Goal: Communication & Community: Answer question/provide support

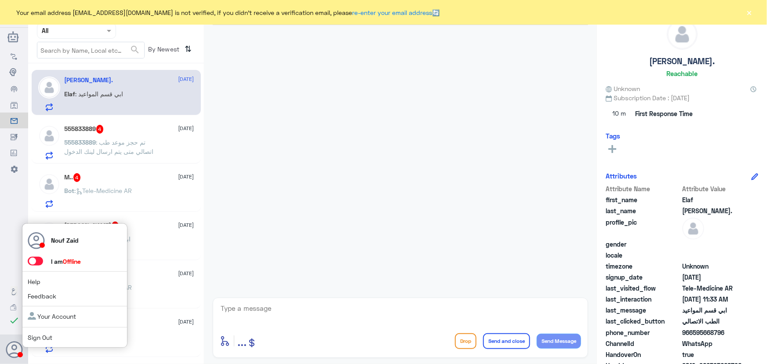
click at [36, 261] on span at bounding box center [35, 261] width 15 height 9
click at [0, 0] on input "checkbox" at bounding box center [0, 0] width 0 height 0
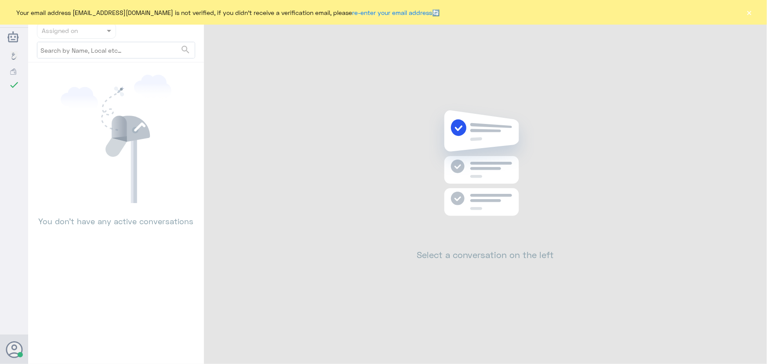
click at [748, 14] on button "×" at bounding box center [749, 12] width 9 height 9
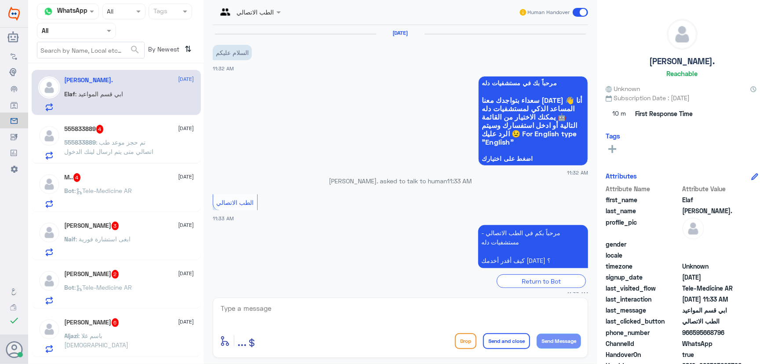
scroll to position [39, 0]
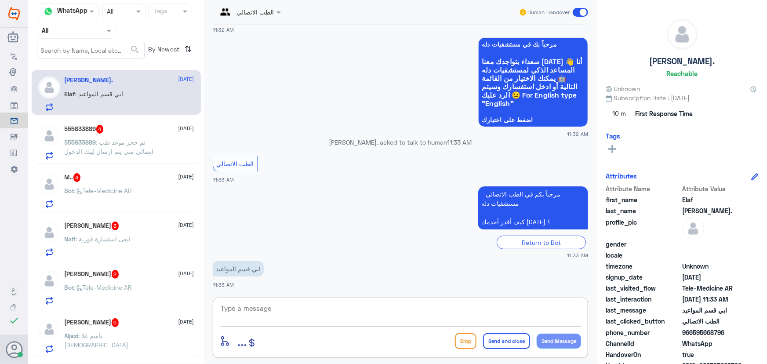
drag, startPoint x: 296, startPoint y: 312, endPoint x: 291, endPoint y: 309, distance: 5.5
click at [294, 312] on textarea at bounding box center [400, 313] width 361 height 22
paste textarea "مرحباً معك نوف من الطب الاتصالي"
type textarea "مرحباً معك نوف من الطب الاتصالي"
drag, startPoint x: 562, startPoint y: 335, endPoint x: 519, endPoint y: 352, distance: 46.5
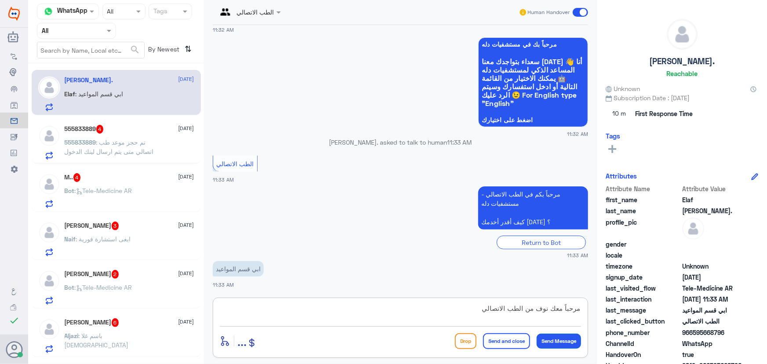
click at [561, 334] on button "Send Message" at bounding box center [559, 341] width 44 height 15
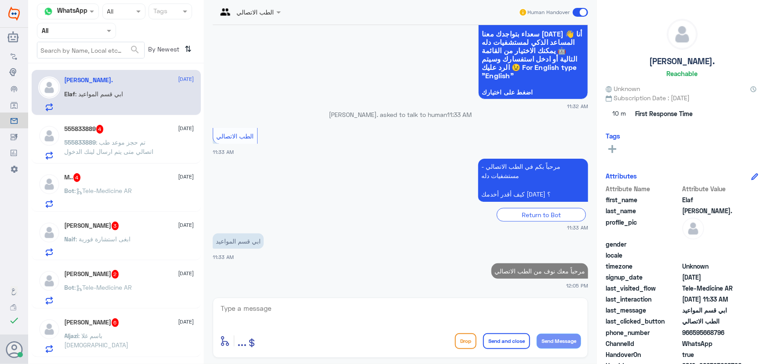
click at [256, 308] on textarea at bounding box center [400, 313] width 361 height 22
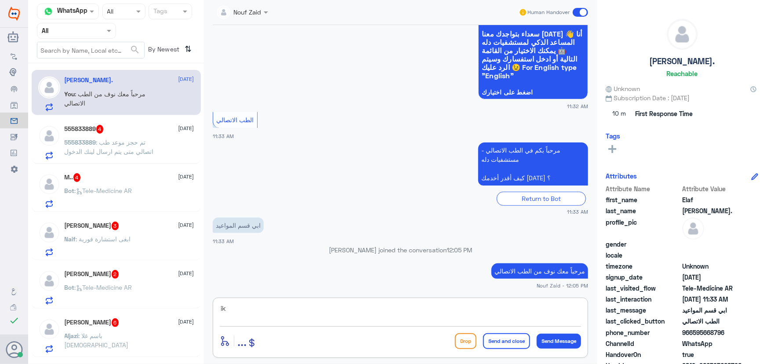
type textarea "i"
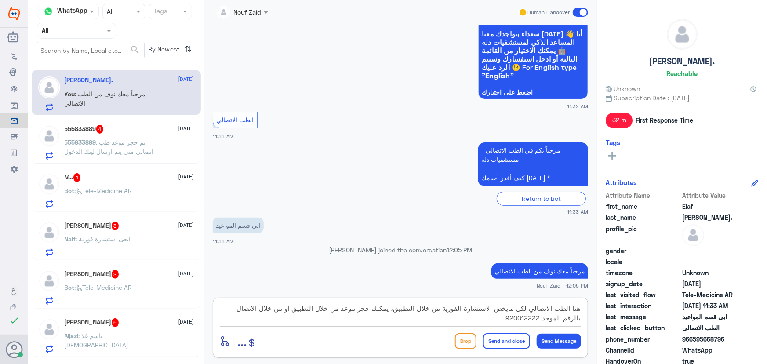
type textarea "هنا الطب الاتصالي لكل مايخص الاستشارة الفورية من خلال التطبيق، يمكنك حجز موعد م…"
click at [507, 341] on button "Send and close" at bounding box center [506, 341] width 47 height 16
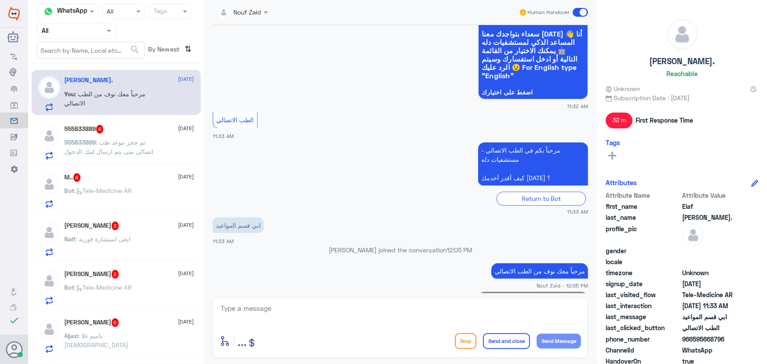
scroll to position [132, 0]
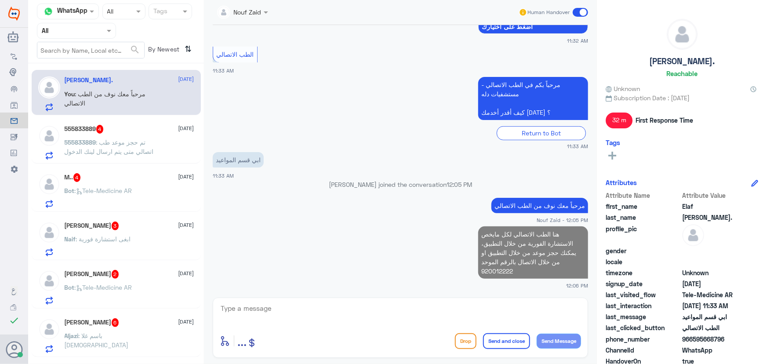
click at [118, 148] on span ": تم حجز موعد طب اتصالي متى يتم ارسال لينك الدخول" at bounding box center [109, 146] width 89 height 17
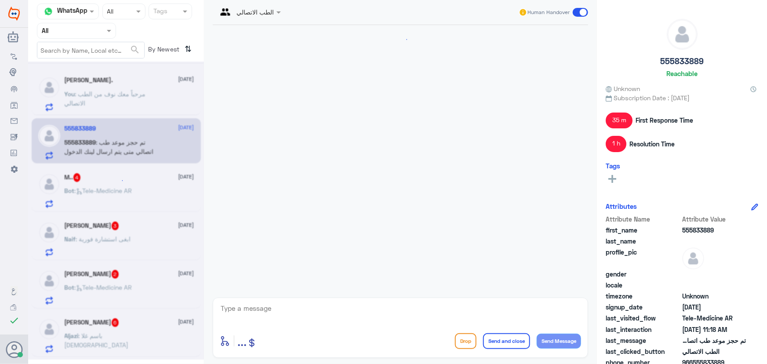
scroll to position [462, 0]
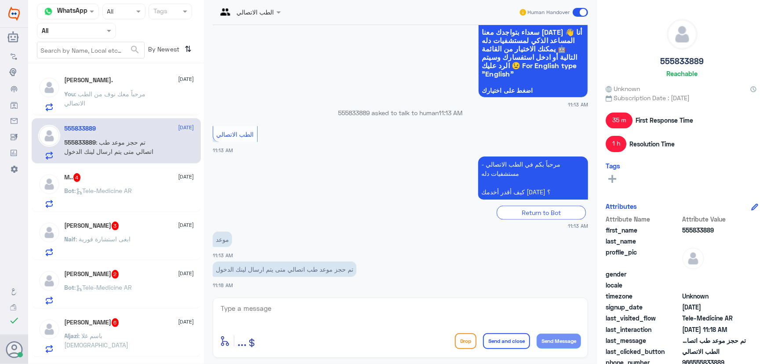
click at [346, 310] on textarea at bounding box center [400, 313] width 361 height 22
type textarea "مرحبا معك نوف من الطب الاتصالي"
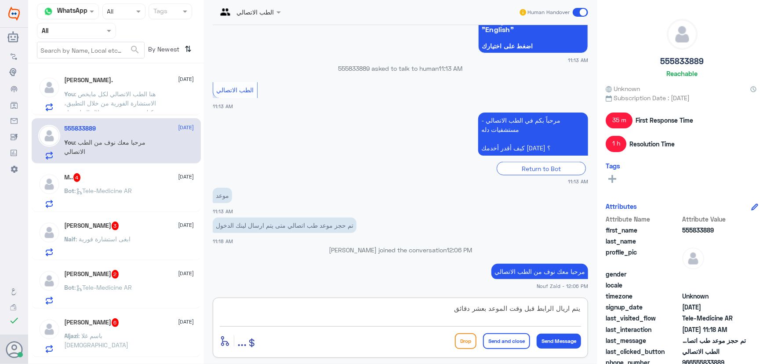
drag, startPoint x: 564, startPoint y: 311, endPoint x: 564, endPoint y: 324, distance: 13.6
click at [564, 312] on textarea "يتم اريال الرابط قبل وقت الموعد بعشر دقائق" at bounding box center [400, 313] width 361 height 22
type textarea "يتم ارسال الرابط قبل وقت الموعد بعشر دقائق"
click at [567, 339] on button "Send Message" at bounding box center [559, 341] width 44 height 15
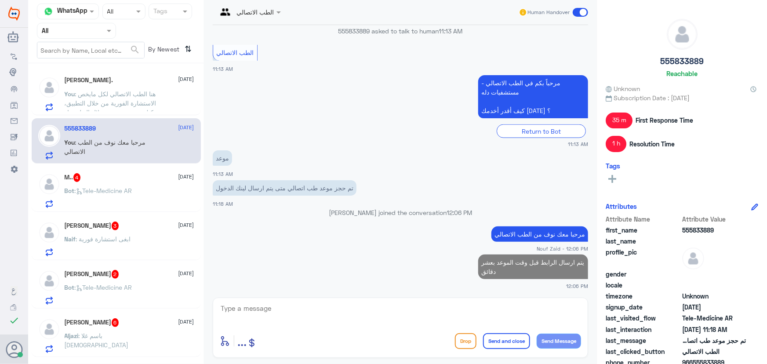
click at [112, 176] on div "M.. 4 1 October" at bounding box center [130, 177] width 130 height 9
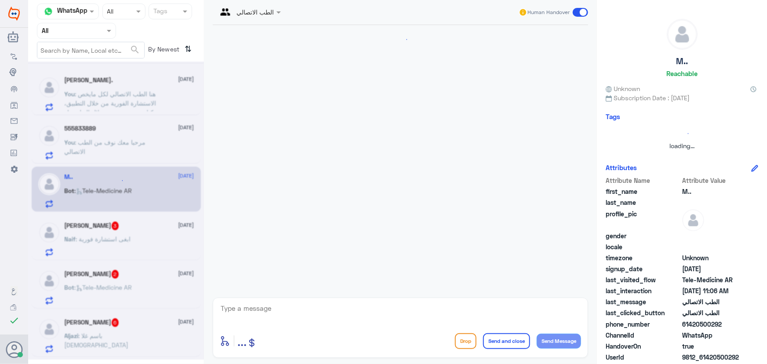
scroll to position [82, 0]
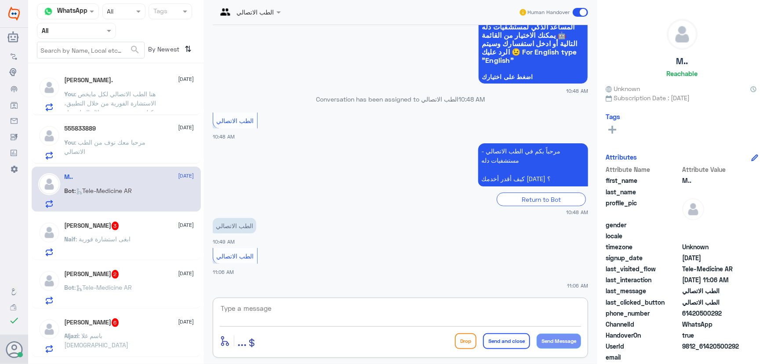
click at [256, 308] on textarea at bounding box center [400, 313] width 361 height 22
paste textarea "مرحباً معك نوف من الطب الاتصالي كيف اقدر أساعدك؟"
type textarea "مرحباً معك نوف من الطب الاتصالي كيف اقدر أساعدك؟"
click at [543, 337] on button "Send Message" at bounding box center [559, 341] width 44 height 15
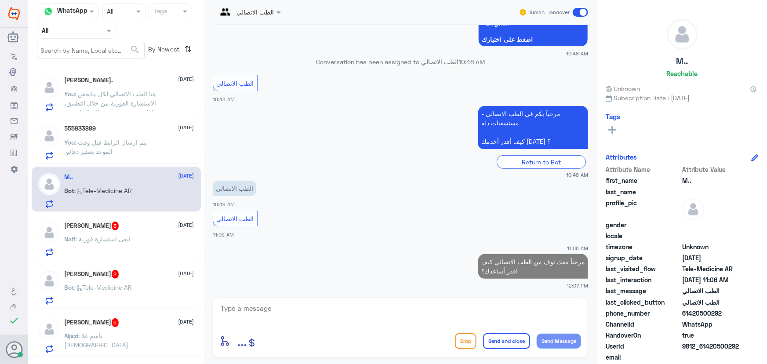
click at [98, 234] on p "Naif : ابغى استشارة فورية" at bounding box center [98, 245] width 66 height 22
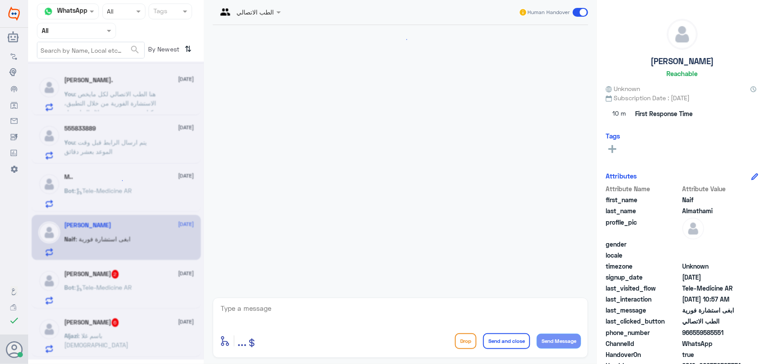
scroll to position [39, 0]
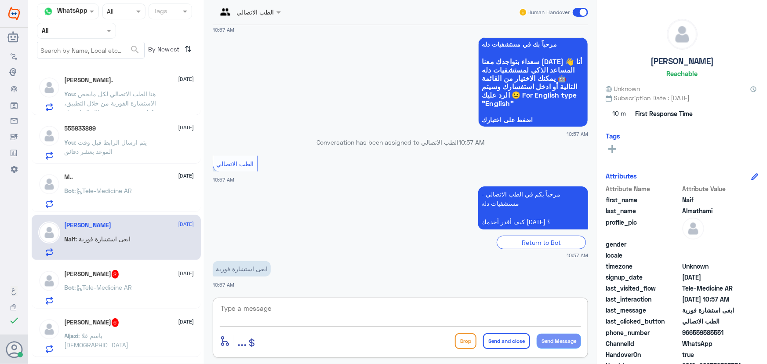
click at [316, 312] on textarea at bounding box center [400, 313] width 361 height 22
type textarea "مرحبا معك نوف من الطب الاتصالي"
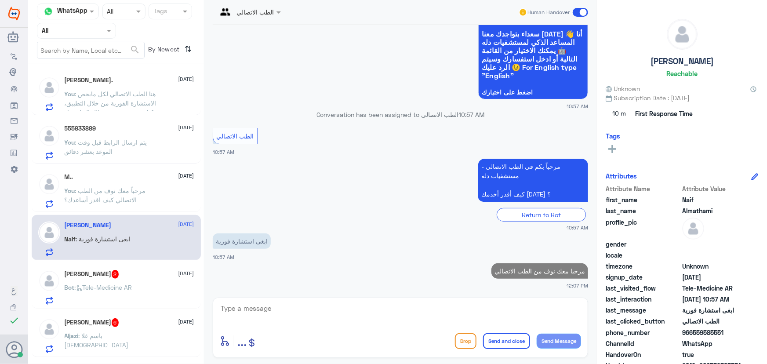
drag, startPoint x: 693, startPoint y: 332, endPoint x: 721, endPoint y: 338, distance: 28.8
click at [729, 336] on span "966559585551" at bounding box center [714, 332] width 64 height 9
copy span "559585551"
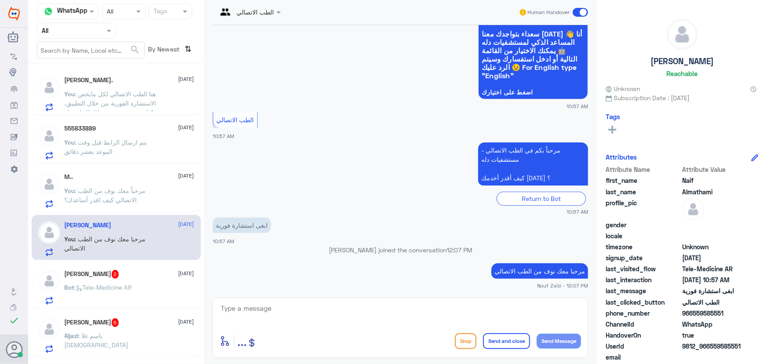
click at [323, 312] on textarea at bounding box center [400, 313] width 361 height 22
click at [61, 286] on div "عبدالكريم آل غوينم 2 1 October Bot : Tele-Medicine AR" at bounding box center [116, 287] width 156 height 35
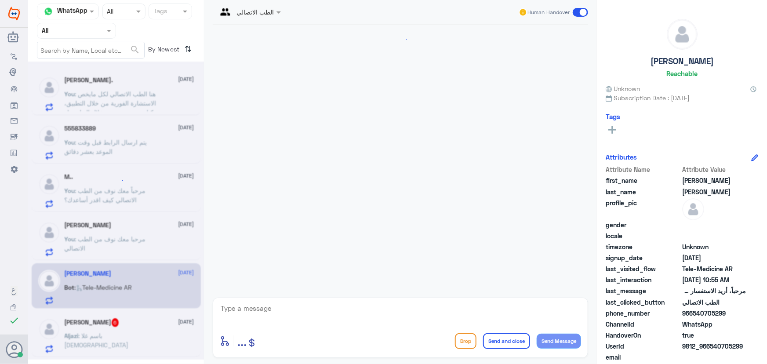
scroll to position [9, 0]
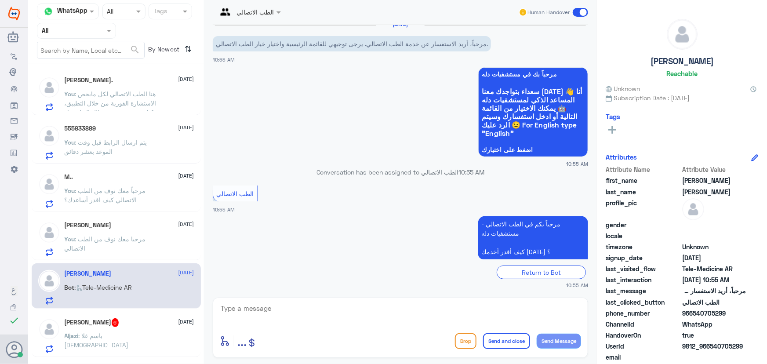
click at [299, 305] on textarea at bounding box center [400, 313] width 361 height 22
paste textarea "مرحباً معك نوف من الطب الاتصالي كيف اقدر أساعدك؟"
type textarea "مرحباً معك نوف من الطب الاتصالي كيف اقدر أساعدك؟"
click at [571, 344] on button "Send Message" at bounding box center [559, 341] width 44 height 15
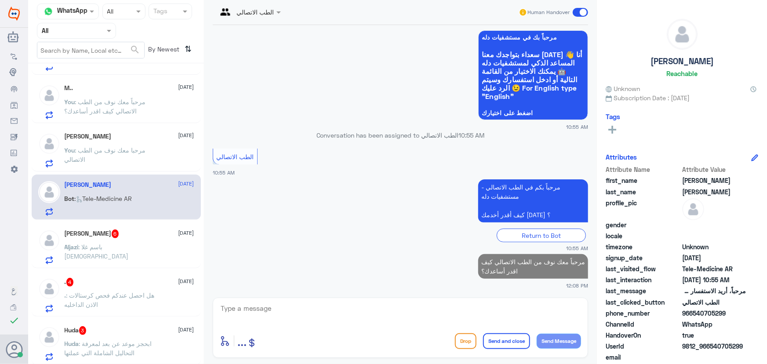
scroll to position [120, 0]
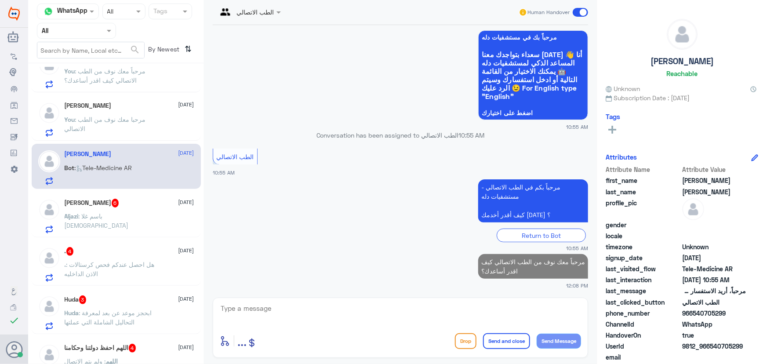
click at [154, 214] on div "Aljazi : باسم غلا المسلم" at bounding box center [130, 224] width 130 height 20
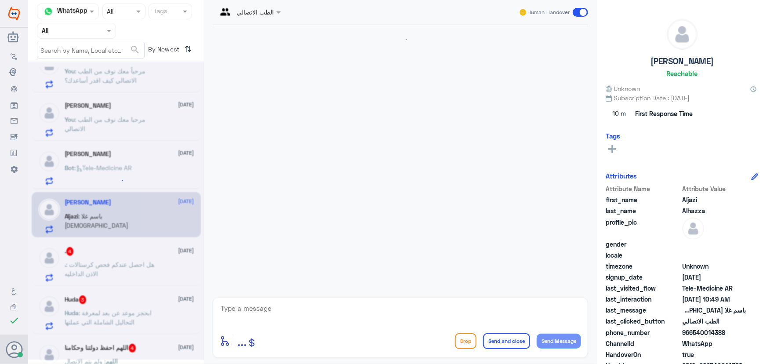
scroll to position [138, 0]
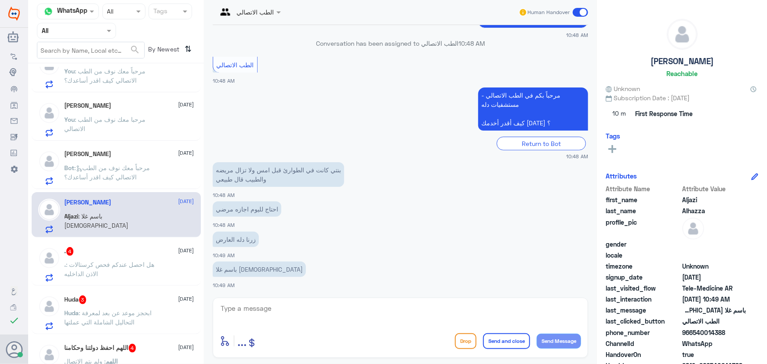
drag, startPoint x: 260, startPoint y: 295, endPoint x: 249, endPoint y: 312, distance: 19.8
click at [256, 298] on div "الطب الاتصالي Human Handover 1 Oct 2025 مرحباً، أريد الاستفسار عن خدمة الطب الا…" at bounding box center [400, 183] width 393 height 367
drag, startPoint x: 247, startPoint y: 313, endPoint x: 224, endPoint y: 303, distance: 25.4
click at [244, 307] on textarea at bounding box center [400, 313] width 361 height 22
paste textarea "مرحباً معك نوف من الطب الاتصالي"
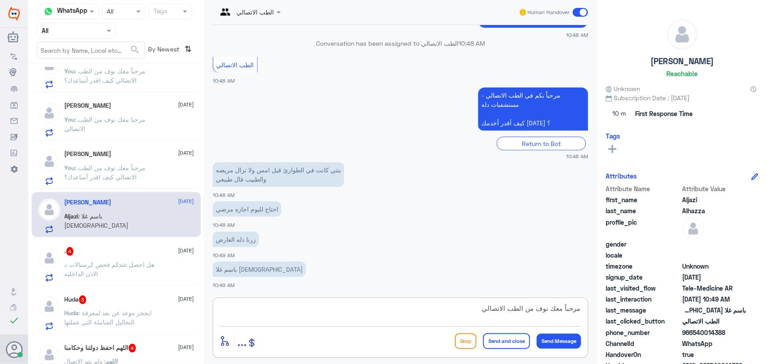
type textarea "مرحباً معك نوف من الطب الاتصالي"
click at [548, 339] on button "Send Message" at bounding box center [559, 341] width 44 height 15
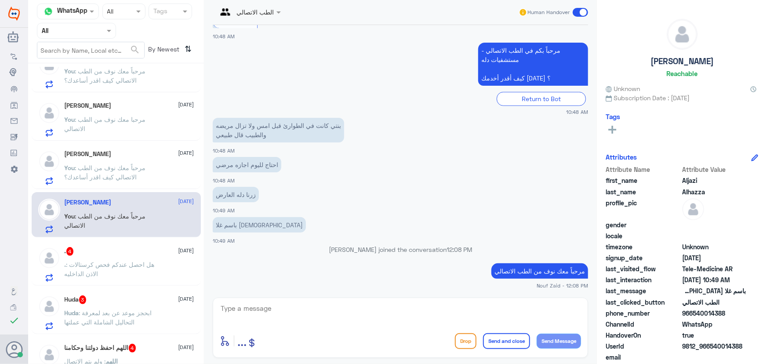
click at [285, 306] on textarea at bounding box center [400, 313] width 361 height 22
paste textarea "هنا دله النخيل، يمكنك التواصل مع دله نمار من خلال 0550181732"
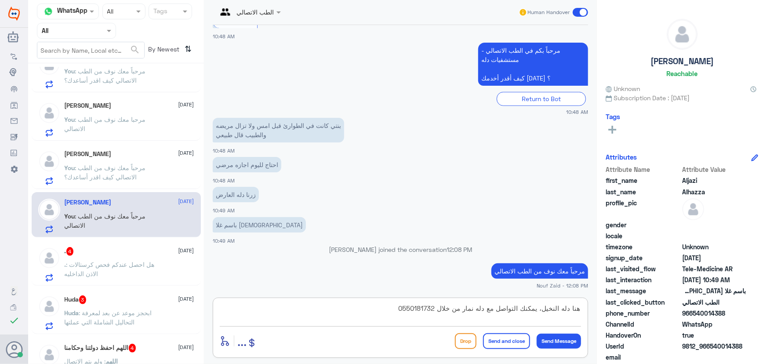
drag, startPoint x: 382, startPoint y: 313, endPoint x: 517, endPoint y: 318, distance: 135.0
click at [517, 318] on textarea "هنا دله النخيل، يمكنك التواصل مع دله نمار من خلال 0550181732" at bounding box center [400, 313] width 361 height 22
type textarea "هنا دله النخيل، يمكنك الاستفسار من خلال الاتصال بالرقم الموحد 920012222"
click at [499, 338] on button "Send and close" at bounding box center [506, 341] width 47 height 16
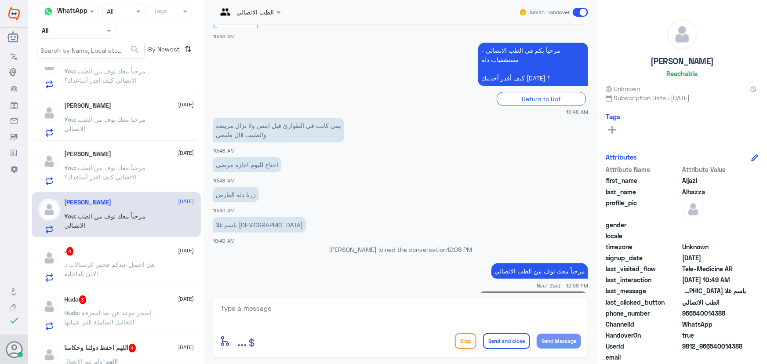
scroll to position [203, 0]
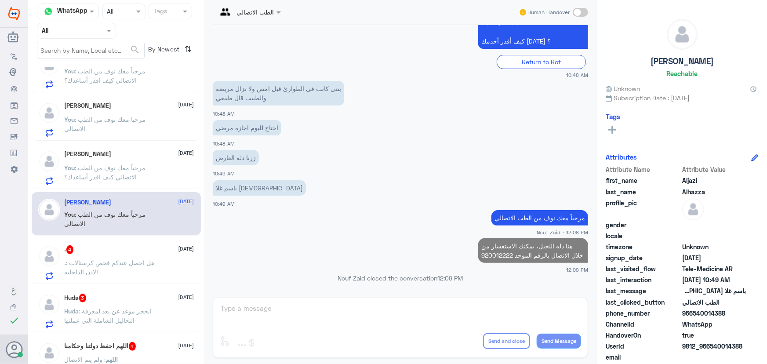
click at [143, 251] on div ". 4 1 October" at bounding box center [130, 249] width 130 height 9
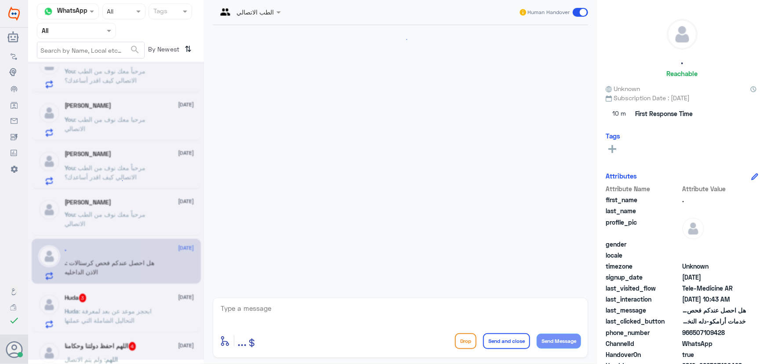
scroll to position [82, 0]
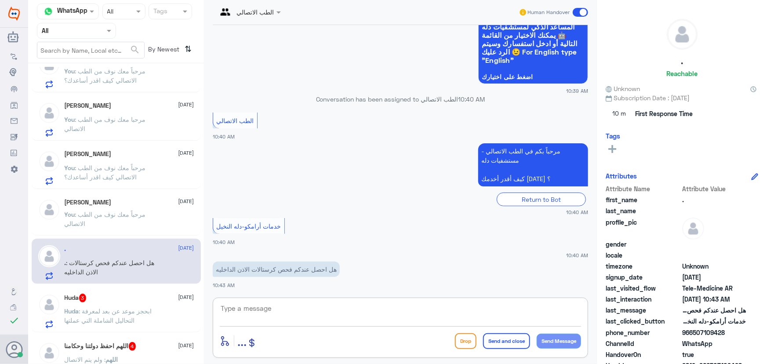
click at [335, 312] on textarea at bounding box center [400, 313] width 361 height 22
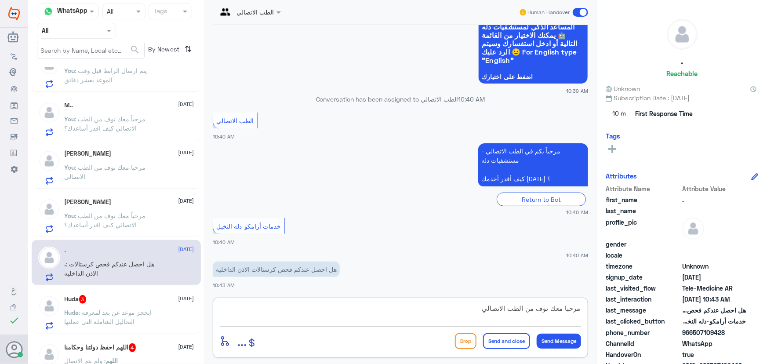
type textarea "مرحبا معك نوف من الطب الاتصالي"
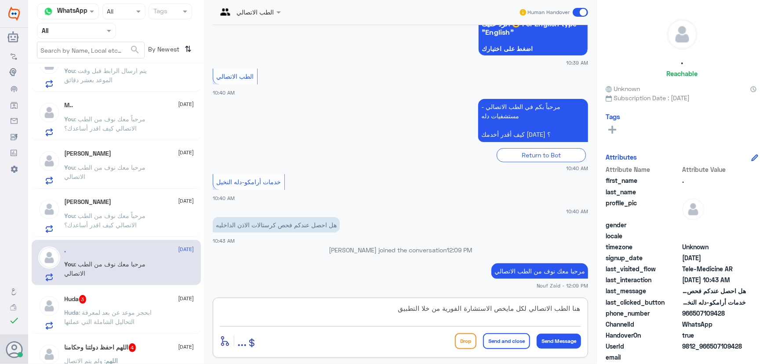
click at [427, 312] on textarea "هنا الطب الاتصالي لكل مايخص الاستشارة الفورية من خلا التطبيق" at bounding box center [400, 313] width 361 height 22
click at [424, 312] on textarea "هنا الطب الاتصالي لكل مايخص الاستشارة الفورية من خلا التطبيق" at bounding box center [400, 313] width 361 height 22
click at [317, 312] on textarea "هنا الطب الاتصالي لكل مايخص الاستشارة الفورية من خلال التطبيق" at bounding box center [400, 313] width 361 height 22
type textarea "هنا الطب الاتصالي لكل مايخص الاستشارة الفورية من خلال التطبيق، يمكنك الاستفسار …"
click at [495, 337] on button "Send and close" at bounding box center [506, 341] width 47 height 16
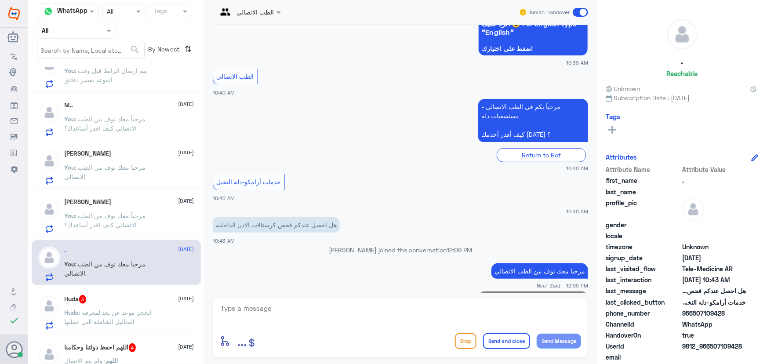
scroll to position [166, 0]
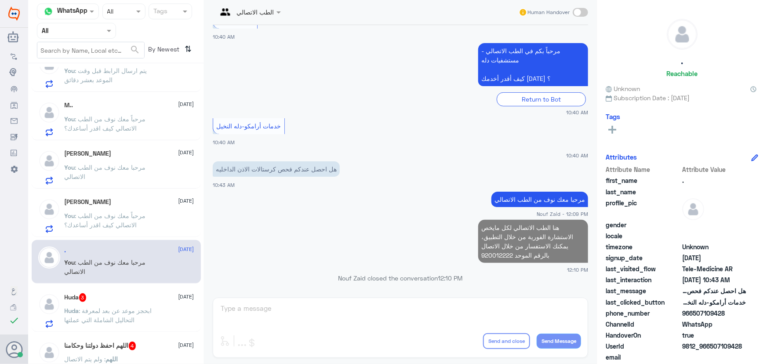
click at [111, 298] on div "Huda 3 1 October" at bounding box center [130, 297] width 130 height 9
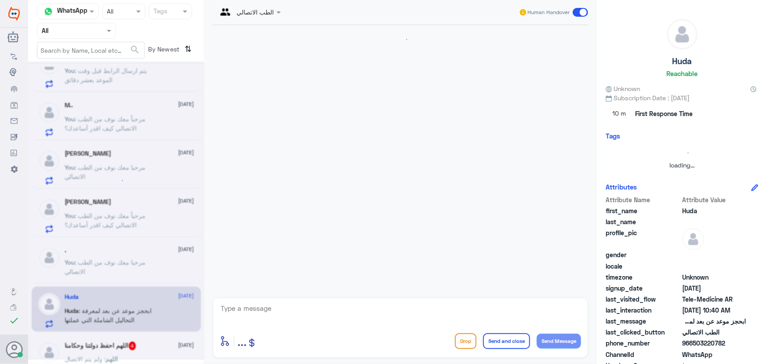
scroll to position [54, 0]
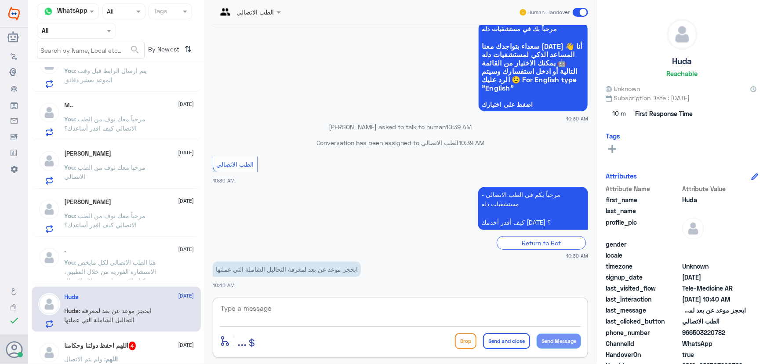
click at [303, 316] on textarea at bounding box center [400, 313] width 361 height 22
type textarea "مرحبا معك نوف من الطب الاتصالي"
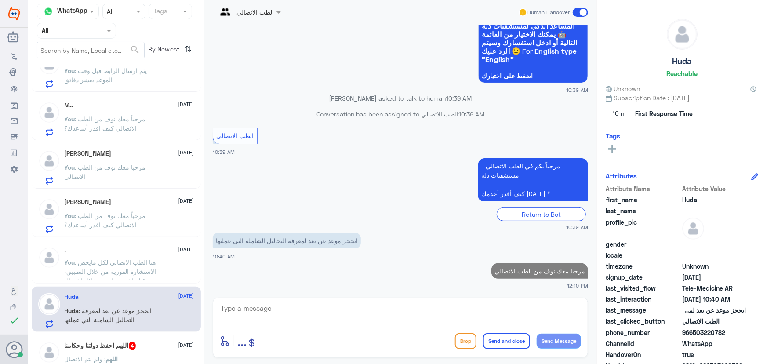
drag, startPoint x: 692, startPoint y: 333, endPoint x: 746, endPoint y: 335, distance: 54.6
click at [746, 335] on div "phone_number 966503220782" at bounding box center [682, 333] width 152 height 11
copy span "503220782"
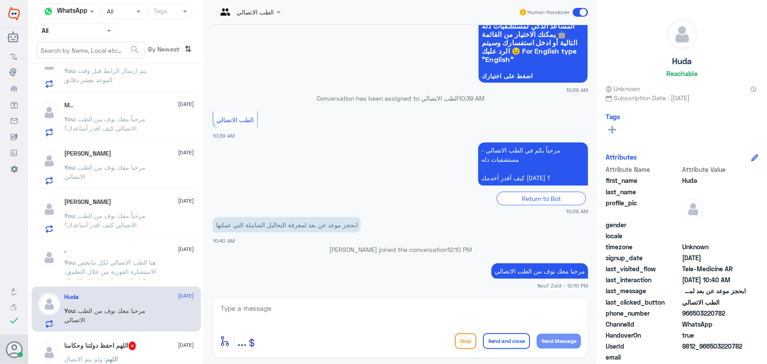
click at [290, 311] on textarea at bounding box center [400, 313] width 361 height 22
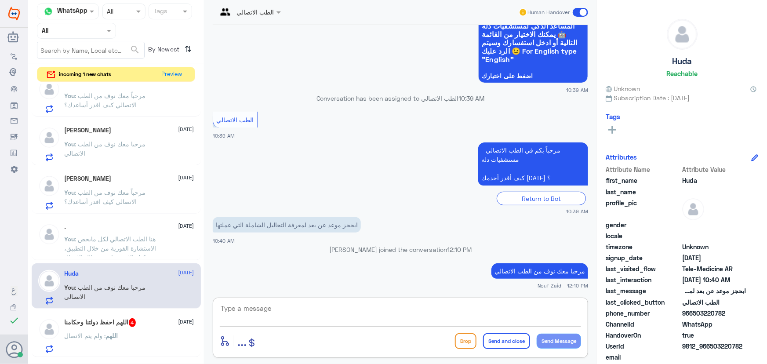
scroll to position [198, 0]
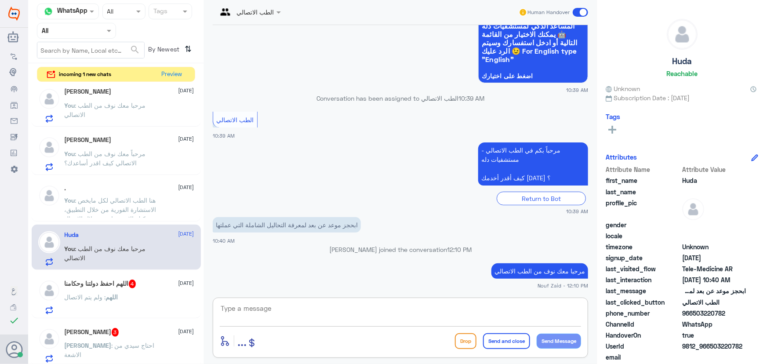
click at [308, 298] on div "enter flow name ... Drop Send and close Send Message" at bounding box center [400, 328] width 375 height 60
click at [302, 308] on textarea at bounding box center [400, 313] width 361 height 22
click at [331, 298] on div "enter flow name ... Drop Send and close Send Message" at bounding box center [400, 328] width 375 height 60
click at [406, 315] on textarea at bounding box center [400, 313] width 361 height 22
paste textarea "هنا الطب الاتصالي لكل مايخص الاستشارة الفورية من خلال التطبيق والتي من خلالها ي…"
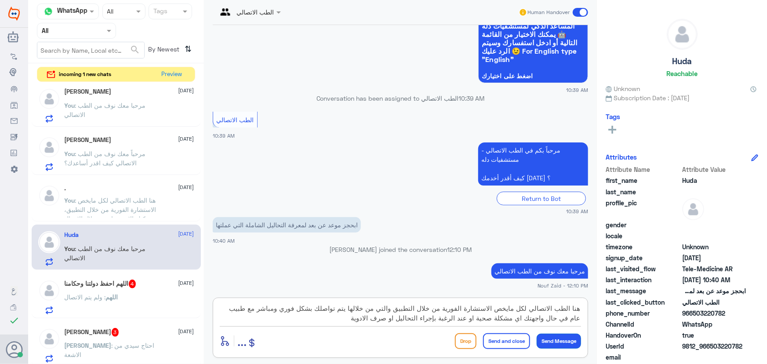
type textarea "هنا الطب الاتصالي لكل مايخص الاستشارة الفورية من خلال التطبيق والتي من خلالها ي…"
click at [564, 340] on button "Send Message" at bounding box center [559, 341] width 44 height 15
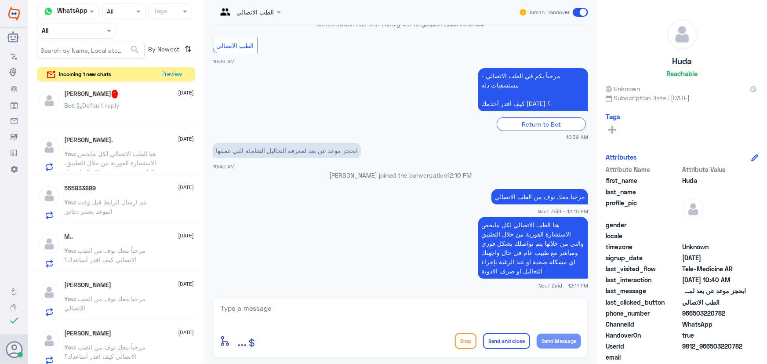
scroll to position [0, 0]
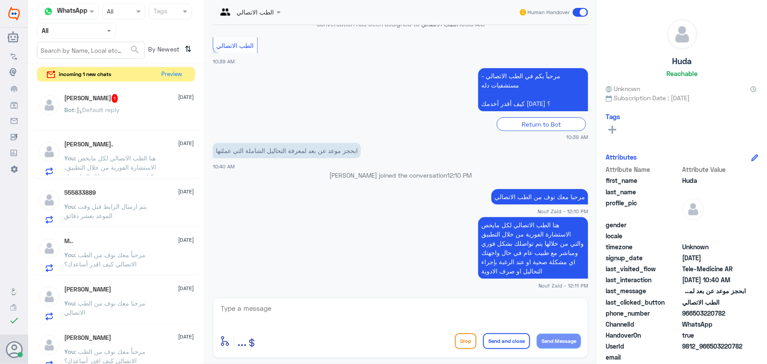
click at [120, 102] on div "Aljazi Alhazza 1 1 October" at bounding box center [130, 98] width 130 height 9
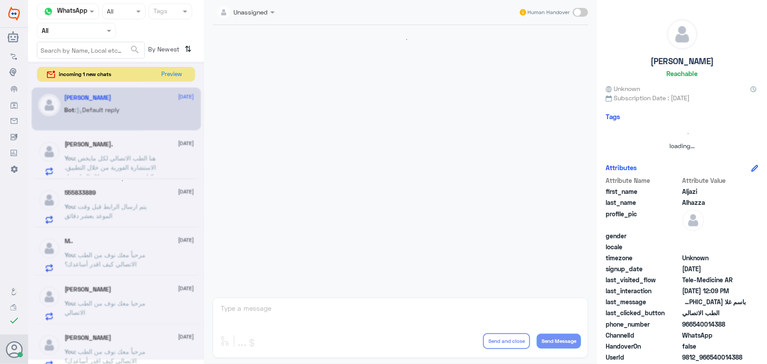
scroll to position [369, 0]
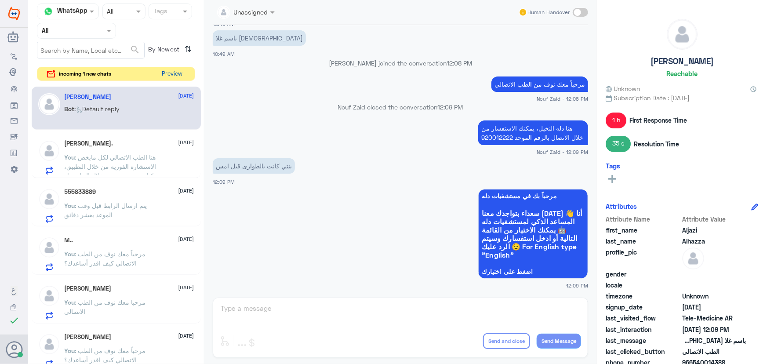
click at [178, 76] on button "Preview" at bounding box center [172, 74] width 27 height 14
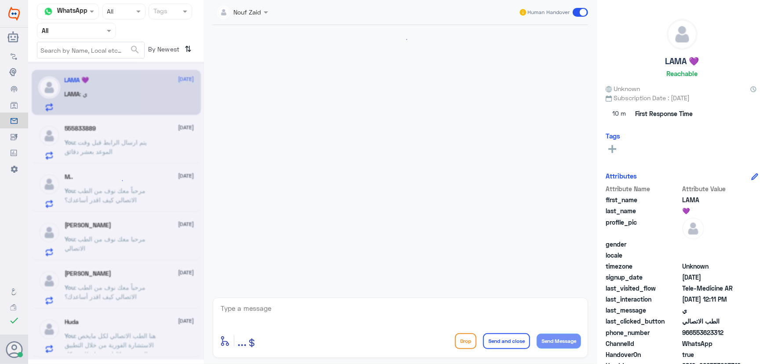
scroll to position [69, 0]
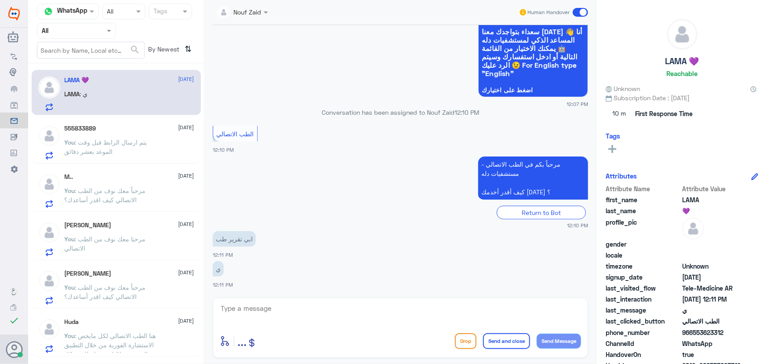
click at [286, 309] on textarea at bounding box center [400, 313] width 361 height 22
paste textarea "مرحباً معك نوف من الطب الاتصالي"
type textarea "مرحباً معك نوف من الطب الاتصالي"
click at [541, 338] on button "Send Message" at bounding box center [559, 341] width 44 height 15
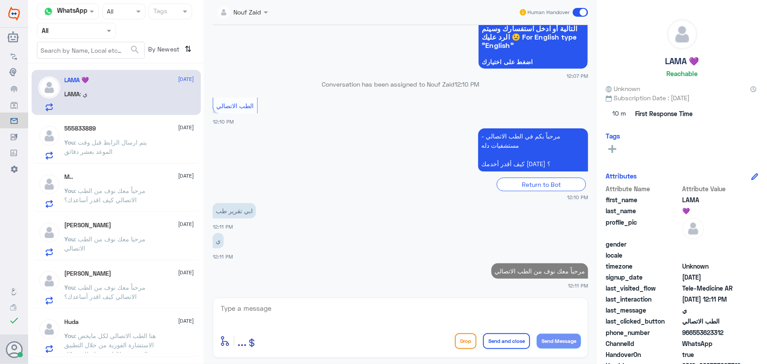
click at [414, 294] on div "Nouf Zaid Human Handover 1 Oct 2025 السلام عليكم 12:07 PM مرحباً بك في مستشفيات…" at bounding box center [400, 183] width 393 height 367
click at [402, 307] on textarea at bounding box center [400, 313] width 361 height 22
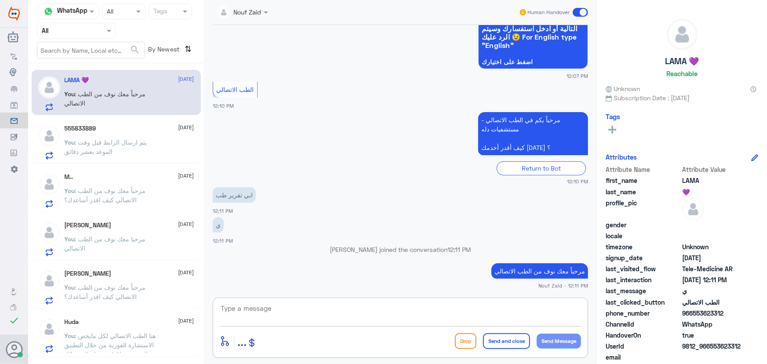
paste textarea "هنا الطب الاتصالي لكل مايخص الاستشارة الفورية من خلال التطبيق، يمكنك التواصل مع…"
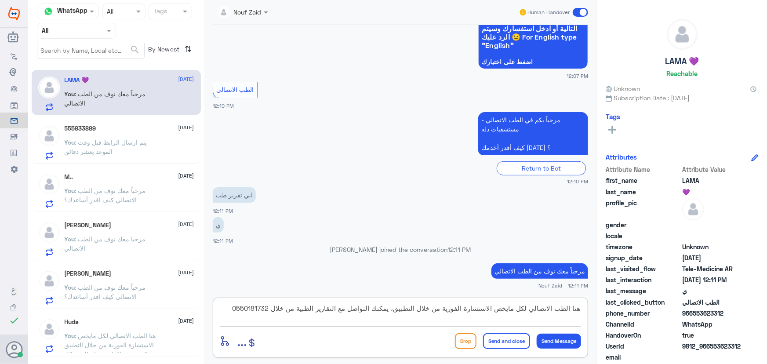
type textarea "هنا الطب الاتصالي لكل مايخص الاستشارة الفورية من خلال التطبيق، يمكنك التواصل مع…"
click at [497, 338] on button "Send and close" at bounding box center [506, 341] width 47 height 16
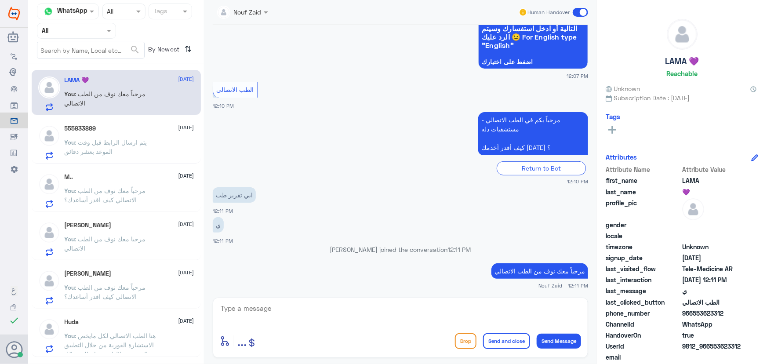
scroll to position [152, 0]
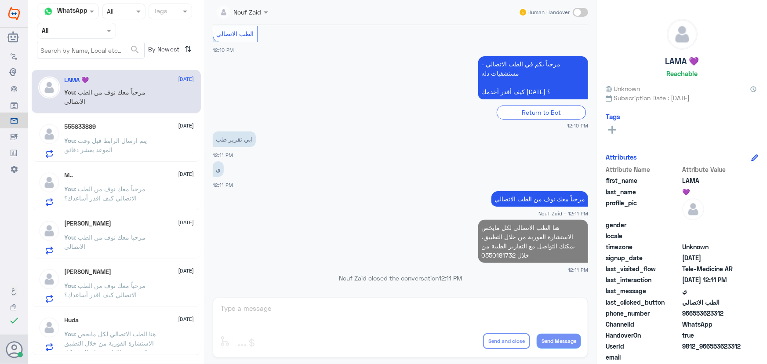
click at [119, 121] on div "555833889 1 October You : يتم ارسال الرابط قبل وقت الموعد بعشر دقائق" at bounding box center [116, 138] width 169 height 45
click at [121, 174] on div "M.. 1 October" at bounding box center [130, 174] width 130 height 7
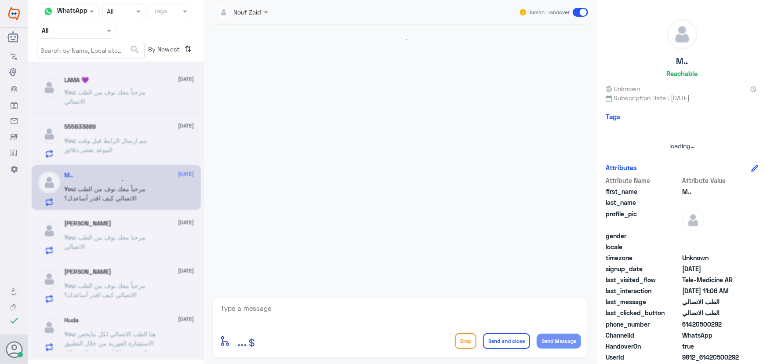
click at [123, 148] on div at bounding box center [116, 211] width 176 height 298
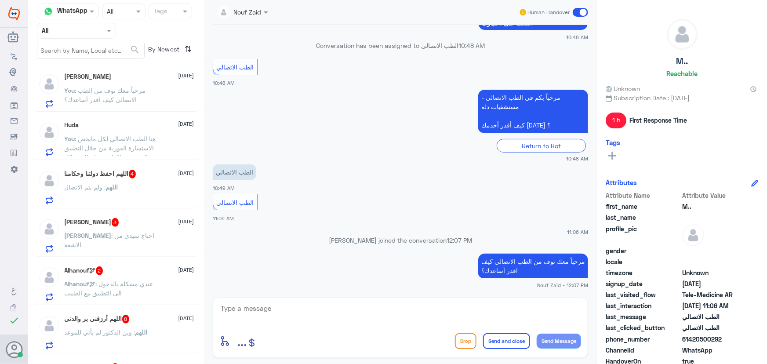
scroll to position [200, 0]
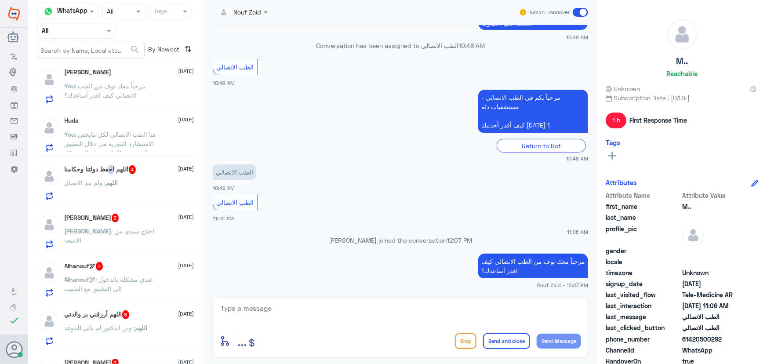
click at [119, 173] on h5 "اللهم احفظ دولتنا وحكامنا 4" at bounding box center [101, 169] width 72 height 9
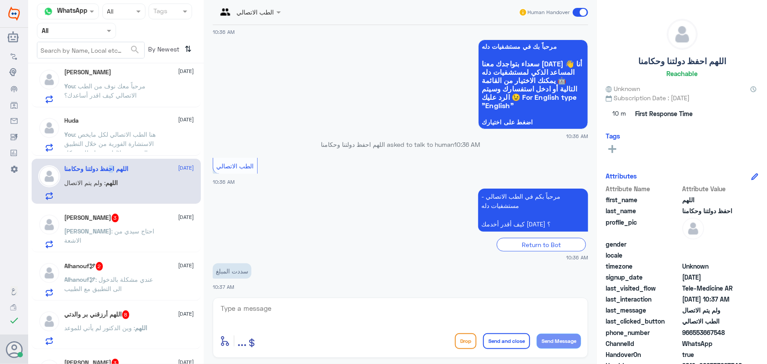
scroll to position [69, 0]
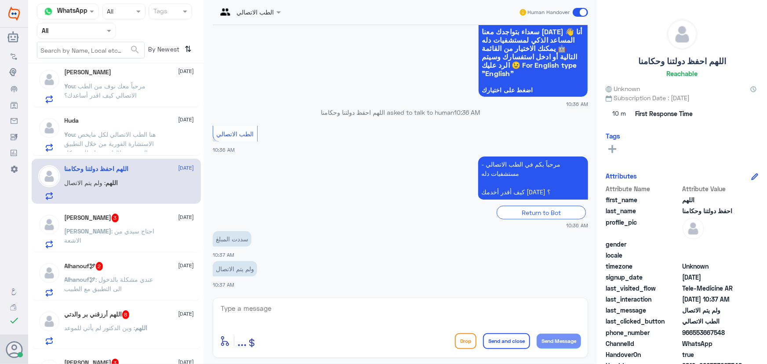
click at [312, 307] on textarea at bounding box center [400, 313] width 361 height 22
paste textarea "مرحباً معك نوف من الطب الاتصالي"
type textarea "مرحباً معك نوف من الطب الاتصالي"
drag, startPoint x: 558, startPoint y: 345, endPoint x: 501, endPoint y: 319, distance: 62.0
click at [558, 345] on button "Send Message" at bounding box center [559, 341] width 44 height 15
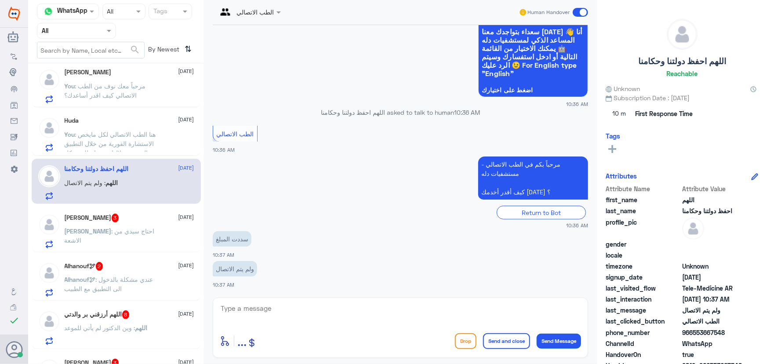
scroll to position [97, 0]
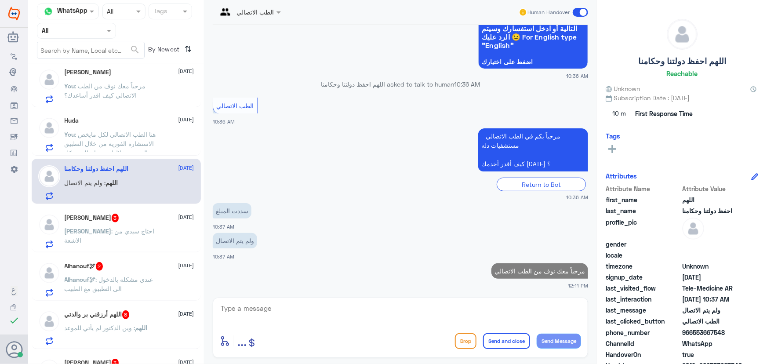
click at [497, 316] on textarea at bounding box center [400, 313] width 361 height 22
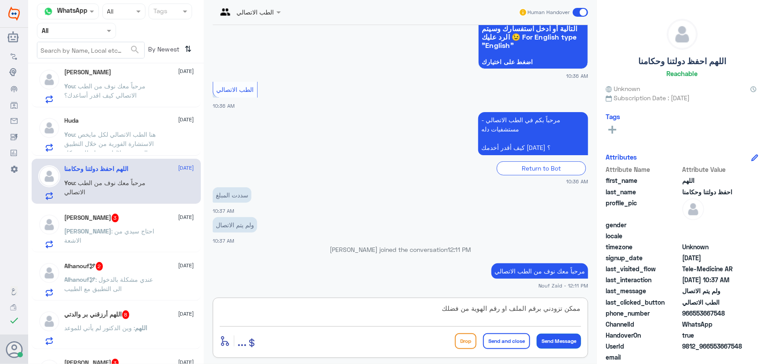
type textarea "ممكن تزودني برقم الملف او رقم الهوية من فضلك"
click at [556, 346] on button "Send Message" at bounding box center [559, 341] width 44 height 15
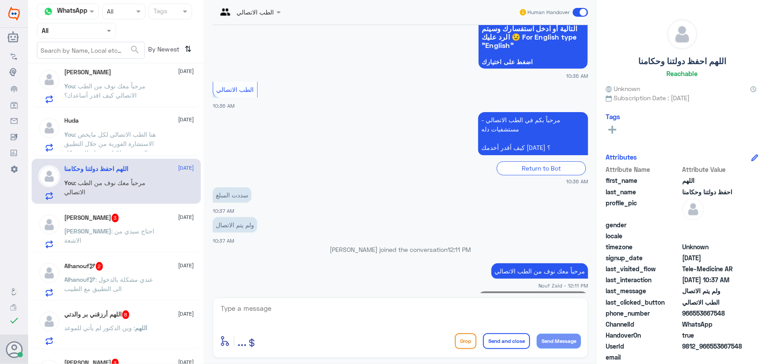
scroll to position [134, 0]
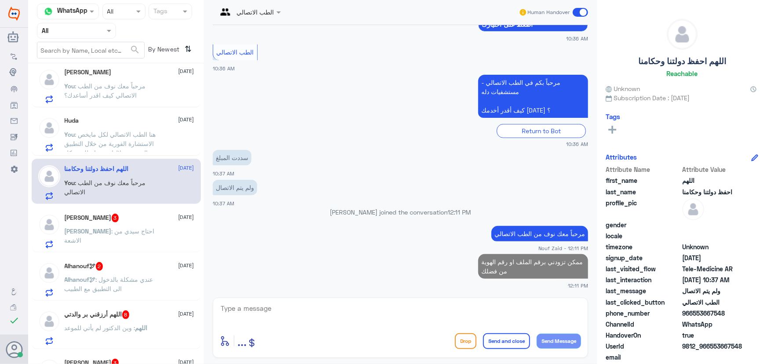
click at [112, 218] on span "3" at bounding box center [115, 218] width 7 height 9
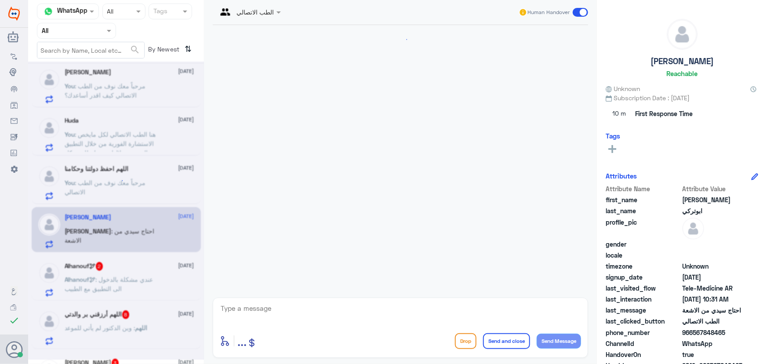
scroll to position [39, 0]
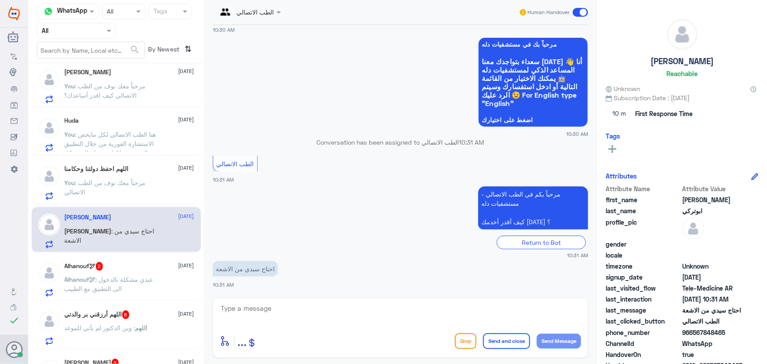
click at [306, 311] on textarea at bounding box center [400, 313] width 361 height 22
type textarea "مرحبا معك نوف من الطب الا"
drag, startPoint x: 398, startPoint y: 313, endPoint x: 690, endPoint y: 306, distance: 292.3
click at [686, 308] on div "Channel WhatsApp Status × All Tags Agent Filter All search By Newest ⇅ LAMA 💜 1…" at bounding box center [397, 183] width 739 height 367
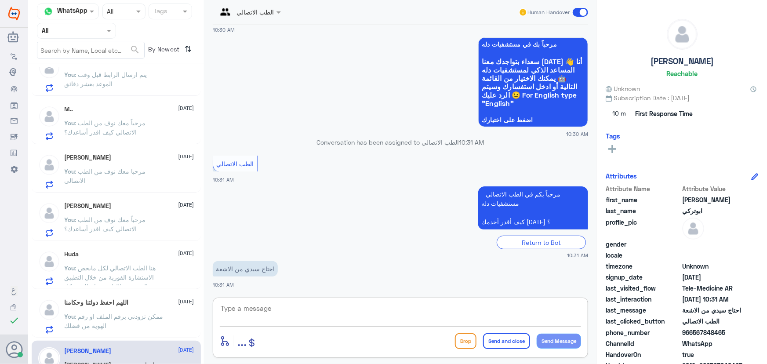
scroll to position [0, 0]
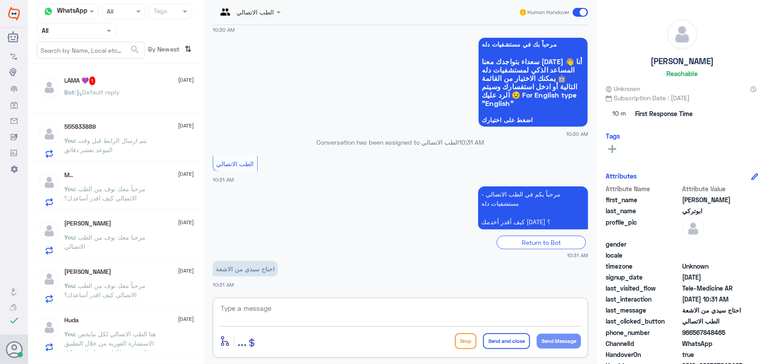
click at [146, 102] on div "Bot : Default reply" at bounding box center [130, 100] width 130 height 20
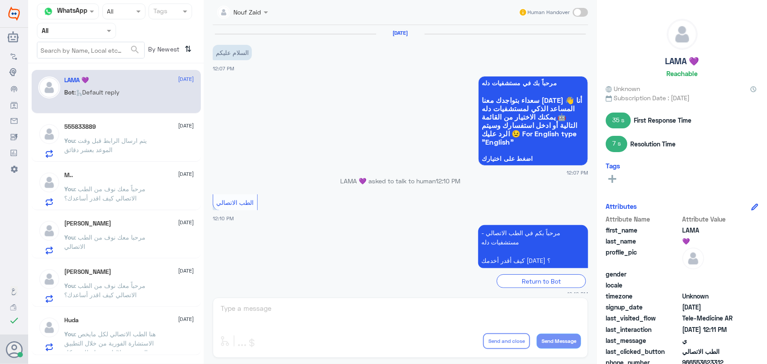
scroll to position [317, 0]
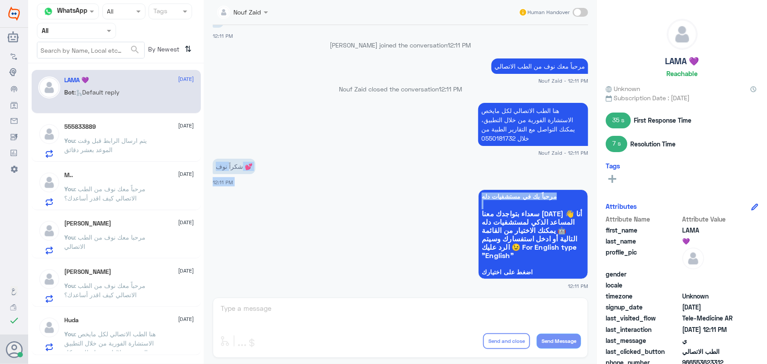
drag, startPoint x: 241, startPoint y: 155, endPoint x: 237, endPoint y: 188, distance: 33.1
click at [242, 200] on div "1 Oct 2025 السلام عليكم 12:07 PM مرحباً بك في مستشفيات دله سعداء بتواجدك معنا ا…" at bounding box center [400, 159] width 384 height 268
click at [236, 173] on app-msgs-text "شكراً نوف 💕" at bounding box center [400, 167] width 375 height 16
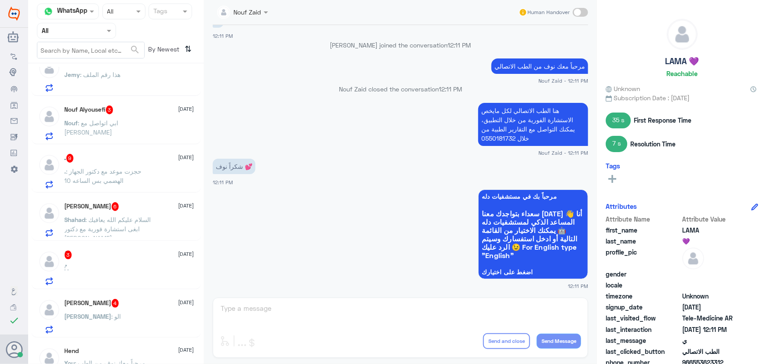
scroll to position [599, 0]
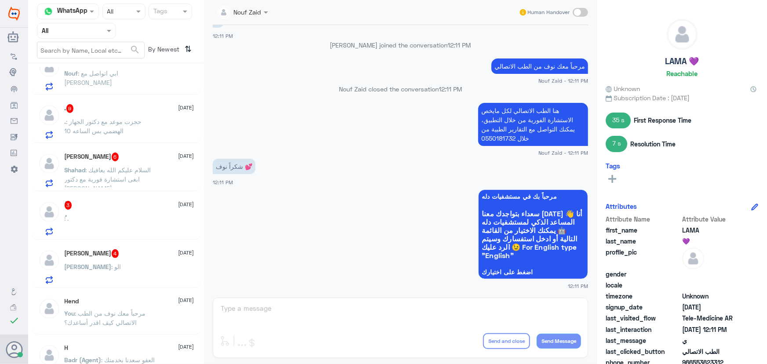
click at [144, 268] on div "عبدالرزاق : الو" at bounding box center [130, 274] width 130 height 20
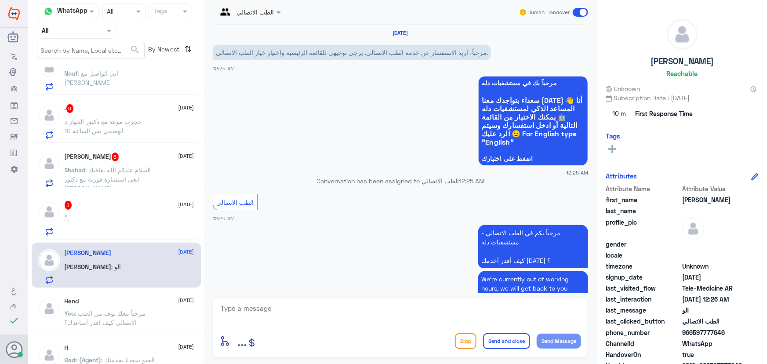
scroll to position [102, 0]
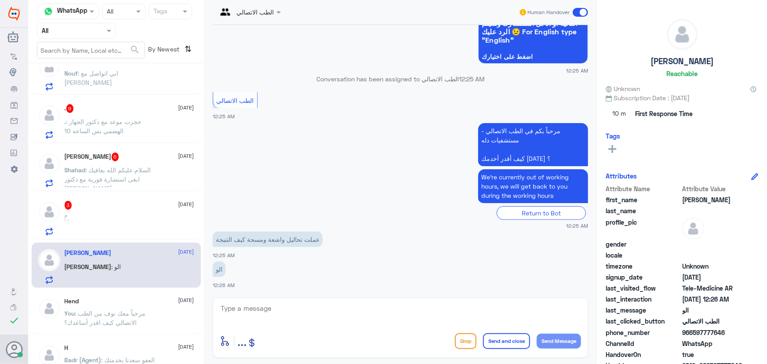
click at [348, 310] on textarea at bounding box center [400, 313] width 361 height 22
paste textarea "مرحباً معك نوف من الطب الاتصالي"
type textarea "مرحباً معك نوف من الطب الاتصالي"
click at [562, 334] on button "Send Message" at bounding box center [559, 341] width 44 height 15
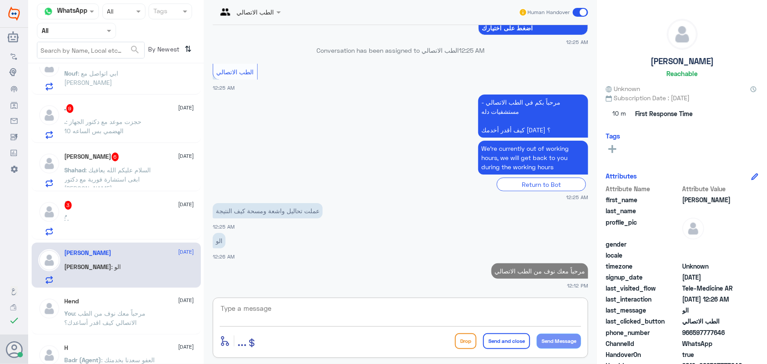
click at [519, 316] on textarea at bounding box center [400, 313] width 361 height 22
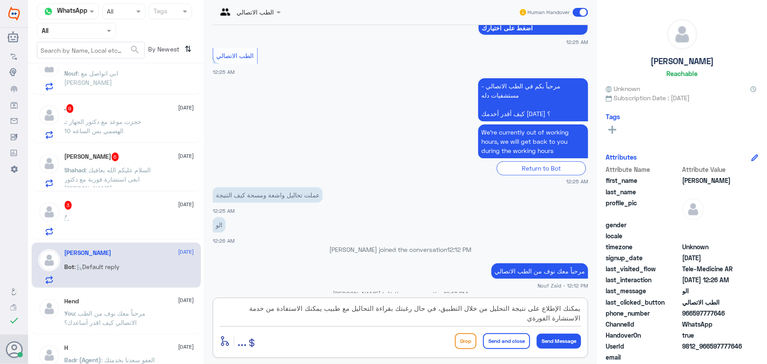
scroll to position [280, 0]
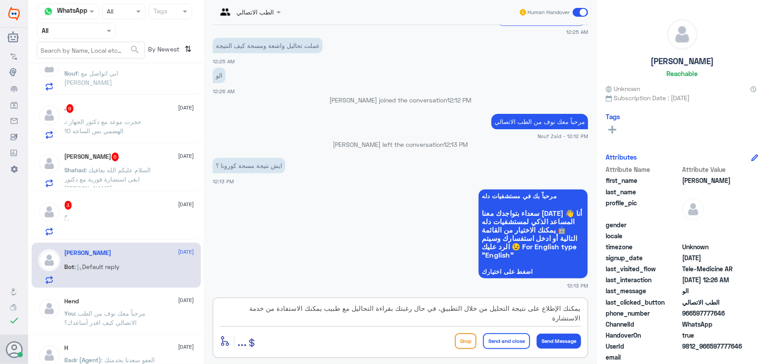
paste textarea "من خلال التطبيق والتي من خلالها يتم تواصلك بشكل فوري ومباشر مع طبيب عام في حال …"
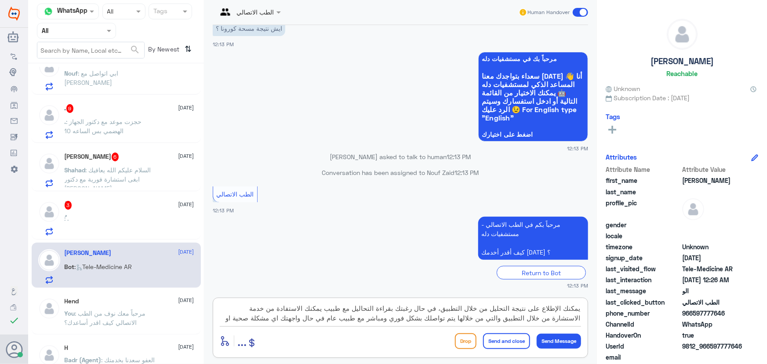
click at [224, 308] on textarea "يمكنك الإطلاع على نتيجة التحليل من خلال التطبيق، في حال رغبتك بقراءة التحاليل م…" at bounding box center [400, 313] width 361 height 22
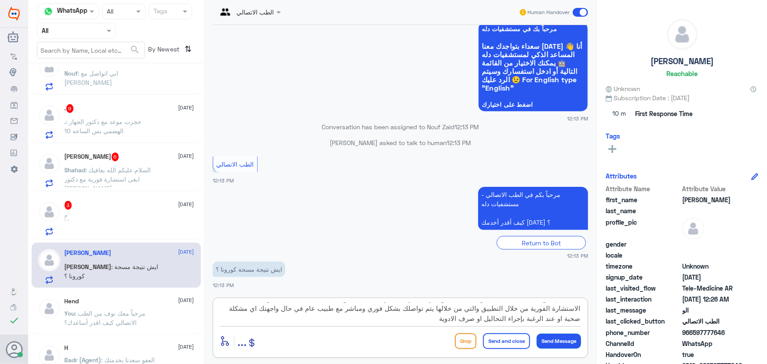
type textarea "يمكنك الإطلاع على نتيجة التحليل من خلال التطبيق، في حال رغبتك بقراءة التحاليل م…"
click at [566, 343] on button "Send Message" at bounding box center [559, 341] width 44 height 15
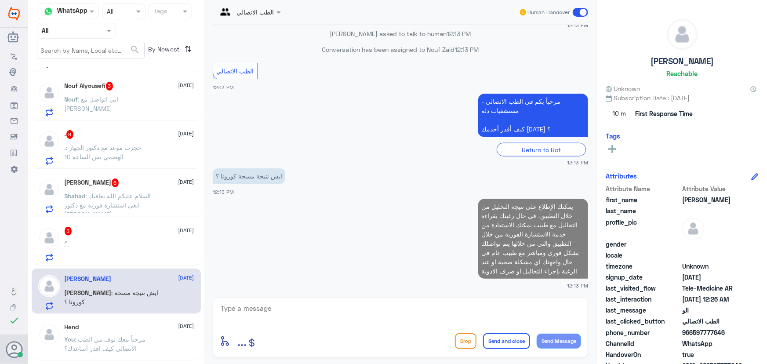
scroll to position [559, 0]
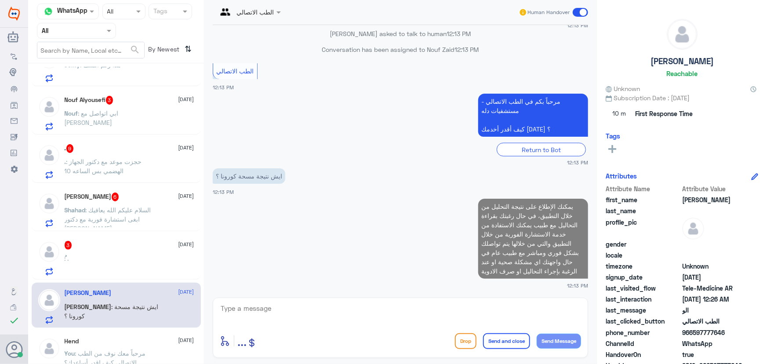
click at [94, 249] on div "ُ 3 1 October ُ : ." at bounding box center [130, 258] width 130 height 35
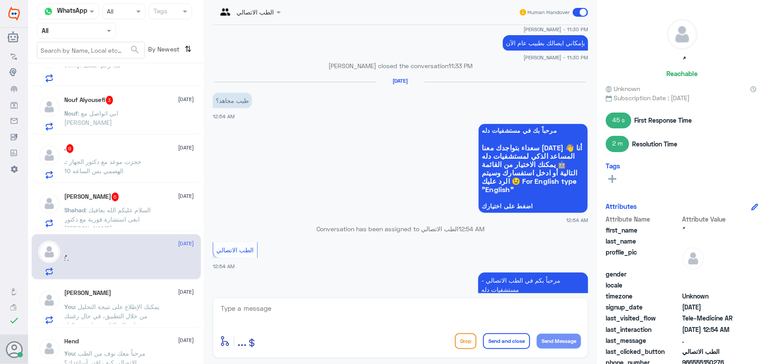
scroll to position [642, 0]
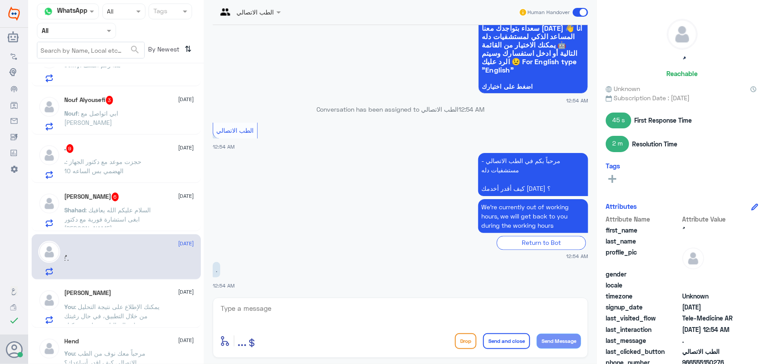
click at [337, 306] on textarea at bounding box center [400, 313] width 361 height 22
paste textarea "مرحباً معك نوف من الطب الاتصالي كيف اقدر أساعدك؟"
type textarea "مرحباً معك نوف من الطب الاتصالي كيف اقدر أساعدك؟"
click at [575, 344] on button "Send Message" at bounding box center [559, 341] width 44 height 15
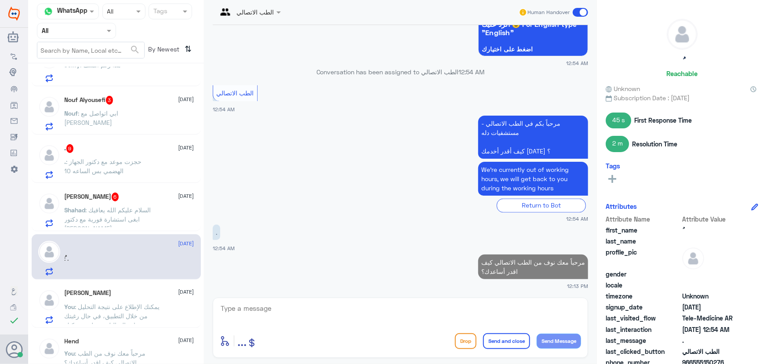
click at [149, 202] on div "Shahad Alotaibi 6 1 October Shahad : السلام عليكم الله يعافيك ابغى استشارة فوري…" at bounding box center [130, 209] width 130 height 35
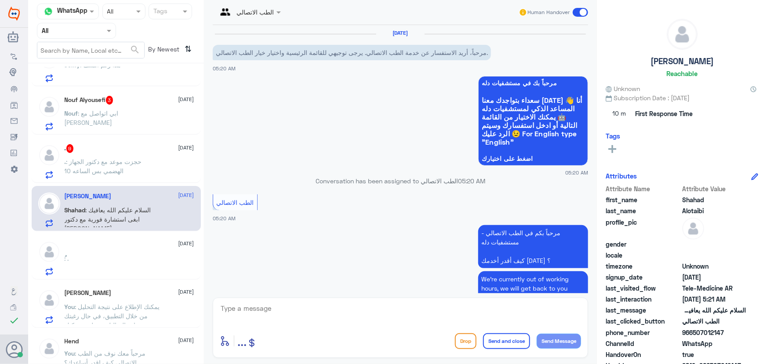
scroll to position [444, 0]
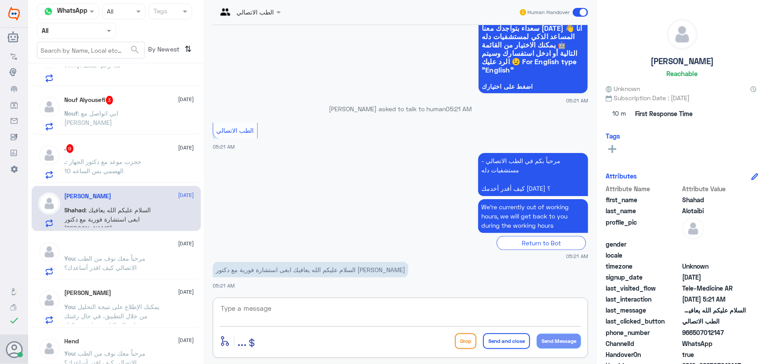
click at [267, 312] on textarea at bounding box center [400, 313] width 361 height 22
type textarea "مرحبا معك نوف من الطب الاتصالي"
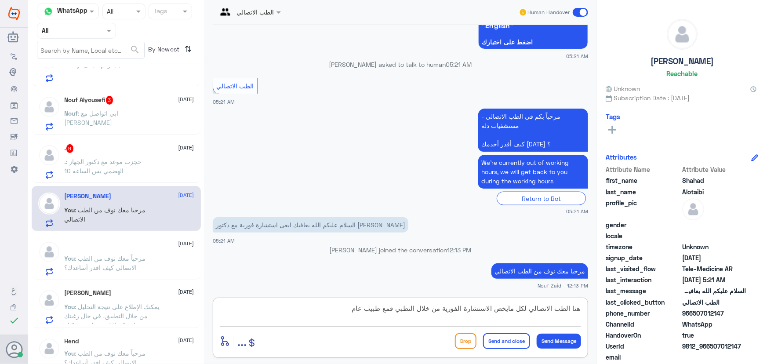
click at [395, 308] on textarea "هنا الطب الاتصالي لكل مايخص الاستشارة الفورية من خلال التطبي قمع طبيب عام" at bounding box center [400, 313] width 361 height 22
click at [344, 306] on textarea "هنا الطب الاتصالي لكل مايخص الاستشارة الفورية من خلال التطبيق مع طبيب عام" at bounding box center [400, 313] width 361 height 22
type textarea "هنا الطب الاتصالي لكل مايخص الاستشارة الفورية من خلال التطبيق مع طبيب عام، لاتو…"
click at [510, 339] on button "Send and close" at bounding box center [506, 341] width 47 height 16
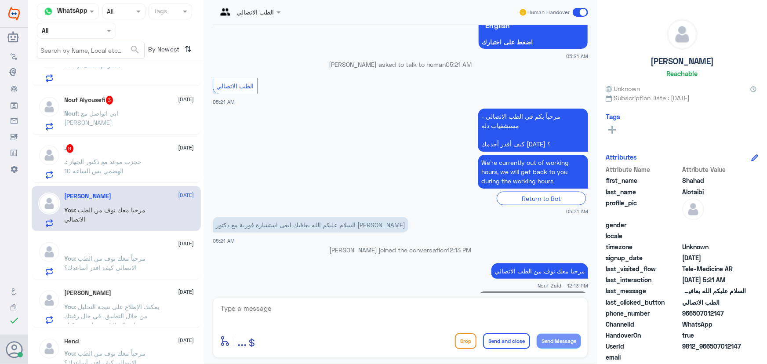
scroll to position [547, 0]
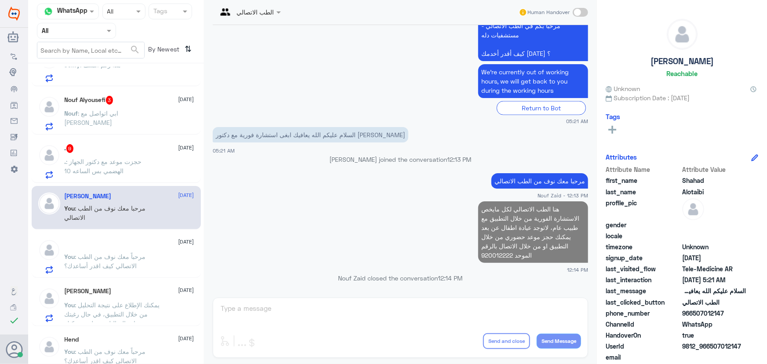
click at [114, 253] on span ": مرحباً معك نوف من الطب الاتصالي كيف اقدر أساعدك؟" at bounding box center [105, 261] width 81 height 17
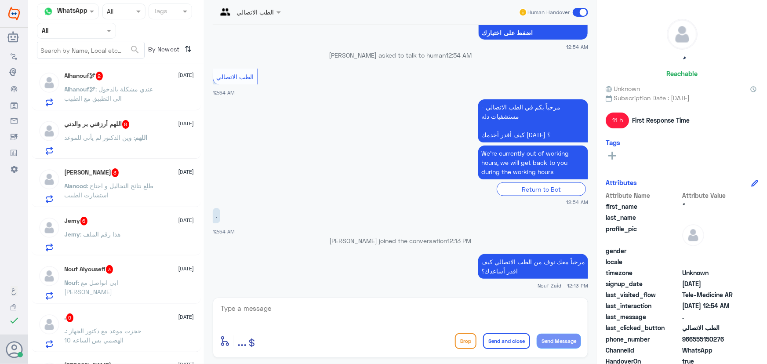
scroll to position [432, 0]
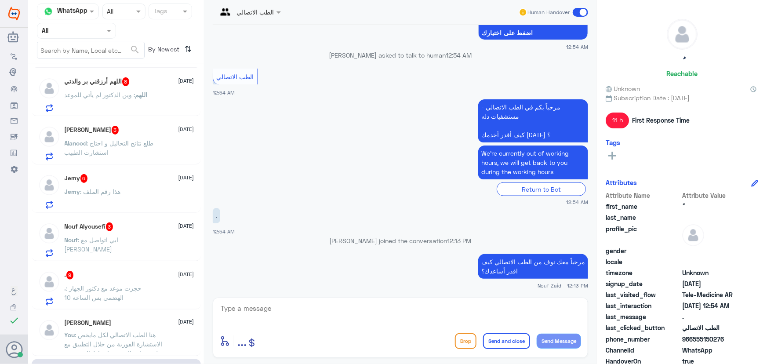
click at [136, 243] on p "Nouf : ابي اتواصل مع الدكتور خالد العايد" at bounding box center [114, 246] width 99 height 22
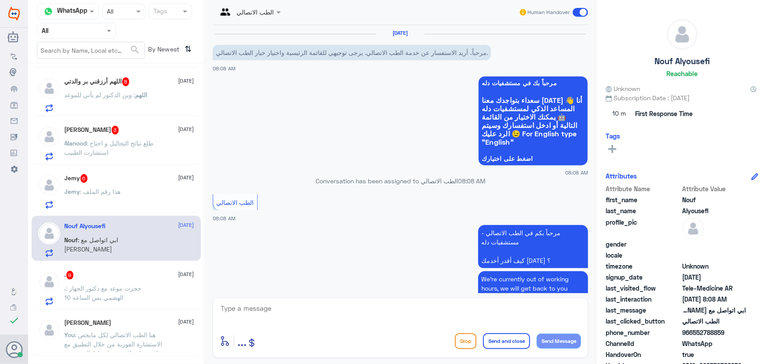
click at [244, 294] on div "الطب الاتصالي Human Handover 1 Oct 2025 مرحباً، أريد الاستفسار عن خدمة الطب الا…" at bounding box center [400, 183] width 393 height 367
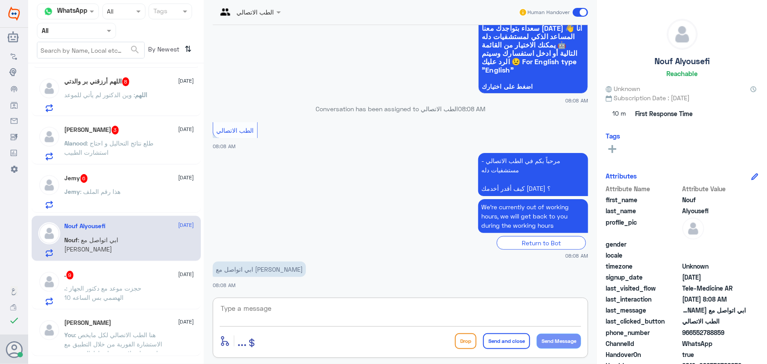
click at [245, 308] on textarea at bounding box center [400, 313] width 361 height 22
paste textarea "مرحباً معك نوف من الطب الاتصالي"
type textarea "مرحباً معك نوف من الطب الاتصالي"
click at [570, 337] on button "Send Message" at bounding box center [559, 341] width 44 height 15
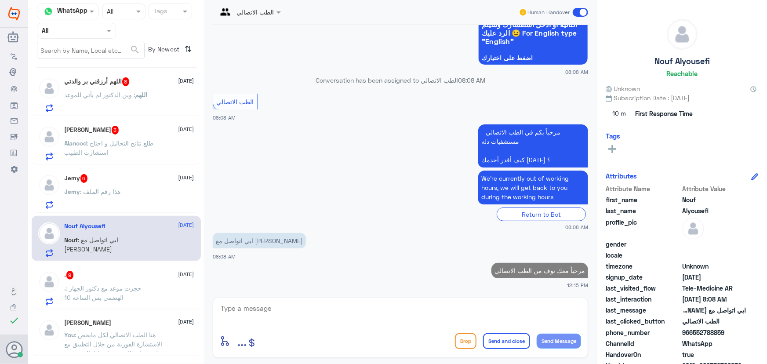
click at [536, 315] on textarea at bounding box center [400, 313] width 361 height 22
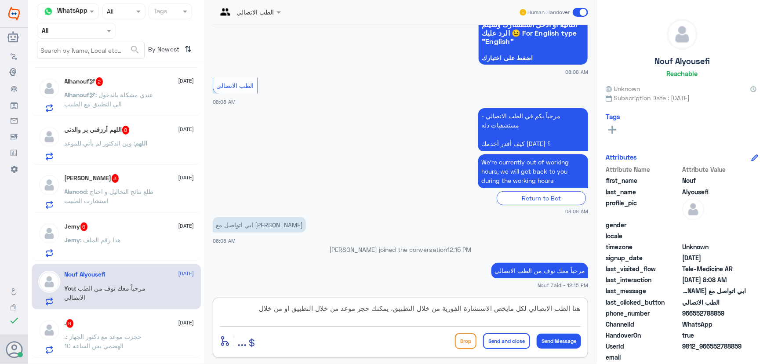
scroll to position [131, 0]
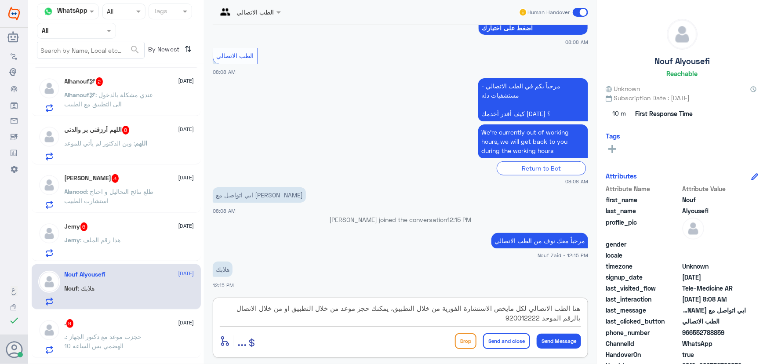
type textarea "هنا الطب الاتصالي لكل مايخص الاستشارة الفورية من خلال التطبيق، يمكنك حجز موعد م…"
click at [514, 341] on button "Send and close" at bounding box center [506, 341] width 47 height 16
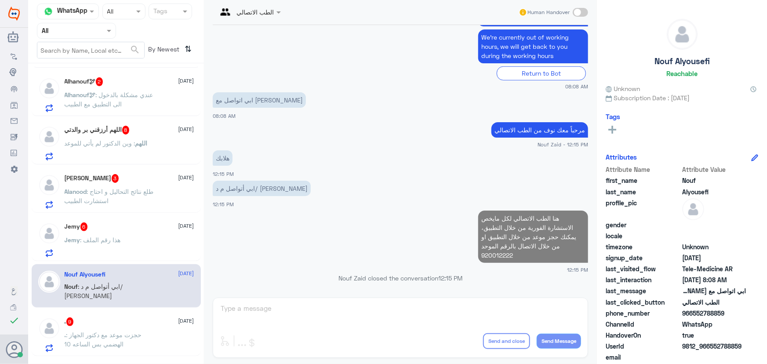
click at [102, 334] on span ": حجزت موعد مع دكتور الجهاز الهضمي بس الساعه 10" at bounding box center [103, 339] width 77 height 17
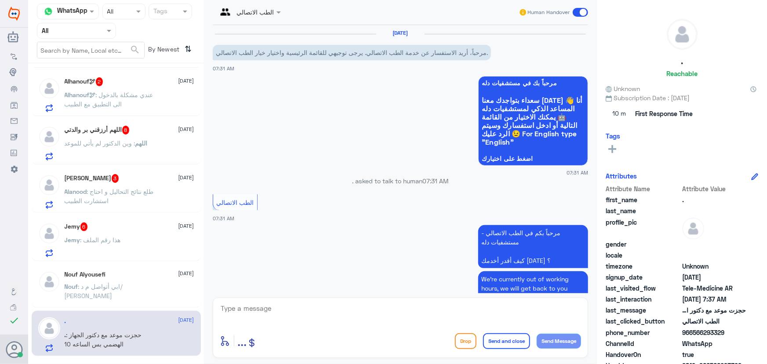
scroll to position [447, 0]
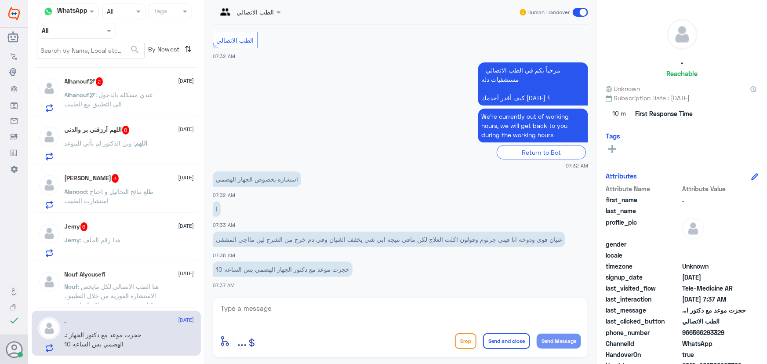
click at [311, 304] on textarea at bounding box center [400, 313] width 361 height 22
paste textarea "مرحباً معك نوف من الطب الاتصالي"
type textarea "مرحباً معك نوف من الطب الاتصالي"
click at [573, 340] on button "Send Message" at bounding box center [559, 341] width 44 height 15
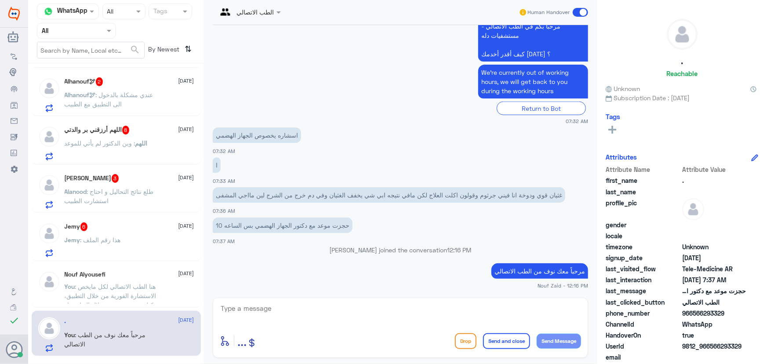
click at [391, 321] on textarea at bounding box center [400, 313] width 361 height 22
paste textarea "هنا الطب الاتصالي لكل مايخص الاستشارة الفورية من خلال التطبيق والتي من خلالها ي…"
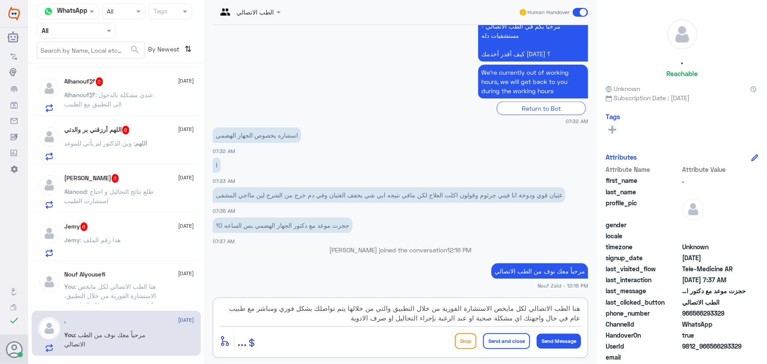
drag, startPoint x: 497, startPoint y: 310, endPoint x: 581, endPoint y: 312, distance: 84.8
click at [581, 312] on div "هنا الطب الاتصالي لكل مايخص الاستشارة الفورية من خلال التطبيق والتي من خلالها ي…" at bounding box center [400, 328] width 375 height 60
type textarea "يمكنك الاستفادة من خدمة الاستشارة الفورية من خلال التطبيق والتي من خلالها يتم ت…"
click at [516, 344] on button "Send and close" at bounding box center [506, 341] width 47 height 16
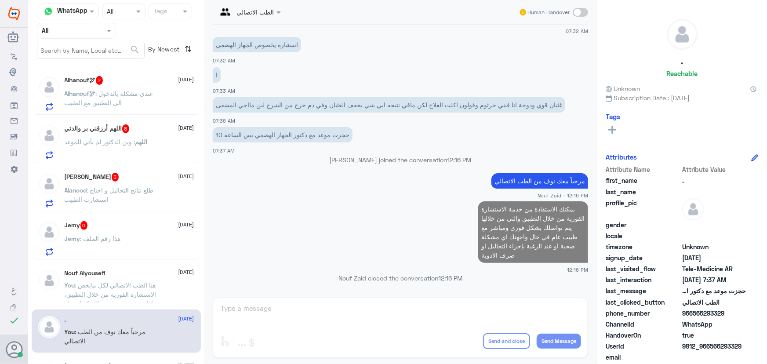
scroll to position [432, 0]
click at [124, 244] on div "Jemy : هذا رقم الملف" at bounding box center [130, 247] width 130 height 20
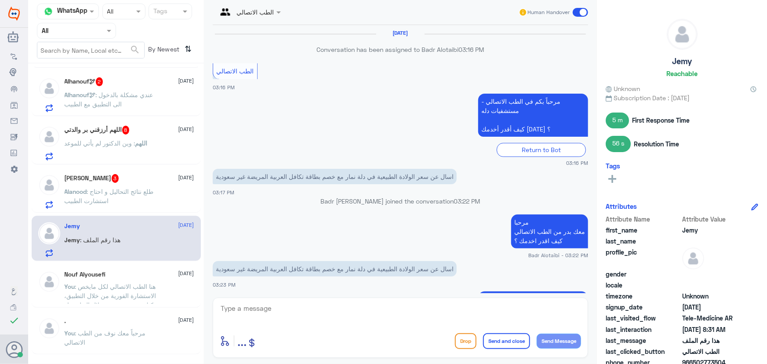
scroll to position [578, 0]
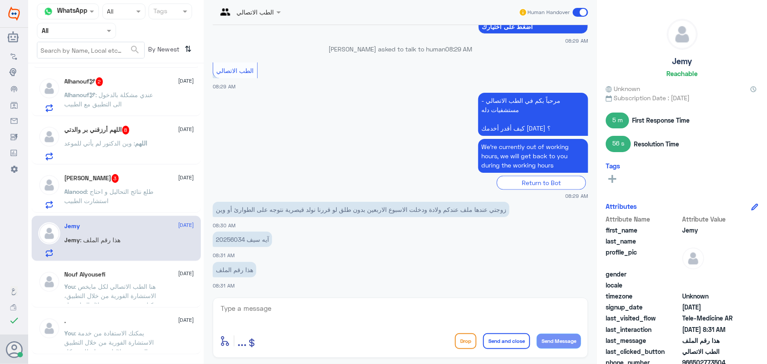
click at [325, 312] on textarea at bounding box center [400, 313] width 361 height 22
paste textarea "مرحباً معك نوف من الطب الاتصالي"
type textarea "مرحباً معك نوف من الطب الاتصالي"
click at [549, 337] on button "Send Message" at bounding box center [559, 341] width 44 height 15
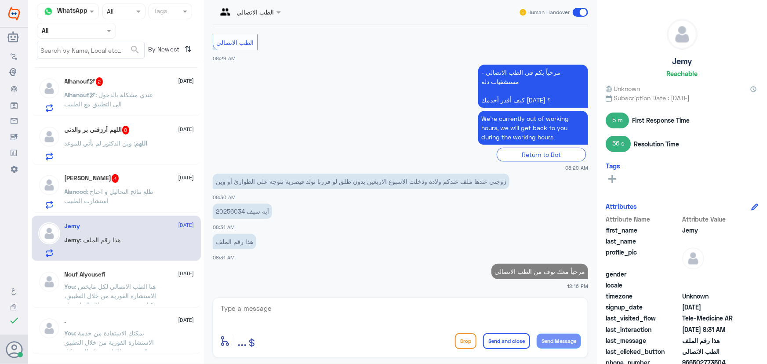
click at [483, 308] on textarea at bounding box center [400, 313] width 361 height 22
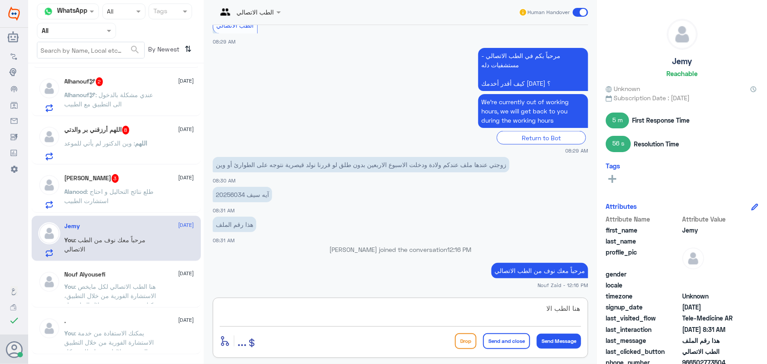
scroll to position [604, 0]
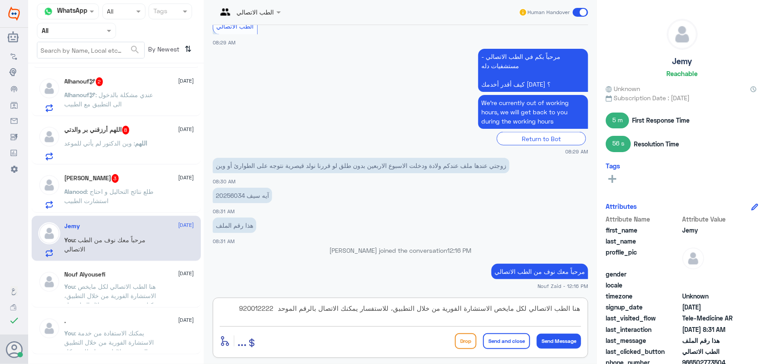
type textarea "هنا الطب الاتصالي لكل مايخص الاستشارة الفورية من خلال التطبيق، للاستفسار يمكنك …"
click at [520, 351] on div "هنا الطب الاتصالي لكل مايخص الاستشارة الفورية من خلال التطبيق، للاستفسار يمكنك …" at bounding box center [400, 328] width 375 height 60
click at [512, 342] on button "Send and close" at bounding box center [506, 341] width 47 height 16
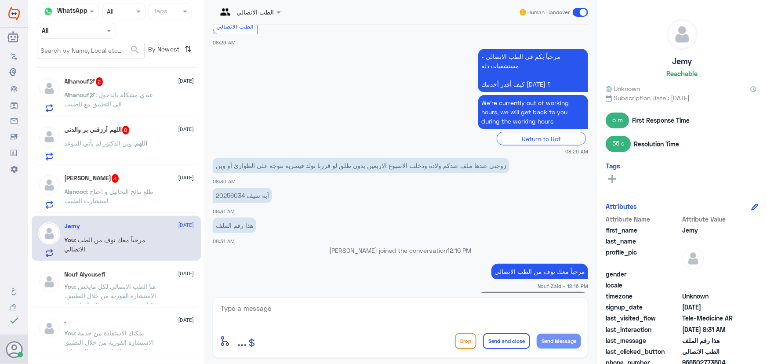
scroll to position [660, 0]
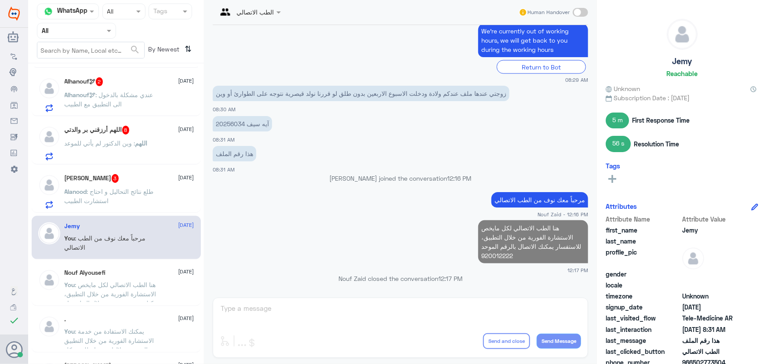
click at [136, 202] on p "Alanood : طلع نتائج التحاليل و احتاج استشارت الطبيب" at bounding box center [114, 198] width 99 height 22
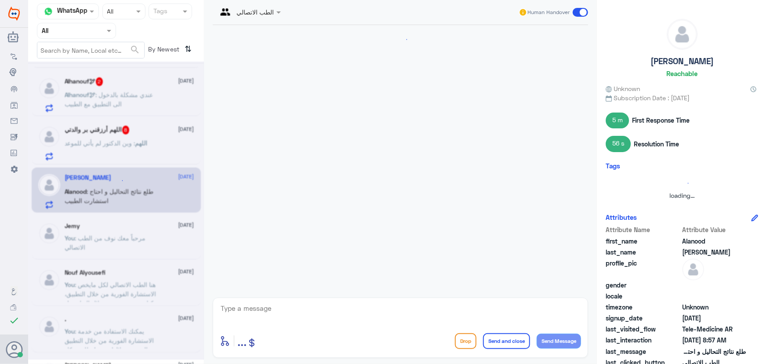
scroll to position [72, 0]
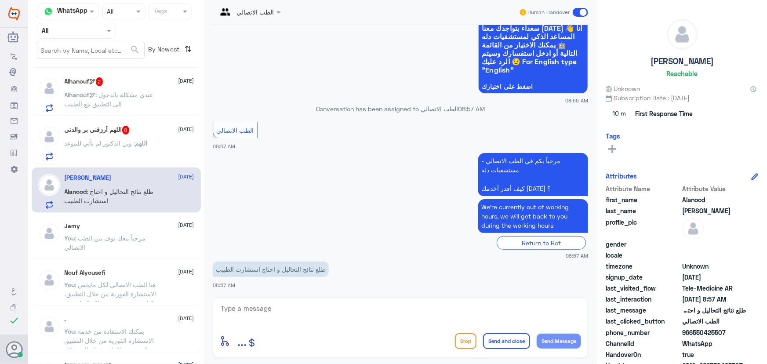
click at [395, 312] on textarea at bounding box center [400, 313] width 361 height 22
paste textarea "مرحباً معك نوف من الطب الاتصالي"
type textarea "مرحباً معك نوف من الطب الاتصالي"
drag, startPoint x: 546, startPoint y: 341, endPoint x: 519, endPoint y: 327, distance: 30.1
click at [546, 341] on button "Send Message" at bounding box center [559, 341] width 44 height 15
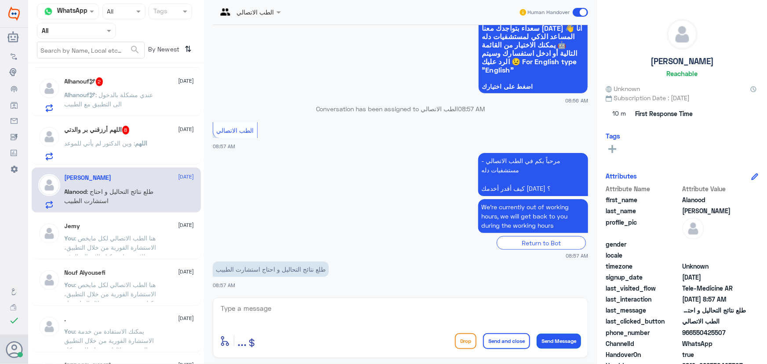
scroll to position [101, 0]
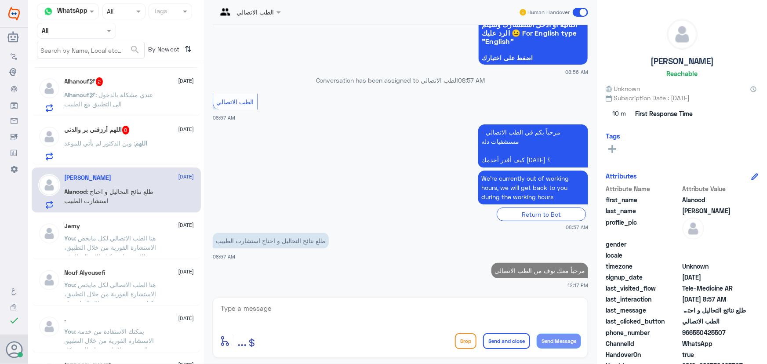
click at [510, 318] on textarea at bounding box center [400, 313] width 361 height 22
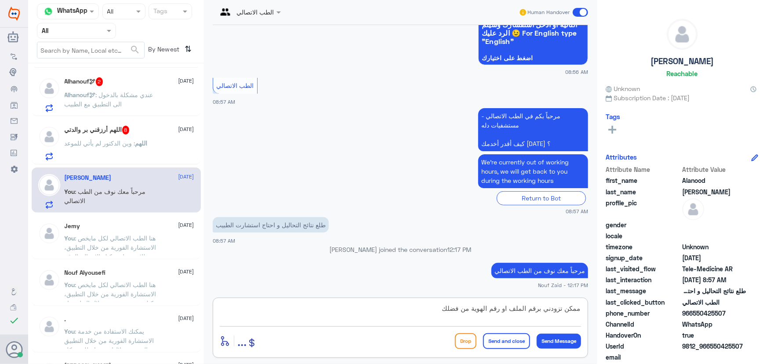
drag, startPoint x: 377, startPoint y: 313, endPoint x: 711, endPoint y: 329, distance: 333.5
click at [711, 329] on div "Channel WhatsApp Status × All Tags Agent Filter All search By Newest ⇅ 55583388…" at bounding box center [397, 183] width 739 height 367
click at [407, 317] on textarea "ممكن تزودني برقم الملف او رقم الهوية من فضلك" at bounding box center [400, 313] width 361 height 22
type textarea "ممكن تزودني برقم الملف او رقم الهوية من فضلك"
click at [555, 343] on button "Send Message" at bounding box center [559, 341] width 44 height 15
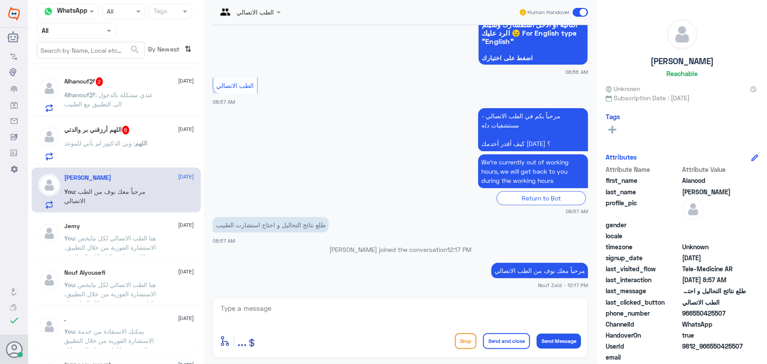
scroll to position [138, 0]
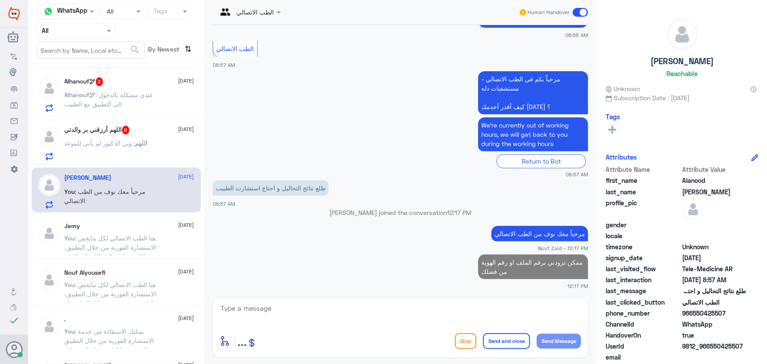
click at [187, 109] on div "Alhanouf🕊 : عندي مشكلة بالدخول الى التطبيق مع الطبيب" at bounding box center [130, 102] width 130 height 20
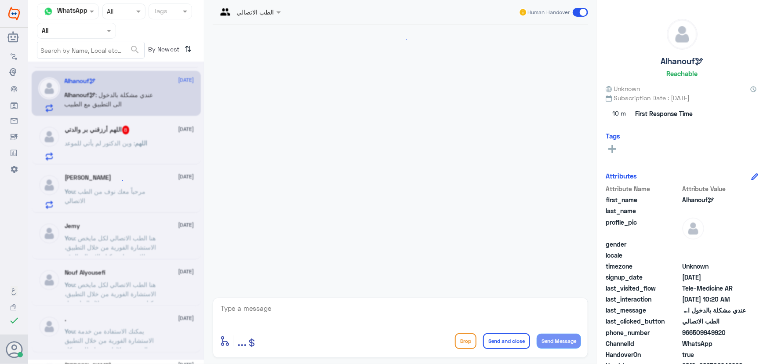
scroll to position [706, 0]
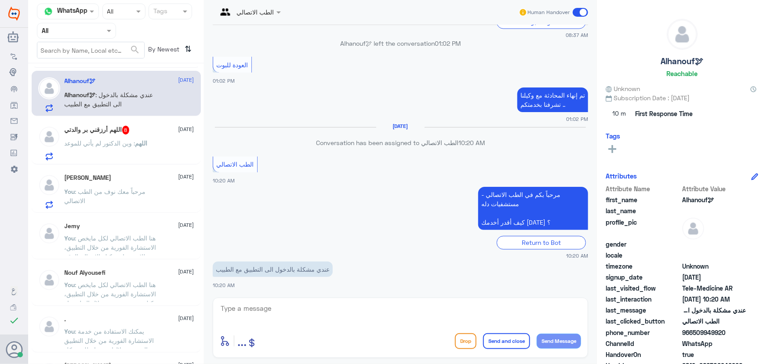
click at [307, 306] on textarea at bounding box center [400, 313] width 361 height 22
paste textarea "مرحباً معك نوف من الطب الاتصالي"
type textarea "مرحباً معك نوف من الطب الاتصالي"
click at [551, 343] on button "Send Message" at bounding box center [559, 341] width 44 height 15
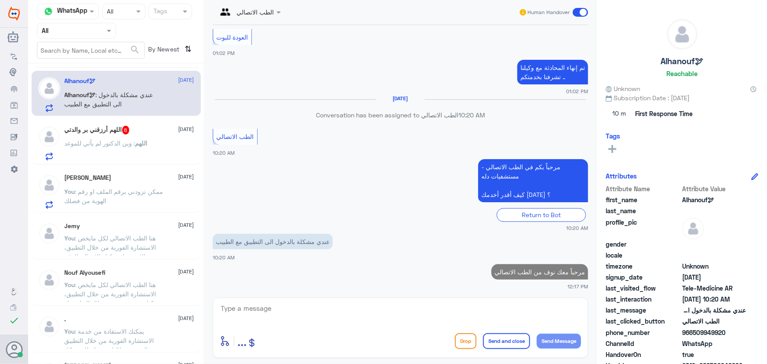
click at [482, 314] on textarea at bounding box center [400, 313] width 361 height 22
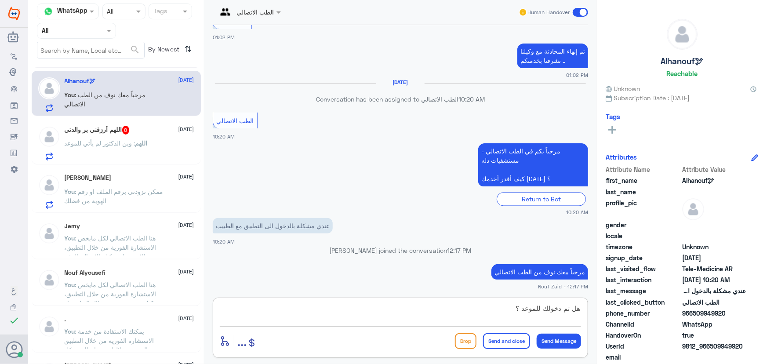
type textarea "هل تم دخولك للموعد ؟"
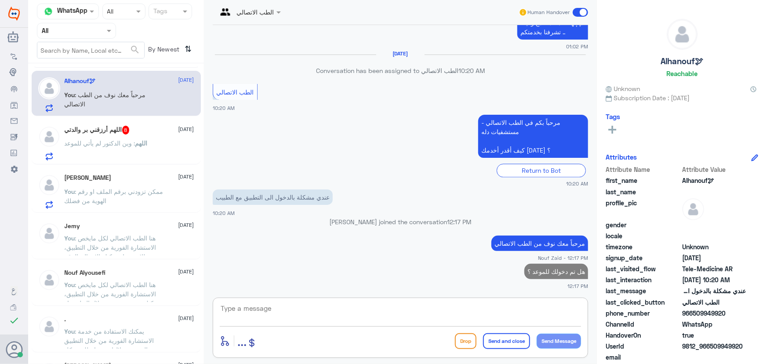
click at [163, 156] on div "اللهم : وين الدكتور لم يأتي للموعد" at bounding box center [130, 151] width 130 height 20
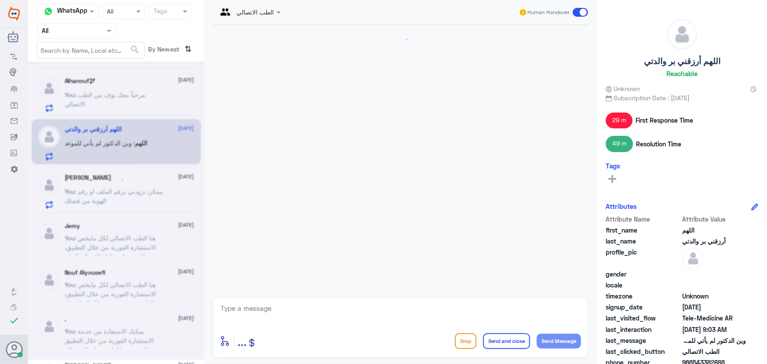
scroll to position [530, 0]
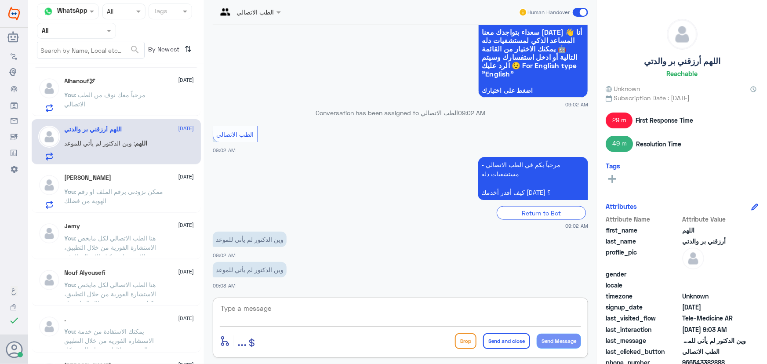
click at [249, 319] on textarea at bounding box center [400, 313] width 361 height 22
type textarea "ر"
drag, startPoint x: 385, startPoint y: 316, endPoint x: 611, endPoint y: 322, distance: 225.5
click at [611, 322] on div "Channel WhatsApp Status × All Tags Agent Filter All search By Newest ⇅ 55583388…" at bounding box center [397, 183] width 739 height 367
type textarea "ر"
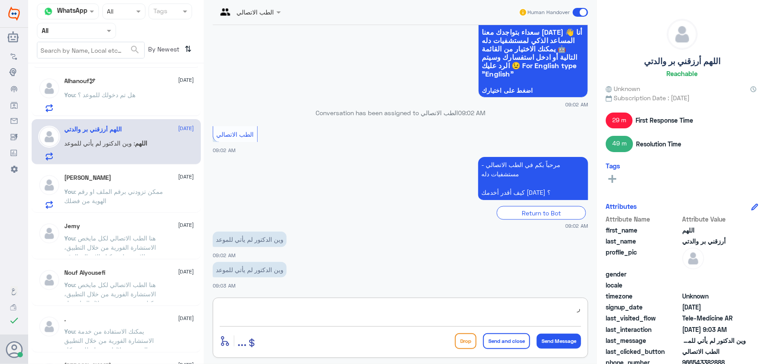
drag, startPoint x: 537, startPoint y: 313, endPoint x: 656, endPoint y: 324, distance: 119.6
click at [654, 325] on div "Channel WhatsApp Status × All Tags Agent Filter All search By Newest ⇅ 55583388…" at bounding box center [397, 183] width 739 height 367
paste textarea "مرحباً معك نوف من الطب الاتصالي"
type textarea "مرحباً معك نوف من الطب الاتصالي"
click at [548, 342] on button "Send Message" at bounding box center [559, 341] width 44 height 15
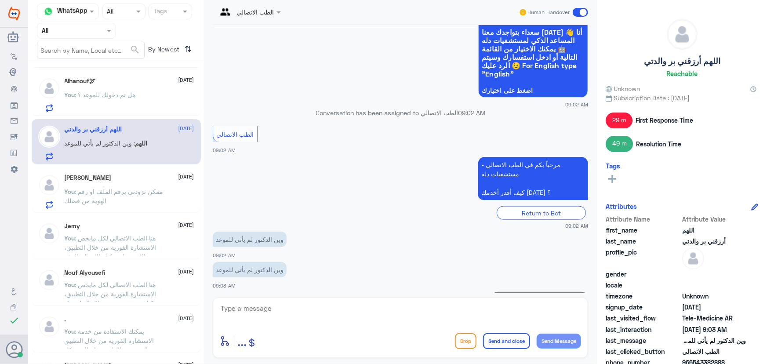
scroll to position [558, 0]
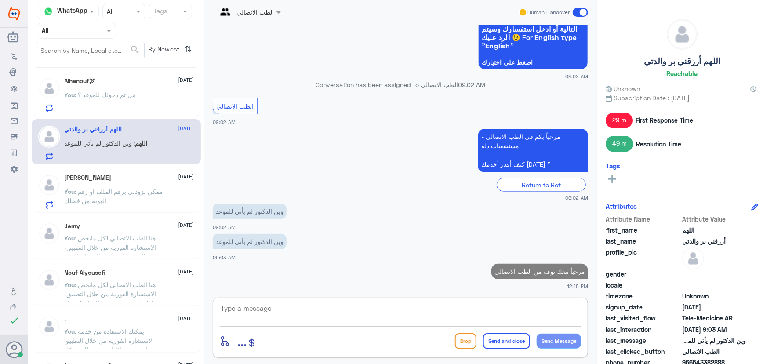
drag, startPoint x: 441, startPoint y: 309, endPoint x: 430, endPoint y: 312, distance: 11.3
click at [440, 309] on textarea at bounding box center [400, 313] width 361 height 22
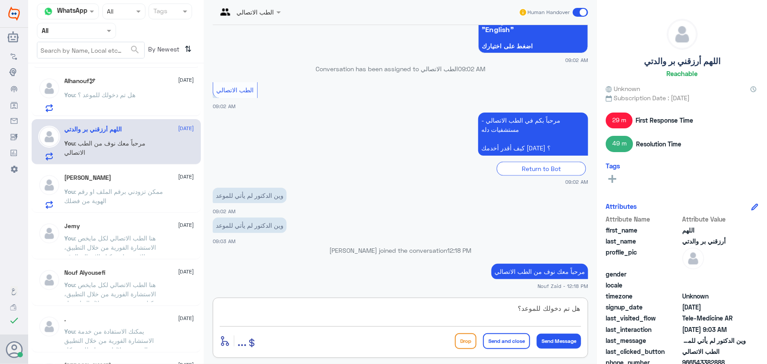
type textarea "هل تم دخولك للموعد؟"
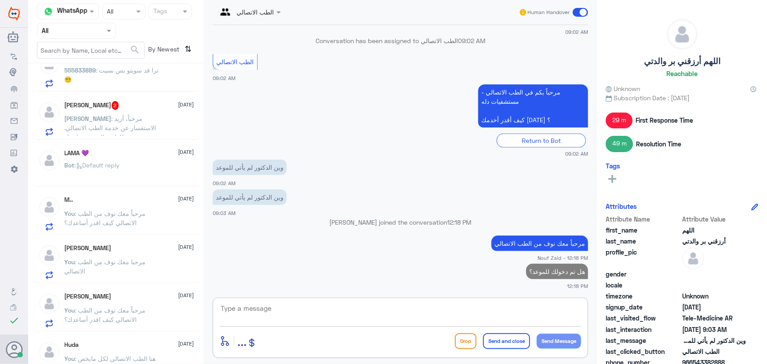
scroll to position [0, 0]
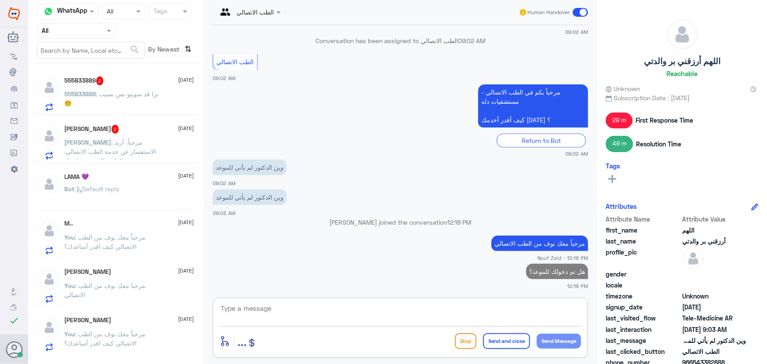
click at [115, 112] on div "555833889 2 1 October 555833889 : ترا قد سويتو بس نسيت😵‍💫" at bounding box center [116, 92] width 169 height 45
click at [119, 109] on p "555833889 : ترا قد سويتو بس نسيت😵‍💫" at bounding box center [114, 100] width 99 height 22
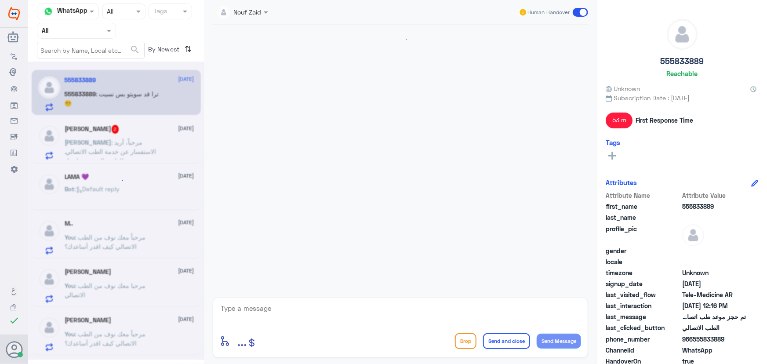
scroll to position [423, 0]
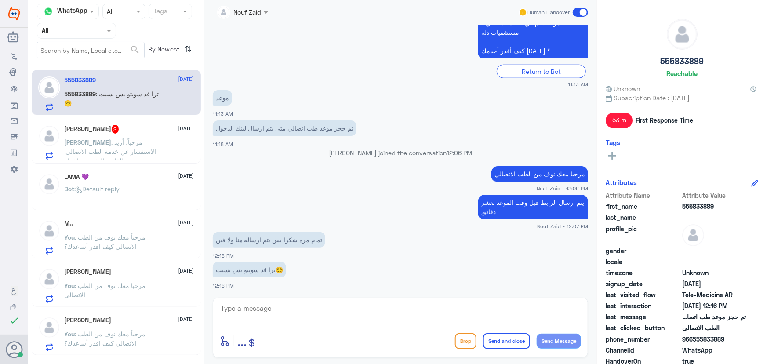
click at [293, 310] on textarea at bounding box center [400, 313] width 361 height 22
drag, startPoint x: 693, startPoint y: 338, endPoint x: 729, endPoint y: 339, distance: 36.0
click at [729, 339] on span "966555833889" at bounding box center [714, 338] width 64 height 9
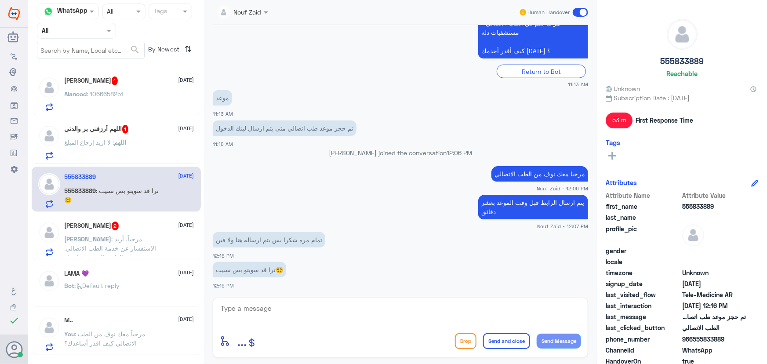
click at [319, 312] on textarea at bounding box center [400, 313] width 361 height 22
click at [132, 150] on div "اللهم : لا اريد إرجاع المبلغ" at bounding box center [130, 150] width 130 height 20
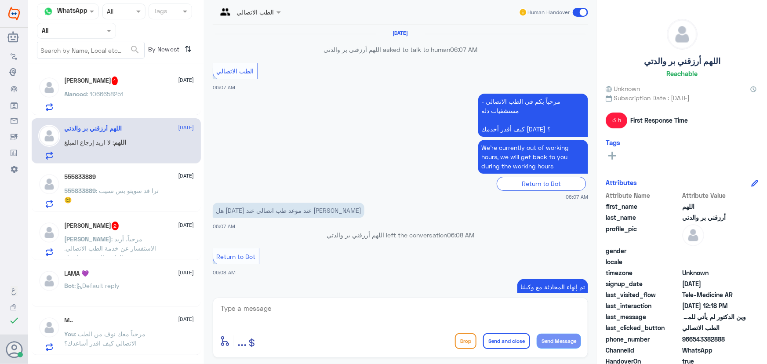
scroll to position [442, 0]
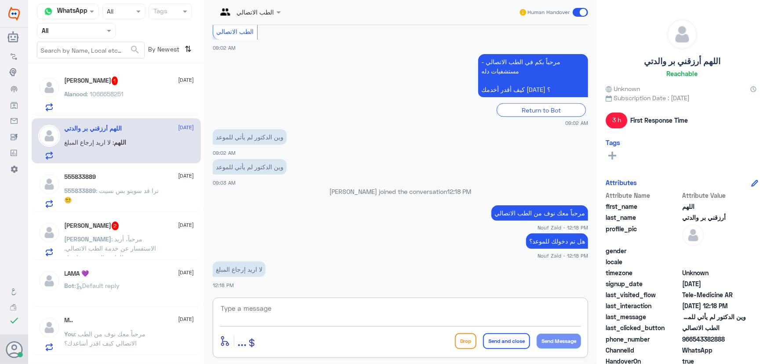
click at [310, 316] on textarea at bounding box center [400, 313] width 361 height 22
type textarea "ممكن تزودني برقم الملف او رقم الهوية من فضلك"
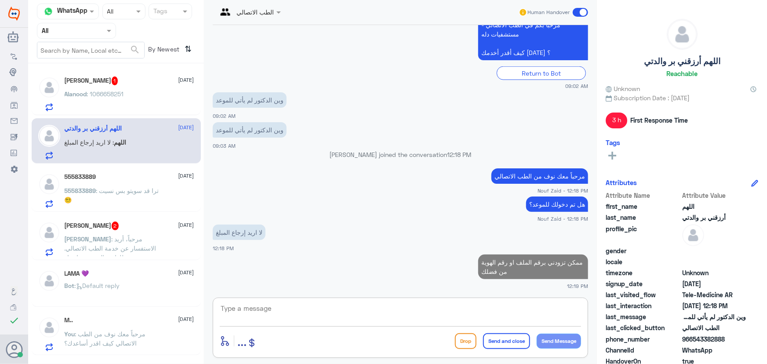
click at [124, 88] on div "Alanood Alanzi 1 1 October Alanood : 1066658251" at bounding box center [130, 93] width 130 height 35
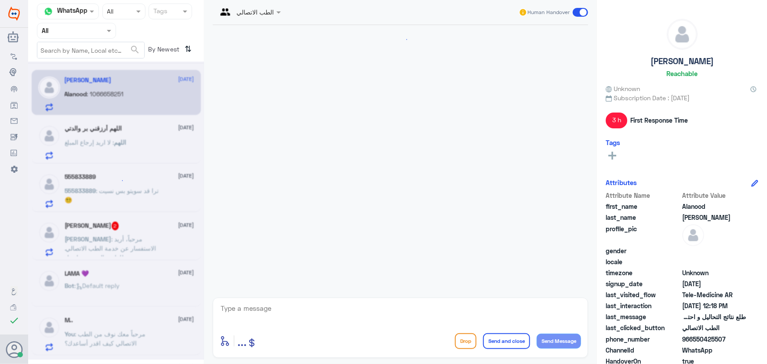
scroll to position [184, 0]
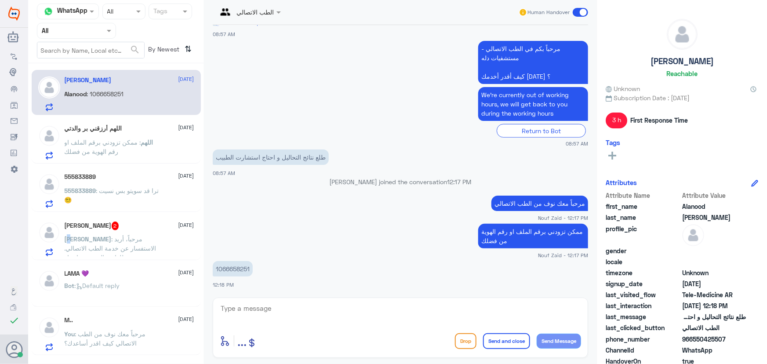
click at [112, 236] on span "عبدالرزاق" at bounding box center [88, 238] width 47 height 7
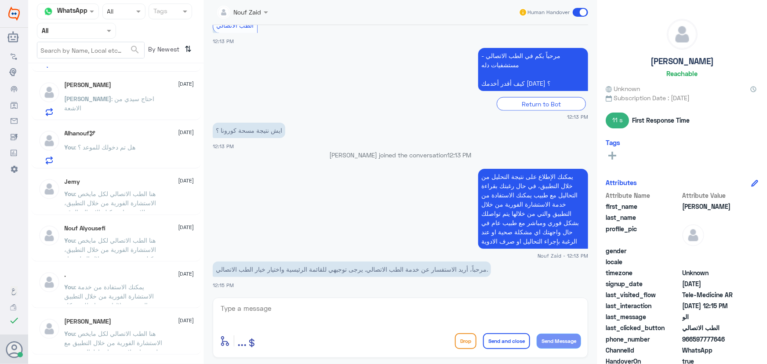
scroll to position [479, 0]
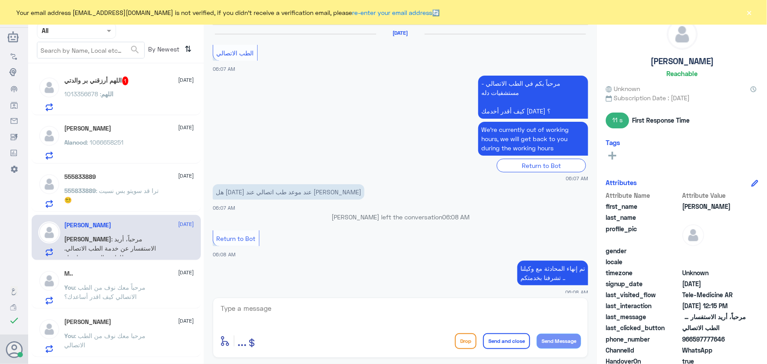
scroll to position [491, 0]
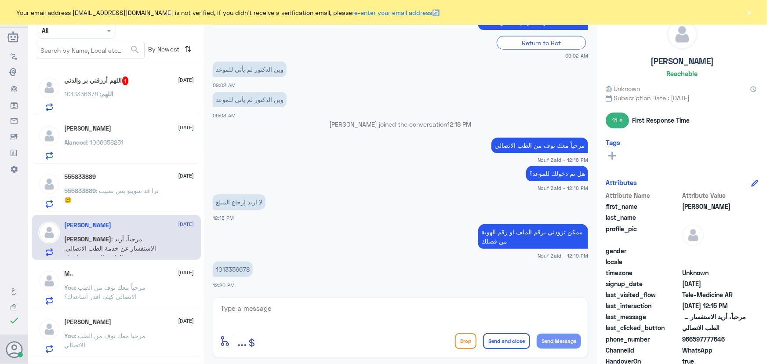
click at [748, 13] on button "×" at bounding box center [749, 12] width 9 height 9
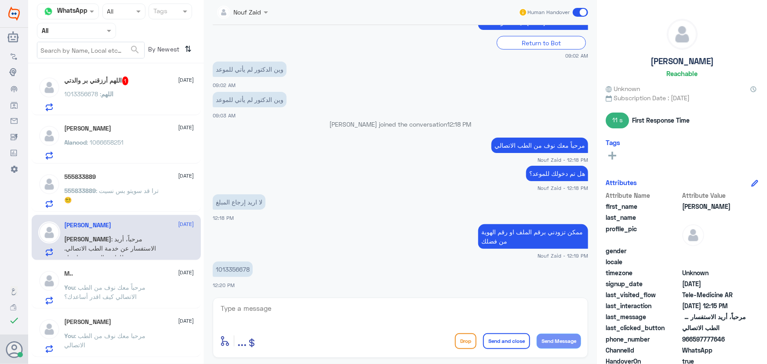
click at [151, 88] on div "اللهم أرزقني بر والدتي 1 1 October اللهم : 1013356678" at bounding box center [130, 93] width 130 height 35
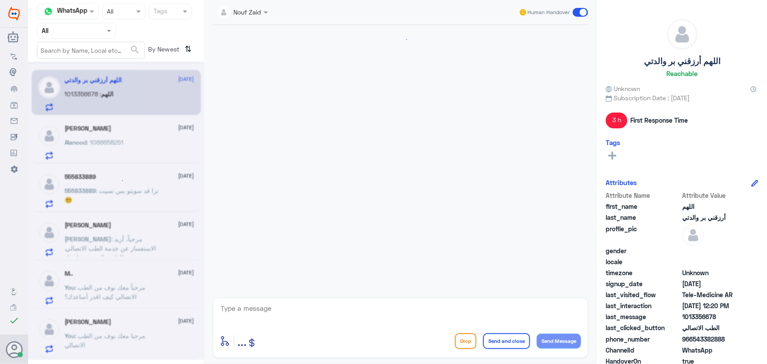
scroll to position [491, 0]
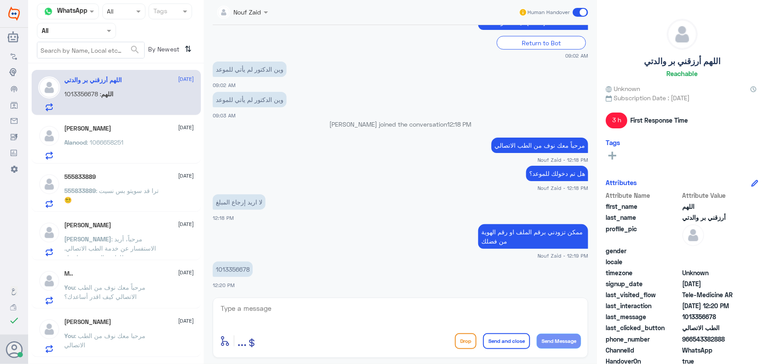
click at [219, 271] on p "1013356678" at bounding box center [233, 268] width 40 height 15
copy p "1013356678"
click at [294, 304] on textarea at bounding box center [400, 313] width 361 height 22
click at [134, 107] on div "اللهم : 1013356678" at bounding box center [130, 101] width 130 height 20
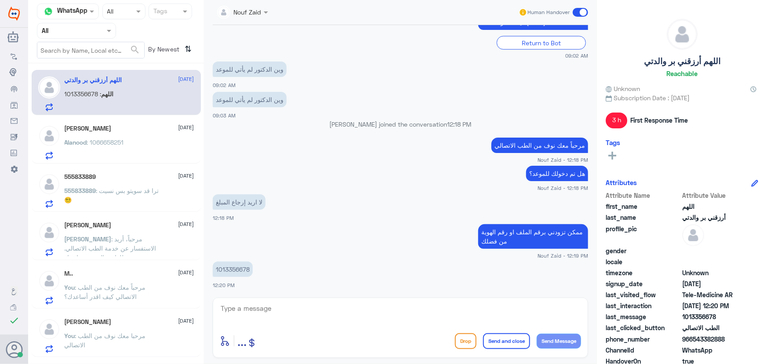
click at [245, 273] on p "1013356678" at bounding box center [233, 268] width 40 height 15
click at [245, 272] on p "1013356678" at bounding box center [233, 268] width 40 height 15
copy p "1013356678"
click at [386, 315] on textarea at bounding box center [400, 313] width 361 height 22
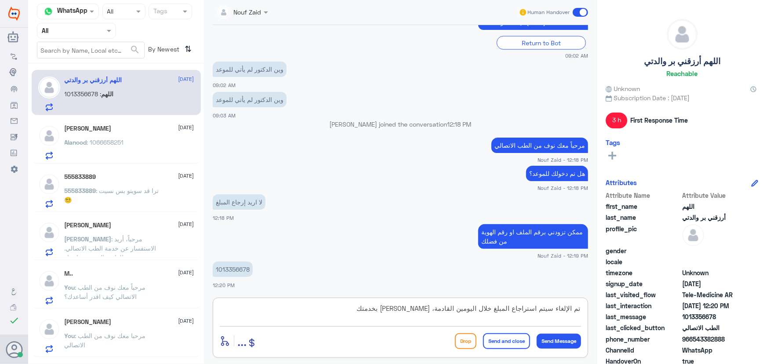
type textarea "تم الإلغاء سيتم استراجاع المبلغ خلال اليومين القادمة، سعدنا بخدمتك"
click at [508, 340] on button "Send and close" at bounding box center [506, 341] width 47 height 16
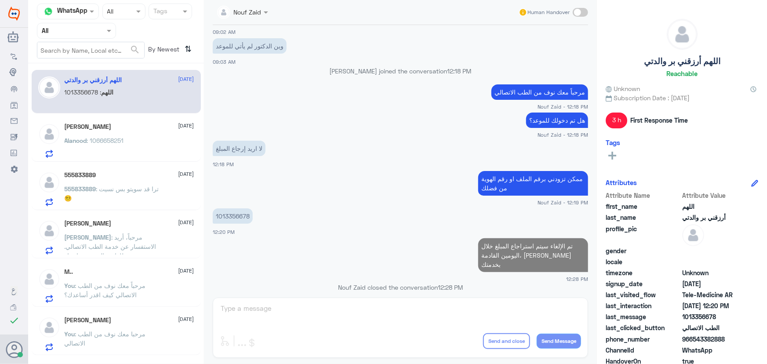
click at [129, 145] on div "Alanood : 1066658251" at bounding box center [130, 148] width 130 height 20
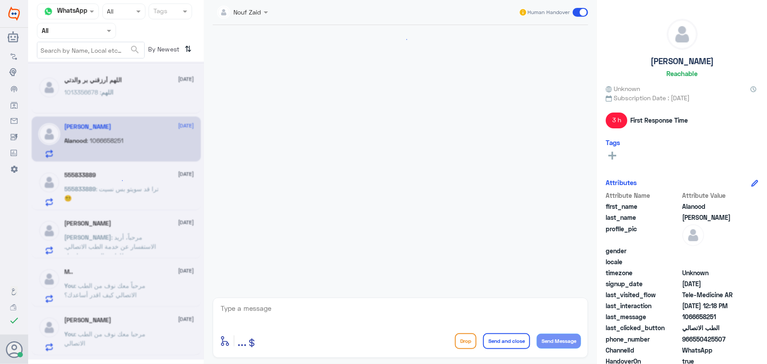
scroll to position [184, 0]
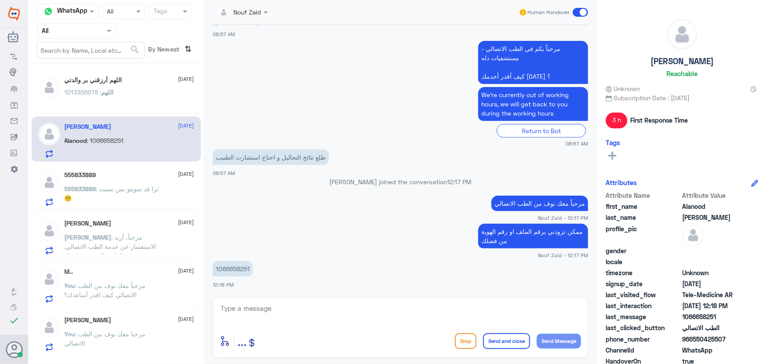
click at [230, 269] on p "1066658251" at bounding box center [233, 268] width 40 height 15
click at [229, 269] on div "1 Oct 2025 مرحباً، أريد الاستفسار عن خدمة الطب الاتصالي. يرجى توجيهي للقائمة ال…" at bounding box center [400, 159] width 384 height 268
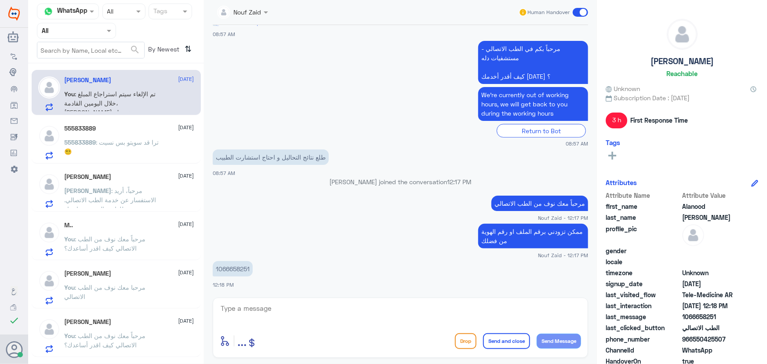
click at [141, 105] on span ": تم الإلغاء سيتم استراجاع المبلغ خلال اليومين القادمة، سعدنا بخدمتك" at bounding box center [110, 103] width 91 height 26
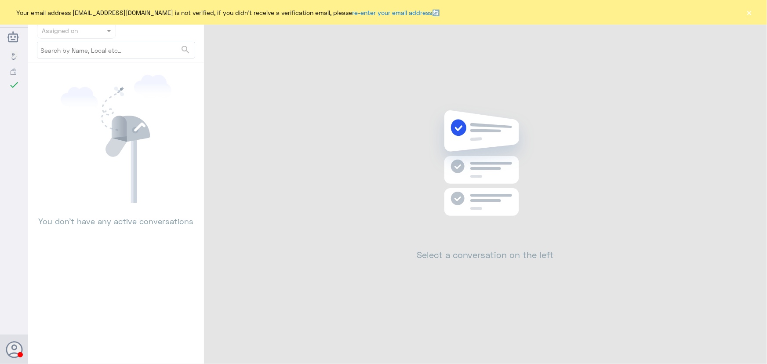
click at [746, 11] on button "×" at bounding box center [749, 12] width 9 height 9
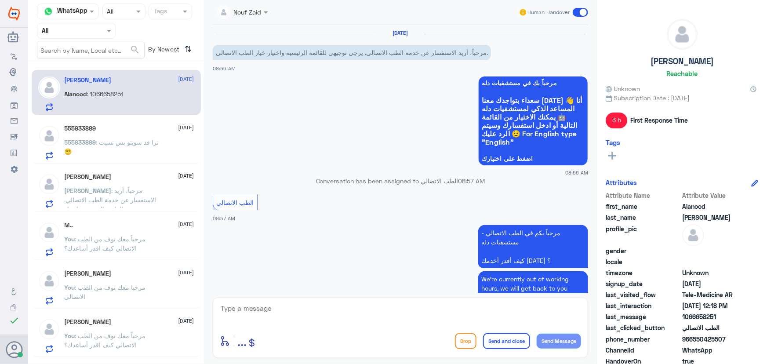
scroll to position [184, 0]
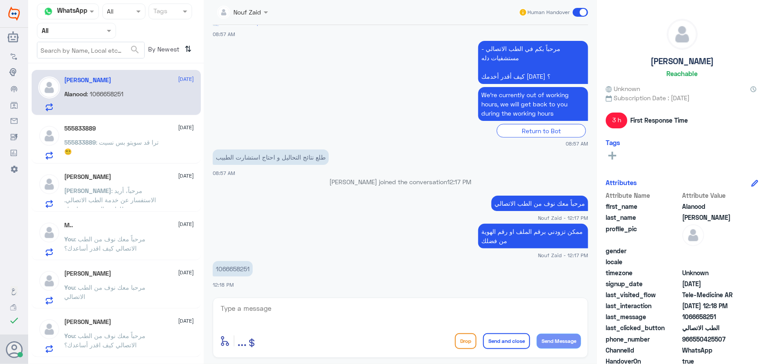
click at [241, 269] on p "1066658251" at bounding box center [233, 268] width 40 height 15
copy p "1066658251"
drag, startPoint x: 117, startPoint y: 95, endPoint x: 191, endPoint y: 158, distance: 97.6
click at [117, 97] on p "Alanood : 1066658251" at bounding box center [94, 100] width 59 height 22
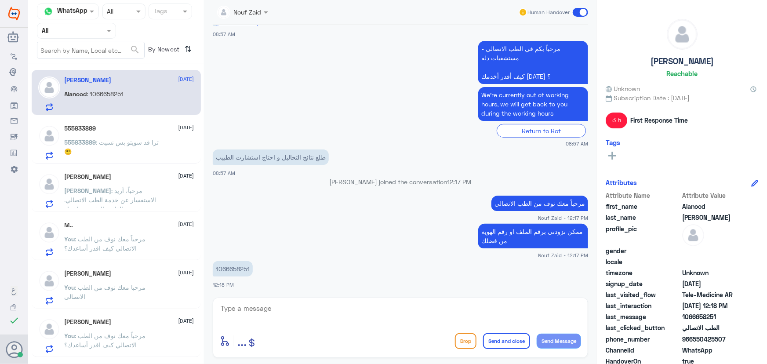
click at [312, 311] on textarea at bounding box center [400, 313] width 361 height 22
drag, startPoint x: 330, startPoint y: 312, endPoint x: 321, endPoint y: 304, distance: 11.8
click at [325, 309] on textarea at bounding box center [400, 313] width 361 height 22
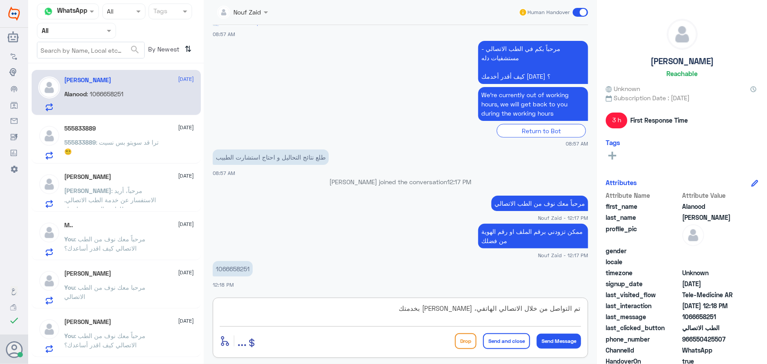
type textarea "تم التواصل من خلال الاتصالي الهاتفي، سعدنا بخدمتك"
click at [494, 346] on button "Send and close" at bounding box center [506, 341] width 47 height 16
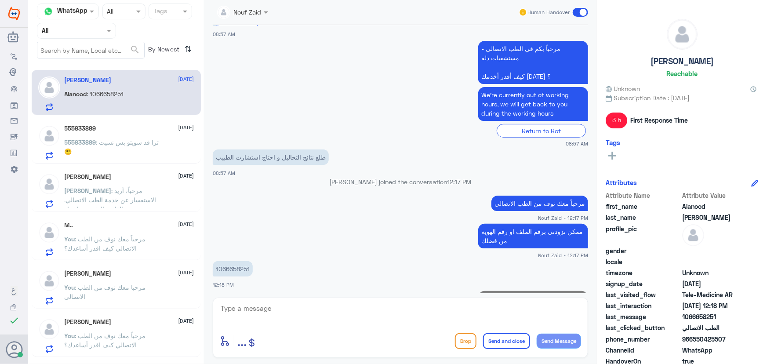
scroll to position [221, 0]
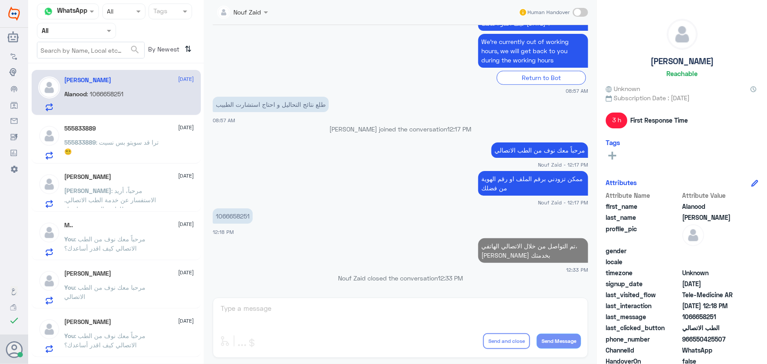
click at [118, 138] on span ": ترا قد سويتو بس نسيت😵‍💫" at bounding box center [112, 146] width 94 height 17
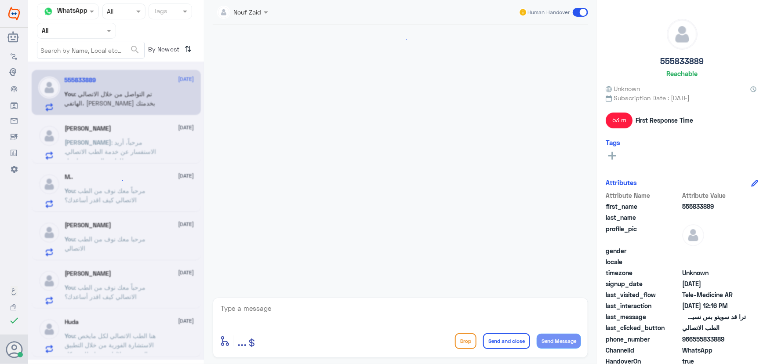
scroll to position [423, 0]
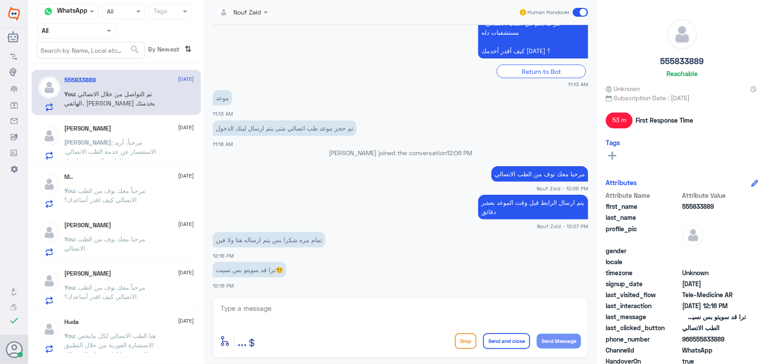
click at [290, 307] on textarea at bounding box center [400, 313] width 361 height 22
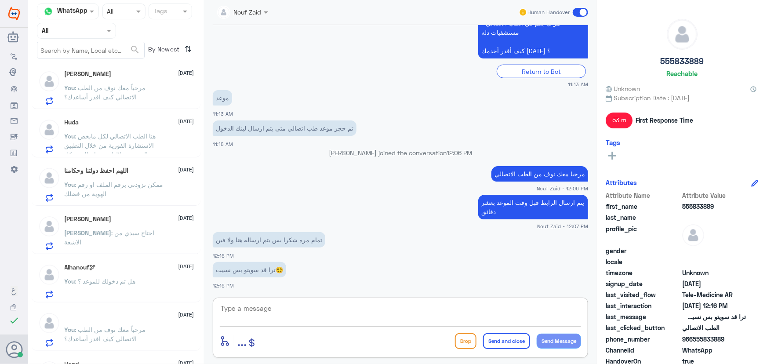
scroll to position [319, 0]
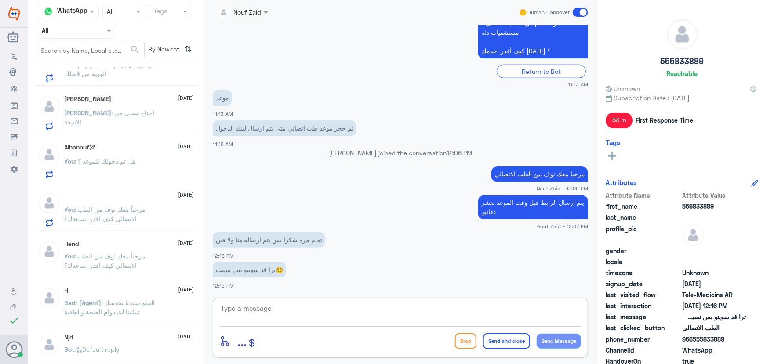
click at [120, 221] on p "You : مرحباً معك نوف من الطب الاتصالي كيف اقدر أساعدك؟" at bounding box center [114, 216] width 99 height 22
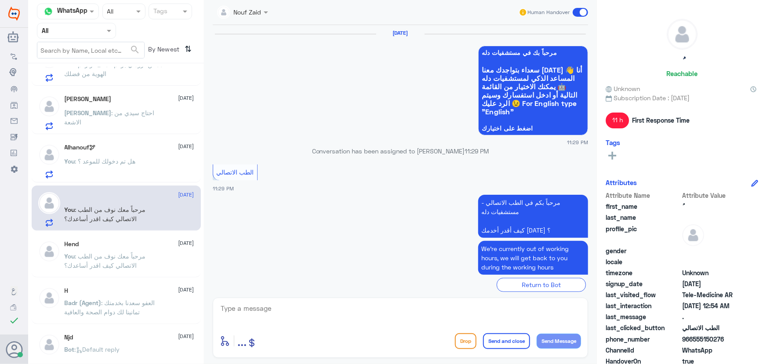
scroll to position [562, 0]
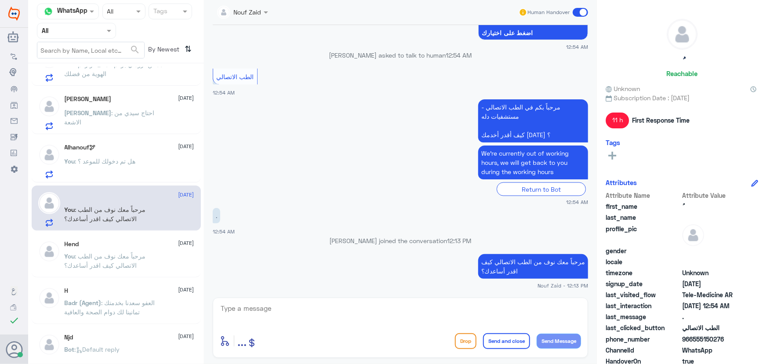
click at [580, 9] on span at bounding box center [580, 12] width 15 height 9
click at [0, 0] on input "checkbox" at bounding box center [0, 0] width 0 height 0
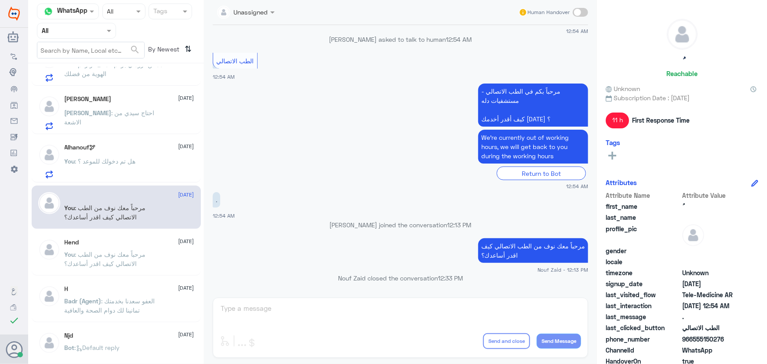
click at [154, 163] on div "You : هل تم دخولك للموعد ؟" at bounding box center [130, 169] width 130 height 20
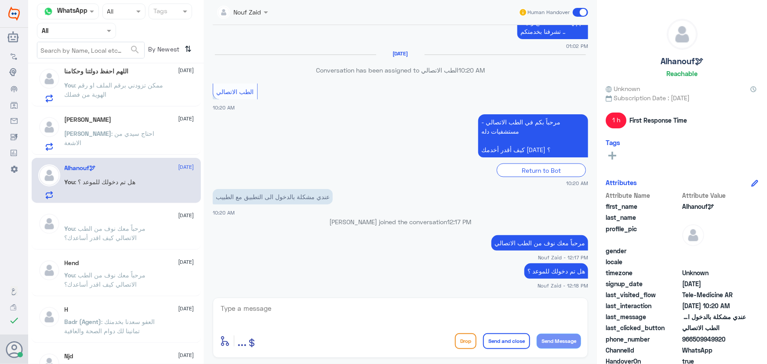
scroll to position [279, 0]
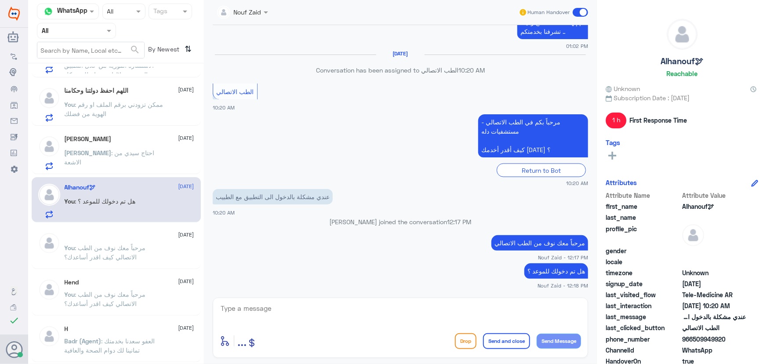
click at [146, 156] on div "[PERSON_NAME] : احتاج سيدي من الاشعة" at bounding box center [130, 160] width 130 height 20
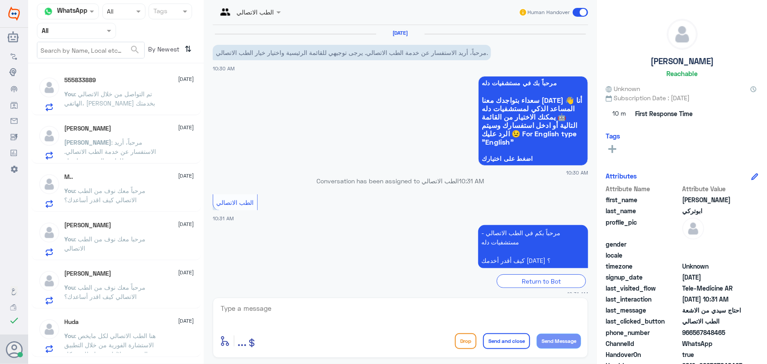
click at [137, 110] on p "You : تم التواصل من خلال الاتصالي الهاتفي، سعدنا بخدمتك" at bounding box center [114, 100] width 99 height 22
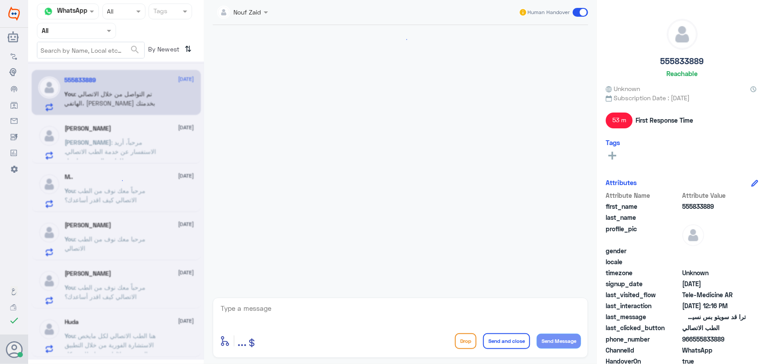
scroll to position [423, 0]
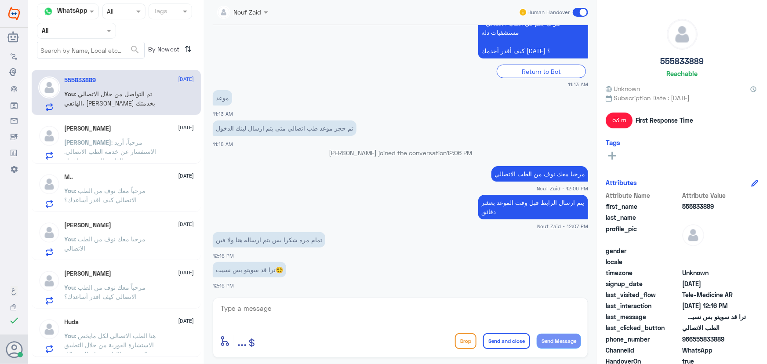
click at [356, 309] on textarea at bounding box center [400, 313] width 361 height 22
type textarea "من خلال التطبيق"
drag, startPoint x: 522, startPoint y: 341, endPoint x: 449, endPoint y: 344, distance: 72.6
click at [520, 341] on button "Send and close" at bounding box center [506, 341] width 47 height 16
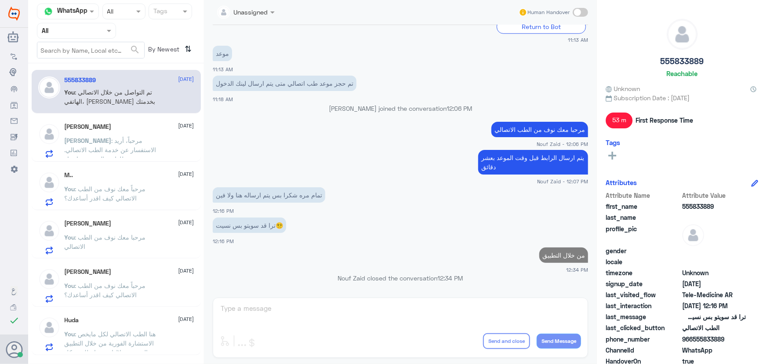
click at [133, 124] on div "عبدالرزاق 1 October" at bounding box center [130, 126] width 130 height 7
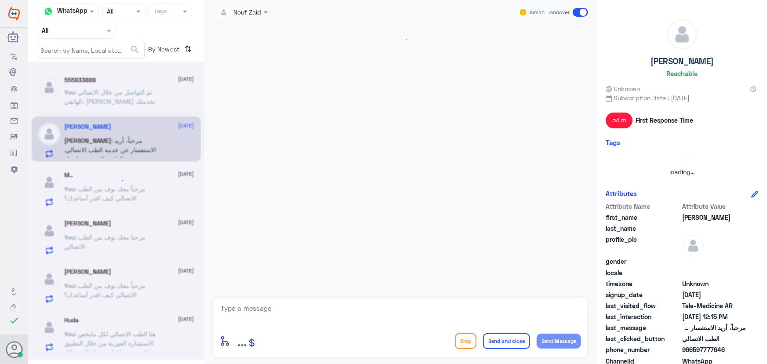
scroll to position [556, 0]
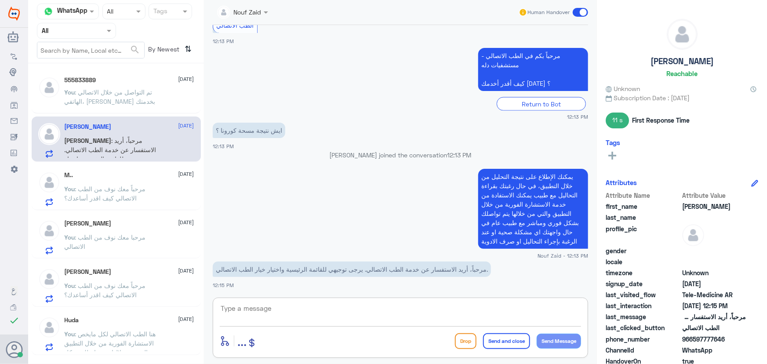
click at [313, 302] on textarea at bounding box center [400, 313] width 361 height 22
click at [533, 189] on p "يمكنك الإطلاع على نتيجة التحليل من خلال التطبيق، في حال رغبتك بقراءة التحاليل م…" at bounding box center [533, 209] width 110 height 80
click at [532, 188] on p "يمكنك الإطلاع على نتيجة التحليل من خلال التطبيق، في حال رغبتك بقراءة التحاليل م…" at bounding box center [533, 209] width 110 height 80
click at [508, 211] on p "يمكنك الإطلاع على نتيجة التحليل من خلال التطبيق، في حال رغبتك بقراءة التحاليل م…" at bounding box center [533, 209] width 110 height 80
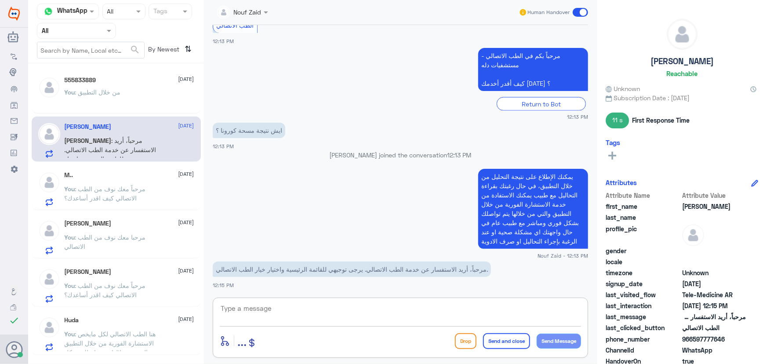
click at [321, 318] on textarea at bounding box center [400, 313] width 361 height 22
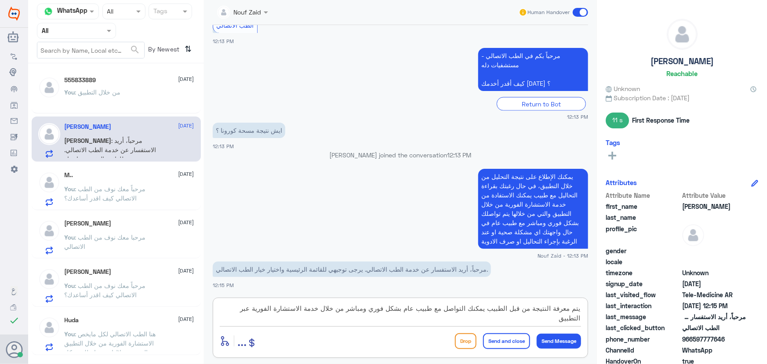
type textarea "يتم معرفة النتيجة من قبل الطبيب يمكنك التواصل مع طبيب عام بشكل فوري ومباشر من خ…"
click at [505, 338] on button "Send and close" at bounding box center [506, 341] width 47 height 16
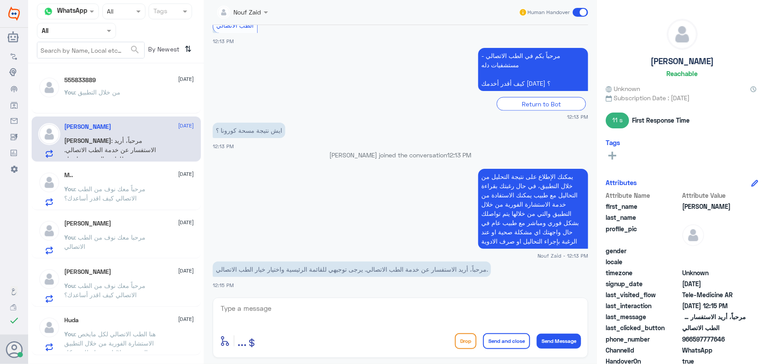
scroll to position [611, 0]
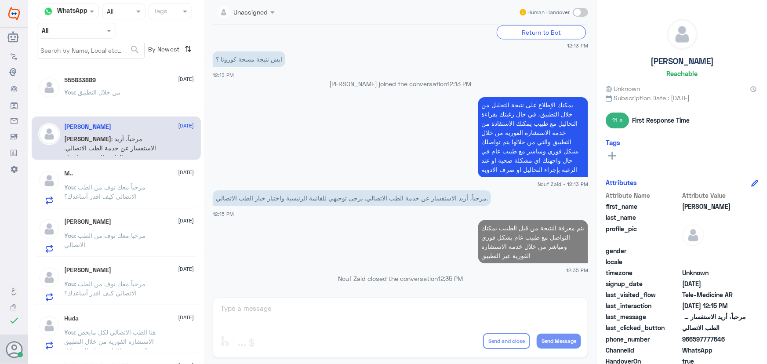
click at [145, 193] on p "You : مرحباً معك نوف من الطب الاتصالي كيف اقدر أساعدك؟" at bounding box center [114, 193] width 99 height 22
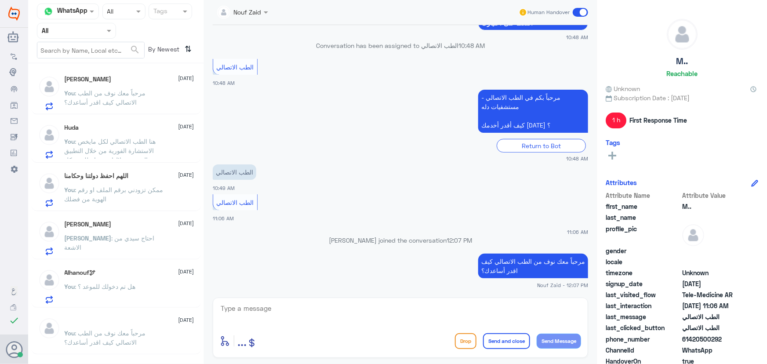
scroll to position [200, 0]
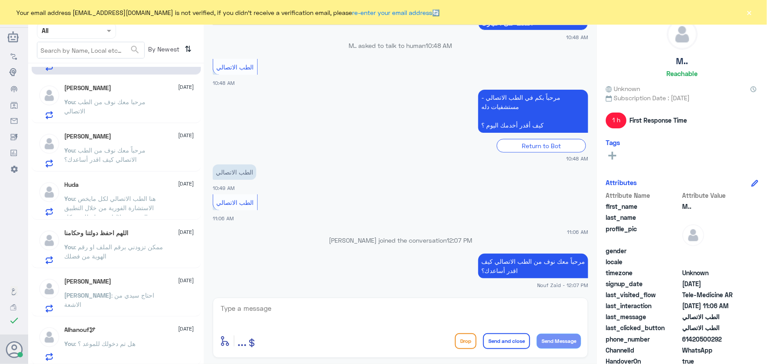
scroll to position [80, 0]
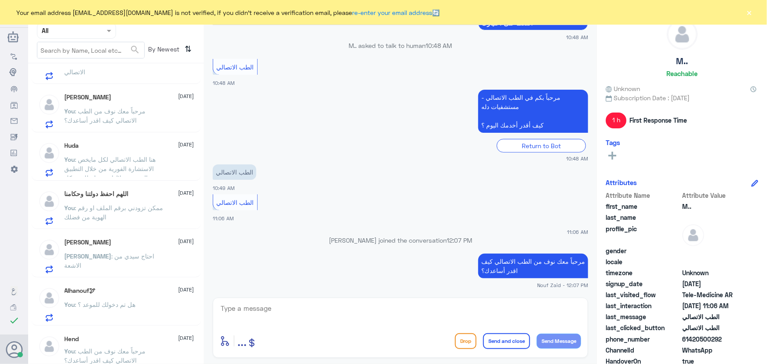
click at [105, 251] on p "[PERSON_NAME] : احتاج سيدي من الاشعة" at bounding box center [114, 262] width 99 height 22
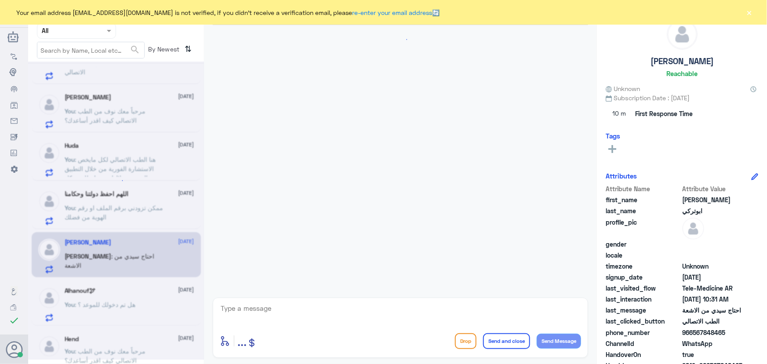
scroll to position [39, 0]
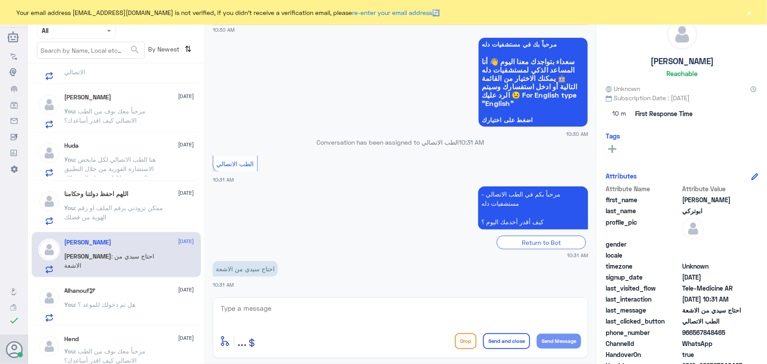
click at [258, 312] on textarea at bounding box center [400, 313] width 361 height 22
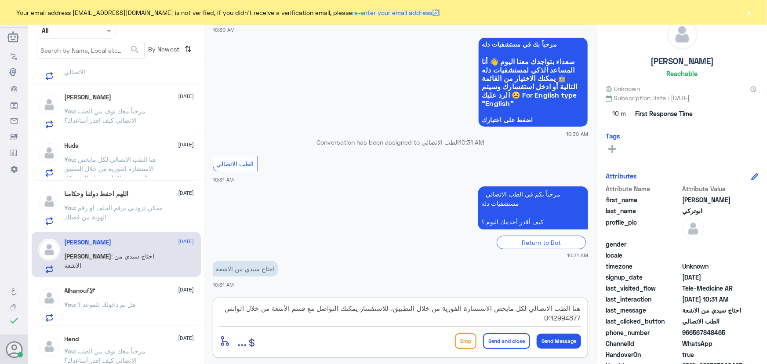
type textarea "هنا الطب الاتصالي لكل مايخص الاستشارة الفورية من خلال التطبيق، للاستفسار يمكنك …"
click at [748, 8] on button "×" at bounding box center [749, 12] width 9 height 9
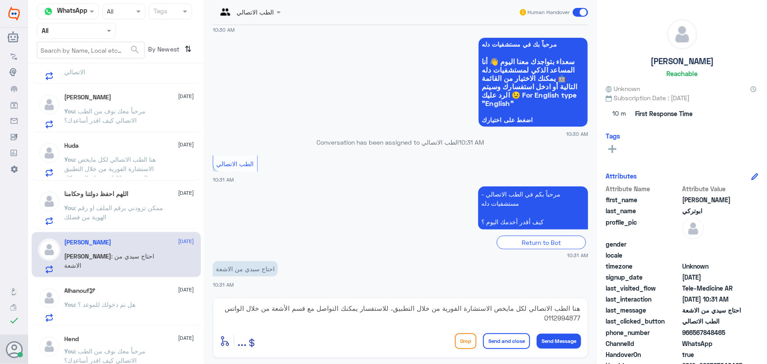
click at [514, 341] on button "Send and close" at bounding box center [506, 341] width 47 height 16
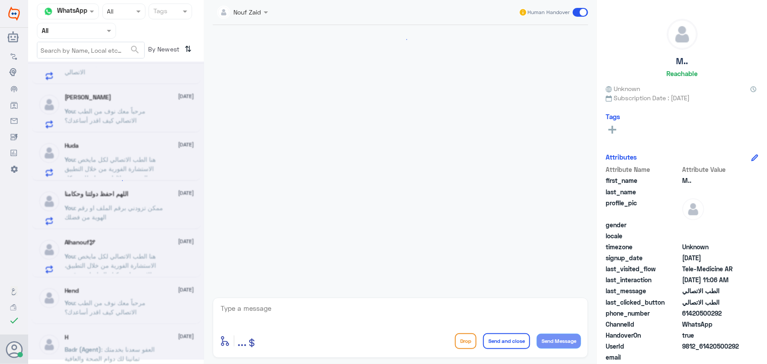
scroll to position [135, 0]
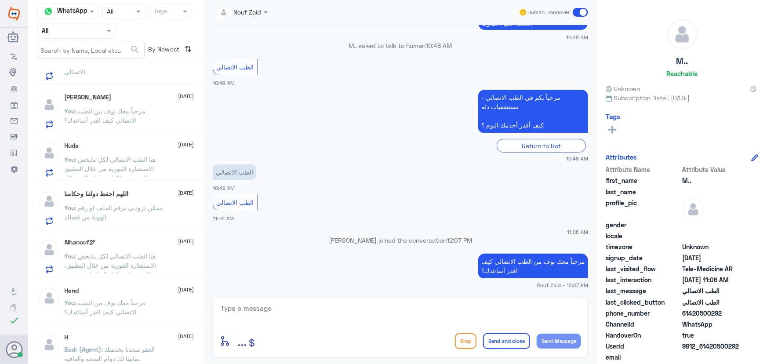
click at [133, 264] on span ": هنا الطب الاتصالي لكل مايخص الاستشارة الفورية من خلال التطبيق، للاستفسار يمكن…" at bounding box center [113, 269] width 96 height 35
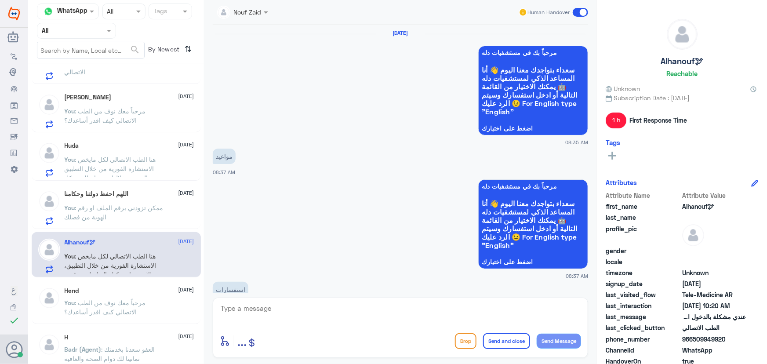
scroll to position [602, 0]
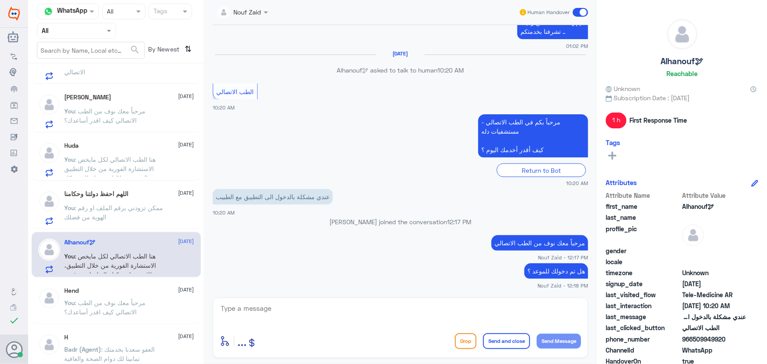
click at [138, 258] on span ": هنا الطب الاتصالي لكل مايخص الاستشارة الفورية من خلال التطبيق، للاستفسار يمكن…" at bounding box center [113, 269] width 96 height 35
click at [150, 216] on p "You : ممكن تزودني برقم الملف او رقم الهوية من فضلك" at bounding box center [114, 214] width 99 height 22
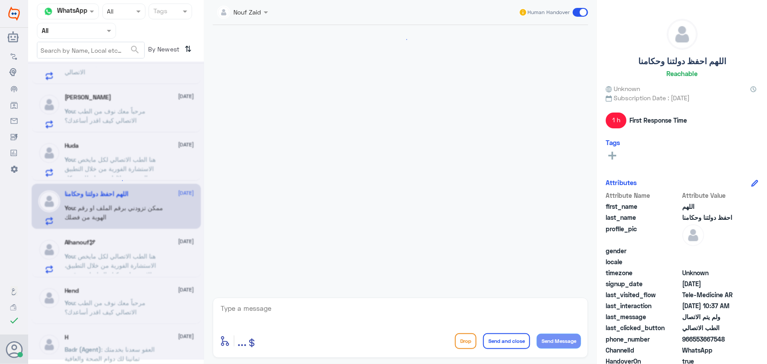
scroll to position [150, 0]
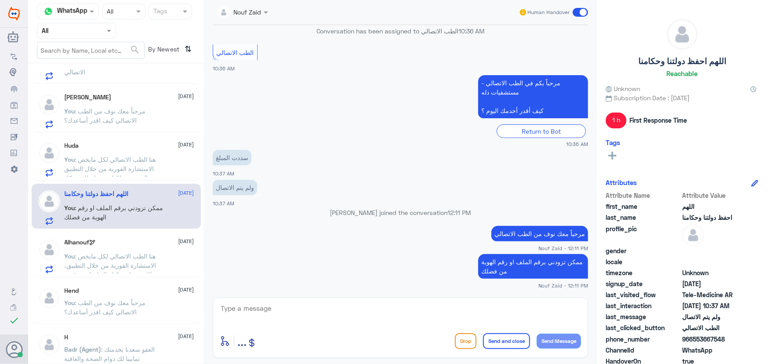
click at [144, 255] on span ": هنا الطب الاتصالي لكل مايخص الاستشارة الفورية من خلال التطبيق، للاستفسار يمكن…" at bounding box center [113, 269] width 96 height 35
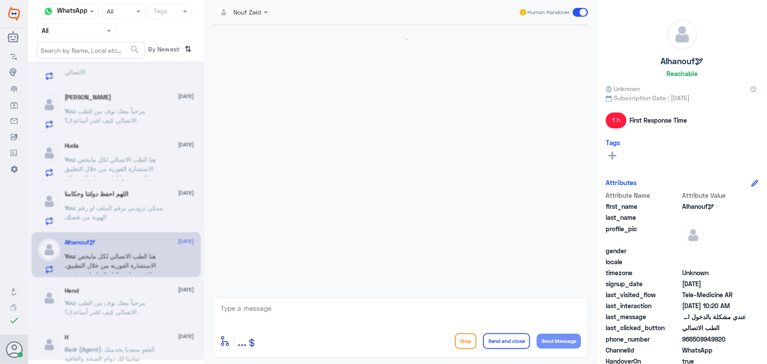
scroll to position [602, 0]
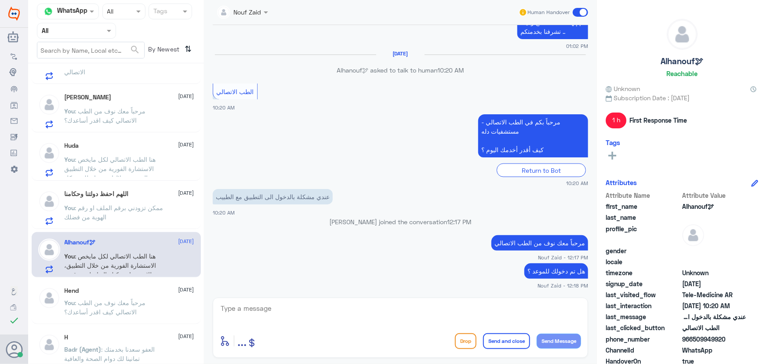
click at [695, 338] on span "966509949920" at bounding box center [714, 338] width 64 height 9
drag, startPoint x: 694, startPoint y: 338, endPoint x: 766, endPoint y: 340, distance: 72.1
click at [766, 340] on div "Alhanouf🕊 Reachable Unknown Subscription Date : [DATE] 1 h First Response Time …" at bounding box center [682, 183] width 170 height 367
copy span "509949920"
click at [381, 307] on textarea at bounding box center [400, 313] width 361 height 22
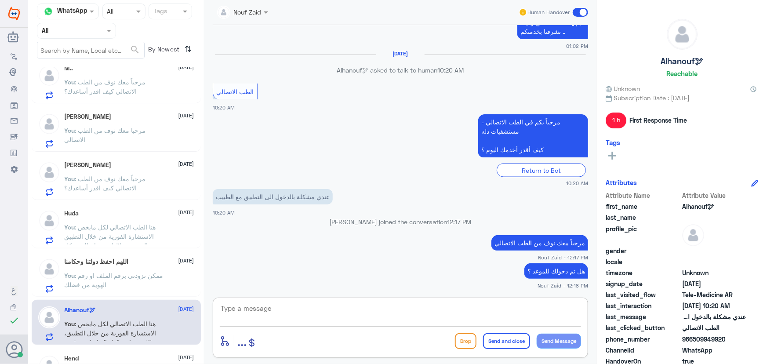
scroll to position [0, 0]
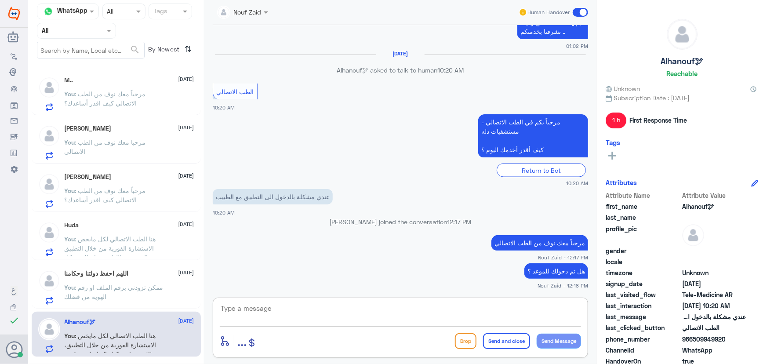
click at [114, 133] on div "[PERSON_NAME] [DATE] You : مرحبا معك نوف من الطب الاتصالي" at bounding box center [130, 142] width 130 height 35
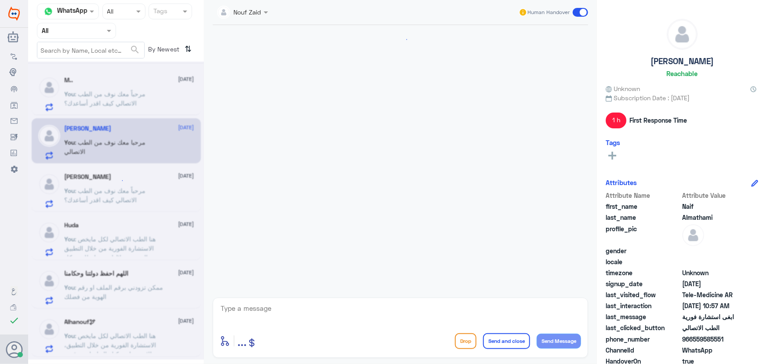
scroll to position [83, 0]
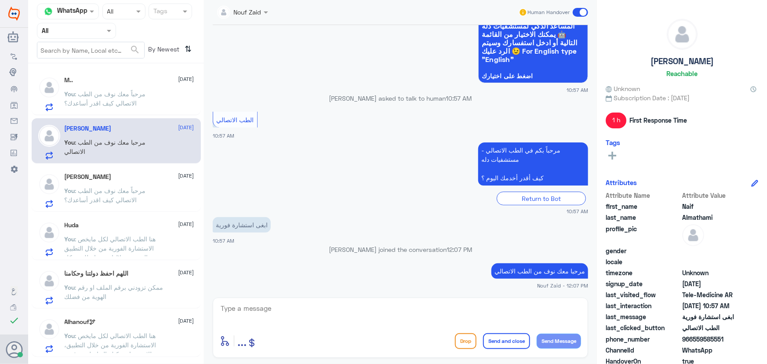
click at [133, 91] on span ": مرحباً معك نوف من الطب الاتصالي كيف اقدر أساعدك؟" at bounding box center [105, 98] width 81 height 17
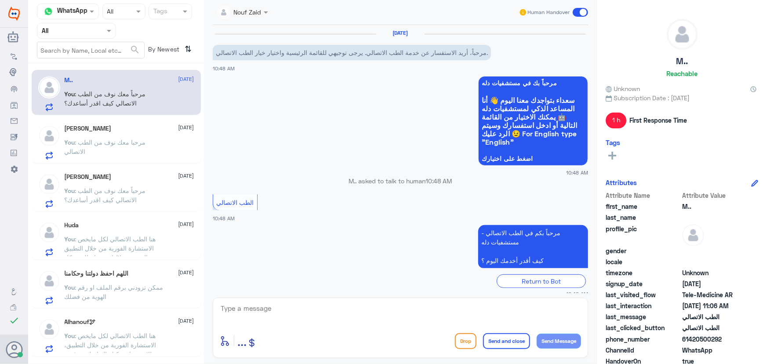
scroll to position [135, 0]
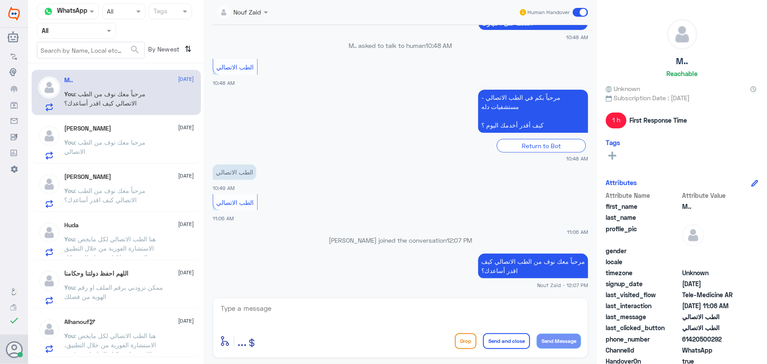
click at [129, 135] on div "[PERSON_NAME] [DATE] You : مرحبا معك نوف من الطب الاتصالي" at bounding box center [130, 142] width 130 height 35
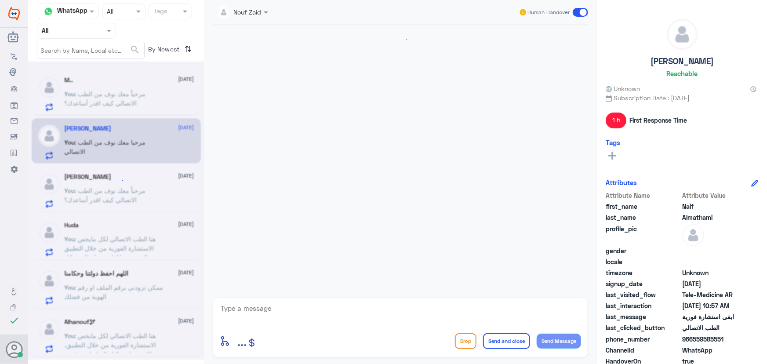
scroll to position [83, 0]
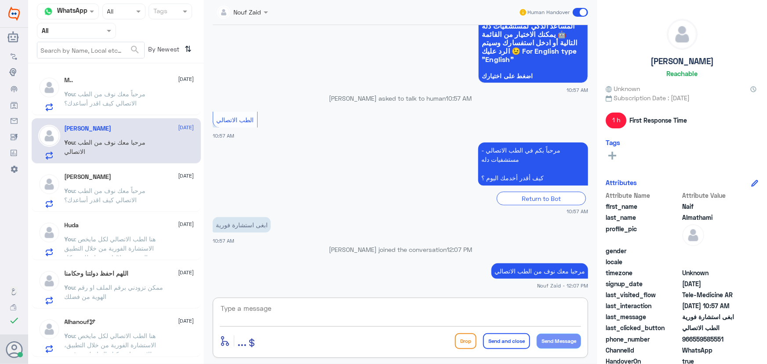
click at [398, 314] on textarea at bounding box center [400, 313] width 361 height 22
paste textarea "هنا الطب الاتصالي لكل مايخص الاستشارة الفورية من خلال التطبيق والتي من خلالها ي…"
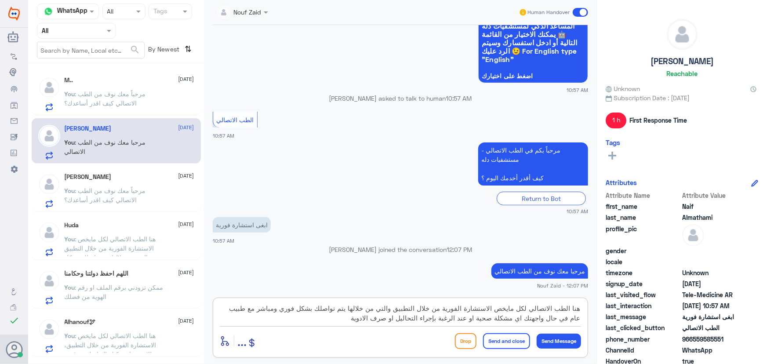
drag, startPoint x: 497, startPoint y: 312, endPoint x: 657, endPoint y: 360, distance: 167.5
click at [631, 321] on div "Channel WhatsApp Status × All Tags Agent Filter All search By Newest ⇅ M.. [DAT…" at bounding box center [397, 183] width 739 height 367
click at [501, 312] on textarea "هنا الطب الاتصالي لكل مايخص الاستشارة الفورية من خلال التطبيق والتي من خلالها ي…" at bounding box center [400, 313] width 361 height 22
drag, startPoint x: 495, startPoint y: 308, endPoint x: 591, endPoint y: 312, distance: 95.4
click at [591, 312] on div "Nouf Zaid Human Handover [DATE] مرحباً، أريد الاستفسار عن خدمة الطب الاتصالي. ي…" at bounding box center [400, 183] width 393 height 367
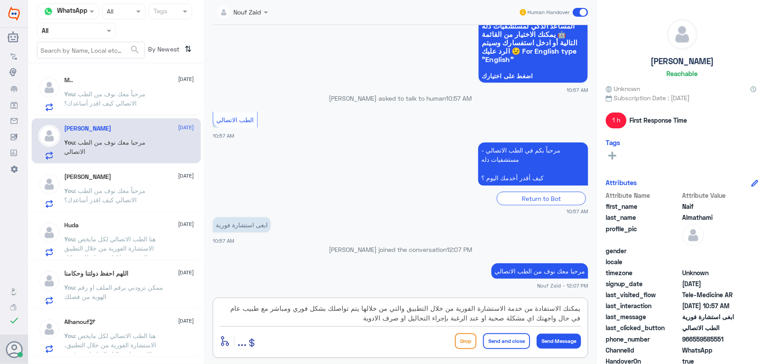
type textarea "يمكنك الاستفادة من خدمة الاستشارة الفورية من خلال التطبيق والتي من خلالها يتم ت…"
click at [517, 345] on button "Send and close" at bounding box center [506, 341] width 47 height 16
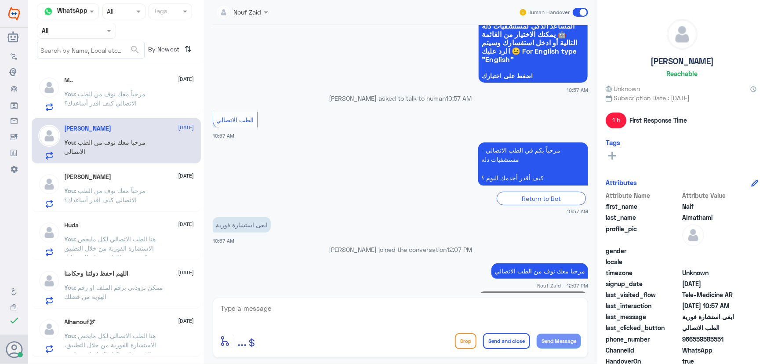
scroll to position [157, 0]
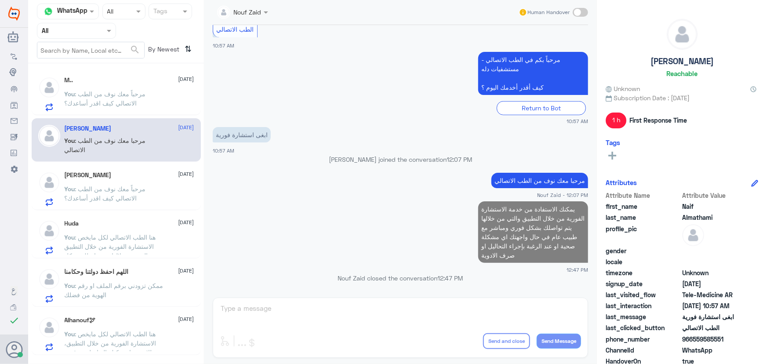
click at [122, 178] on div "[PERSON_NAME] [DATE]" at bounding box center [130, 174] width 130 height 7
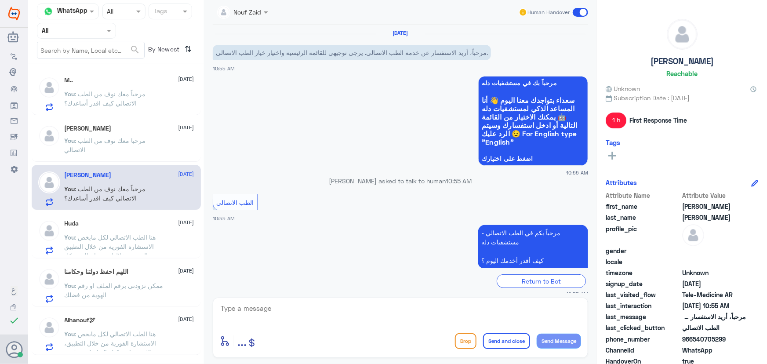
scroll to position [62, 0]
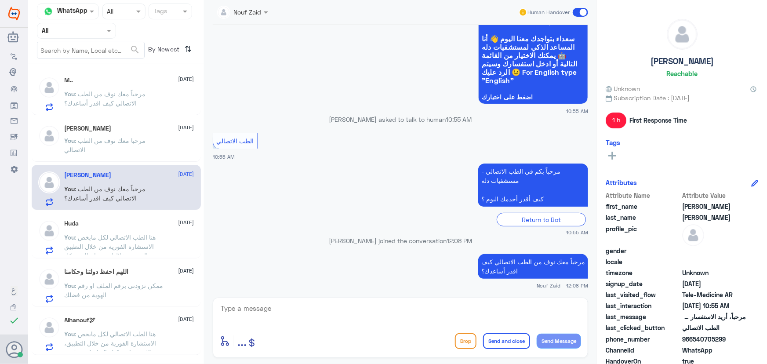
click at [119, 99] on span ": مرحباً معك نوف من الطب الاتصالي كيف اقدر أساعدك؟" at bounding box center [105, 98] width 81 height 17
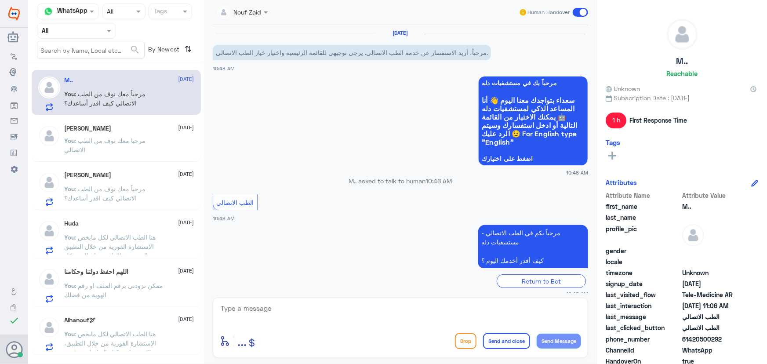
scroll to position [135, 0]
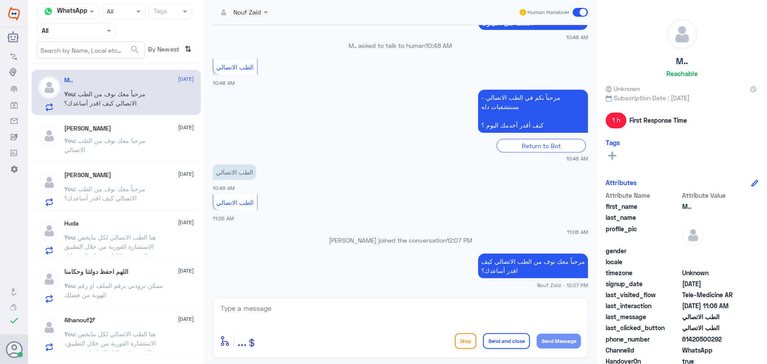
click at [124, 317] on div "Alhanouf🕊 1 October" at bounding box center [130, 319] width 130 height 7
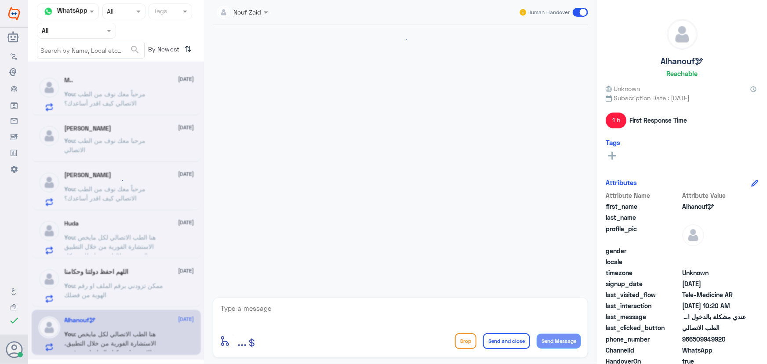
click at [308, 307] on textarea at bounding box center [400, 313] width 361 height 22
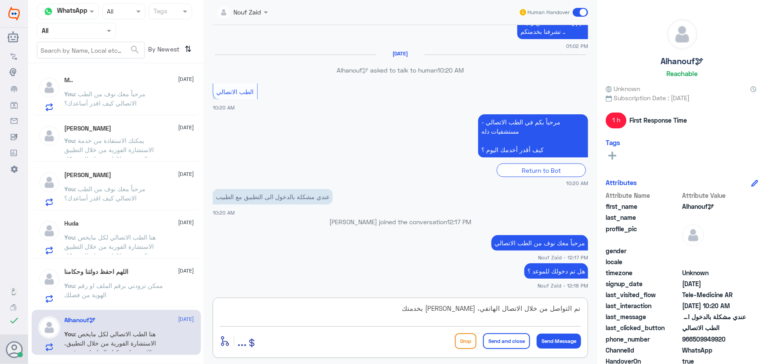
type textarea "تم التواصل من خلال الاتصال الهاتفي، سعدنا بخدمتك"
click at [500, 342] on button "Send and close" at bounding box center [506, 341] width 47 height 16
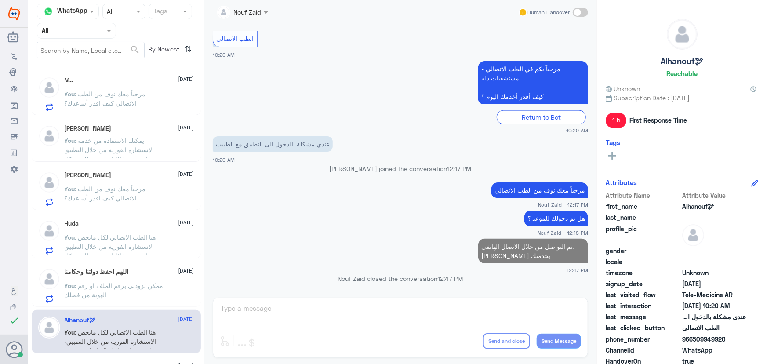
click at [179, 293] on div "You : ممكن تزودني برقم الملف او رقم الهوية من فضلك" at bounding box center [130, 293] width 130 height 20
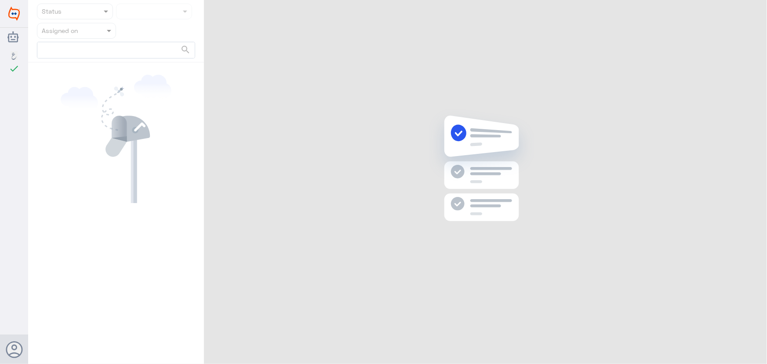
click at [745, 8] on div "Dallah Hospitals check Nouf Zaid Status Assigned on search" at bounding box center [383, 182] width 767 height 364
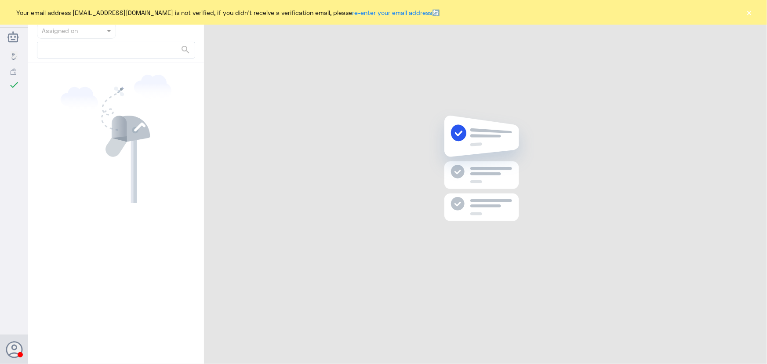
click at [749, 10] on button "×" at bounding box center [749, 12] width 9 height 9
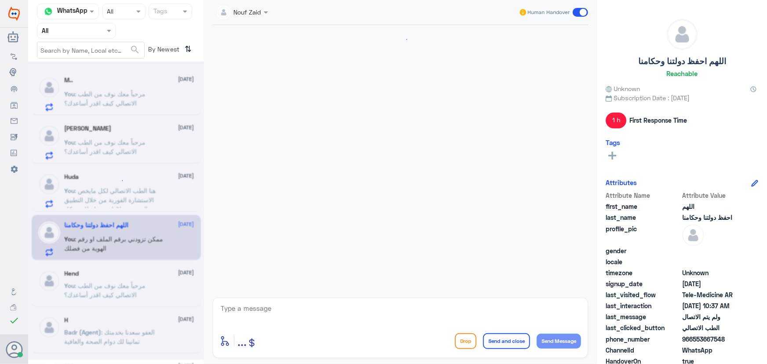
scroll to position [135, 0]
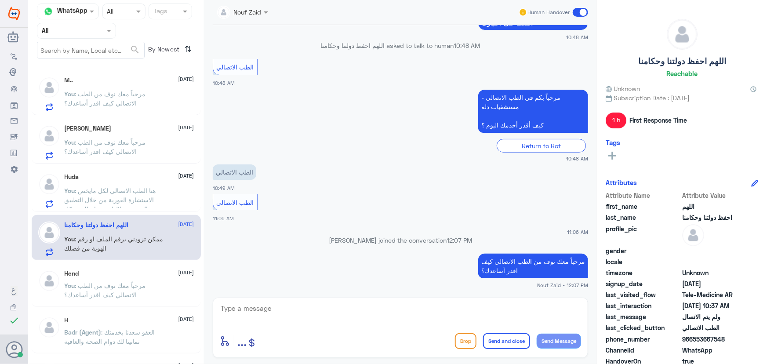
click at [125, 102] on span ": مرحباً معك نوف من الطب الاتصالي كيف اقدر أساعدك؟" at bounding box center [105, 98] width 81 height 17
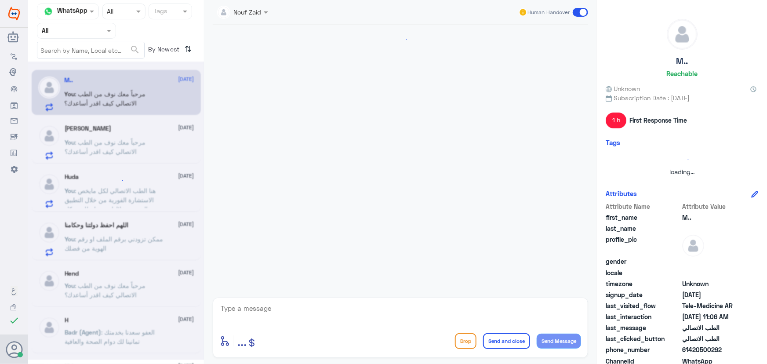
scroll to position [135, 0]
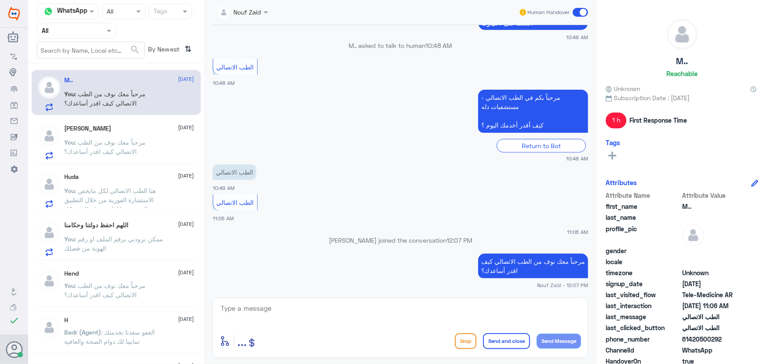
click at [580, 18] on div "Human Handover" at bounding box center [554, 12] width 70 height 16
click at [584, 11] on span at bounding box center [580, 12] width 15 height 9
click at [0, 0] on input "checkbox" at bounding box center [0, 0] width 0 height 0
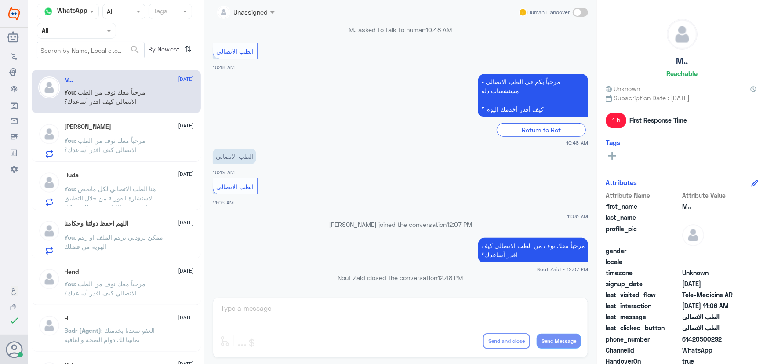
click at [144, 130] on div "عبدالكريم آل غوينم 1 October" at bounding box center [130, 126] width 130 height 7
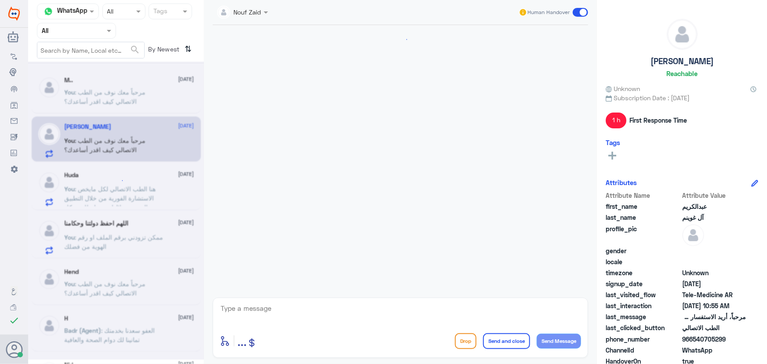
scroll to position [62, 0]
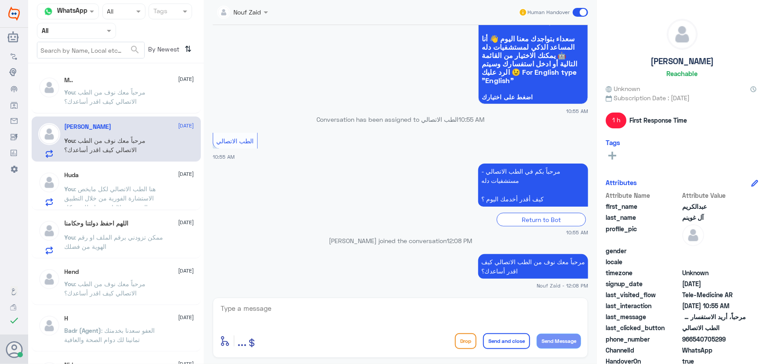
click at [581, 13] on span at bounding box center [580, 12] width 15 height 9
click at [0, 0] on input "checkbox" at bounding box center [0, 0] width 0 height 0
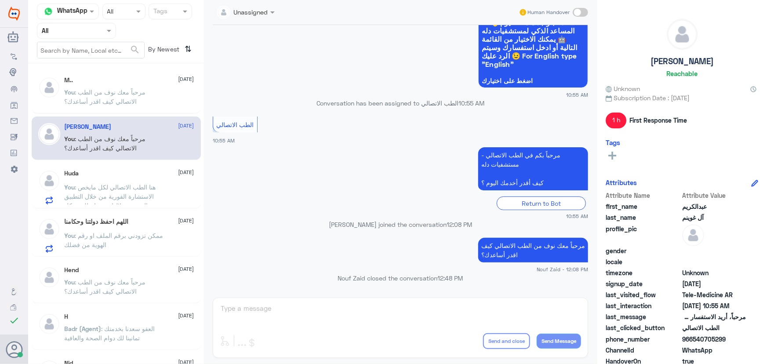
click at [157, 190] on p "You : هنا الطب الاتصالي لكل مايخص الاستشارة الفورية من خلال التطبيق والتي من خل…" at bounding box center [114, 193] width 99 height 22
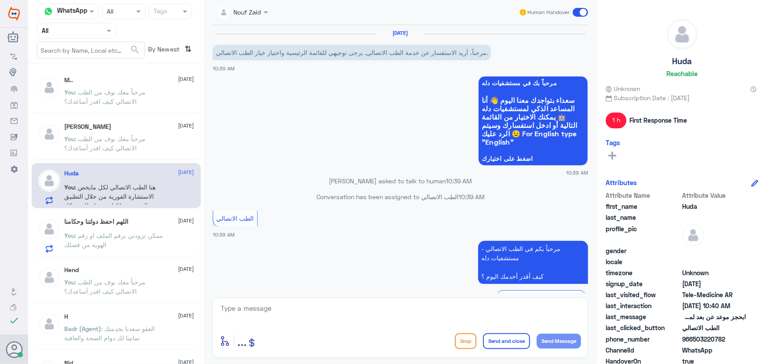
scroll to position [173, 0]
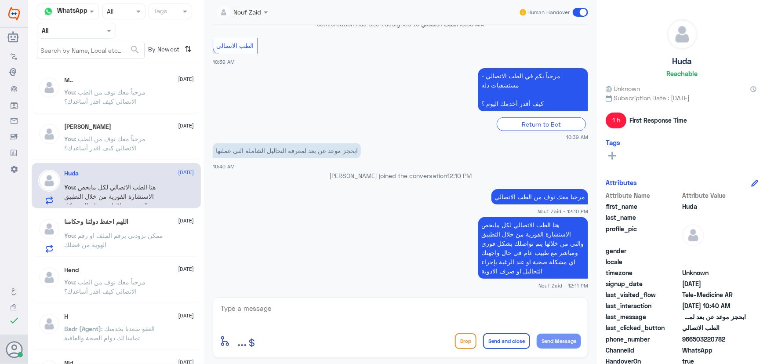
click at [574, 10] on span at bounding box center [580, 12] width 15 height 9
click at [0, 0] on input "checkbox" at bounding box center [0, 0] width 0 height 0
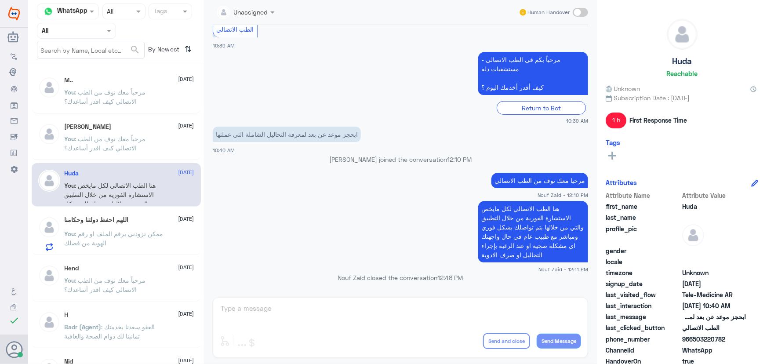
click at [112, 238] on p "You : ممكن تزودني برقم الملف او رقم الهوية من فضلك" at bounding box center [114, 240] width 99 height 22
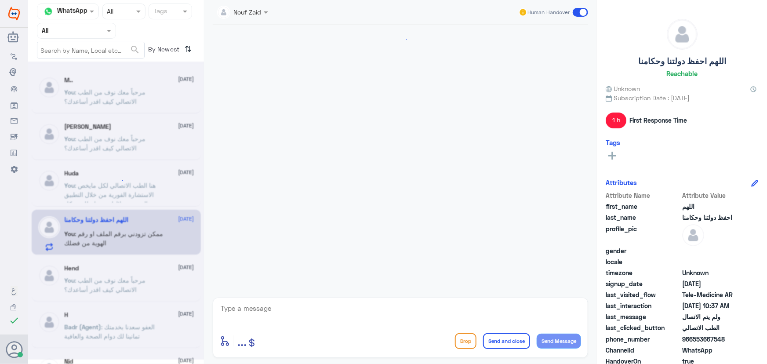
scroll to position [150, 0]
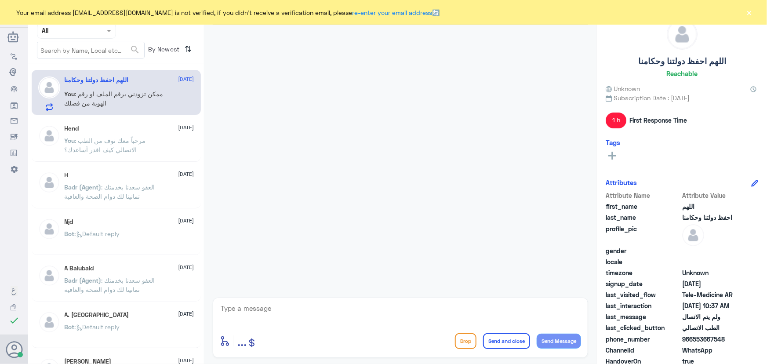
click at [746, 9] on button "×" at bounding box center [749, 12] width 9 height 9
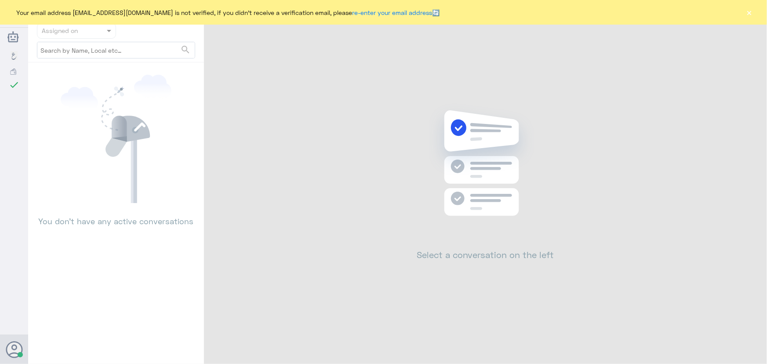
click at [744, 10] on div "Your email address [EMAIL_ADDRESS][DOMAIN_NAME] is not verified, if you didn't …" at bounding box center [383, 12] width 767 height 25
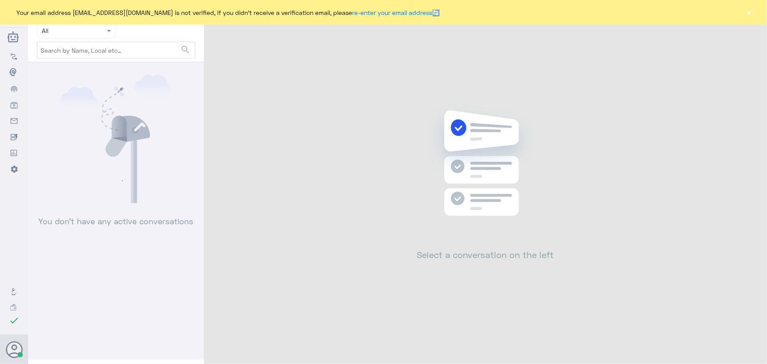
drag, startPoint x: 764, startPoint y: 8, endPoint x: 758, endPoint y: 8, distance: 6.2
click at [764, 8] on div "Your email address [EMAIL_ADDRESS][DOMAIN_NAME] is not verified, if you didn't …" at bounding box center [383, 12] width 767 height 25
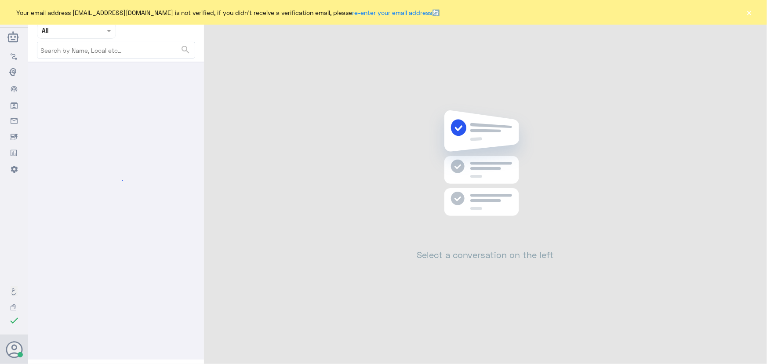
click at [753, 12] on button "×" at bounding box center [749, 12] width 9 height 9
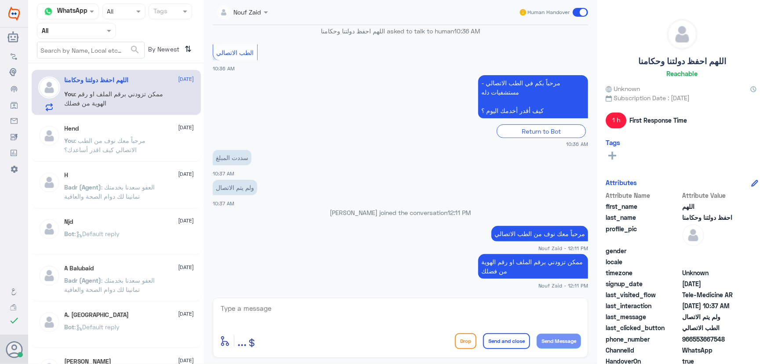
scroll to position [110, 0]
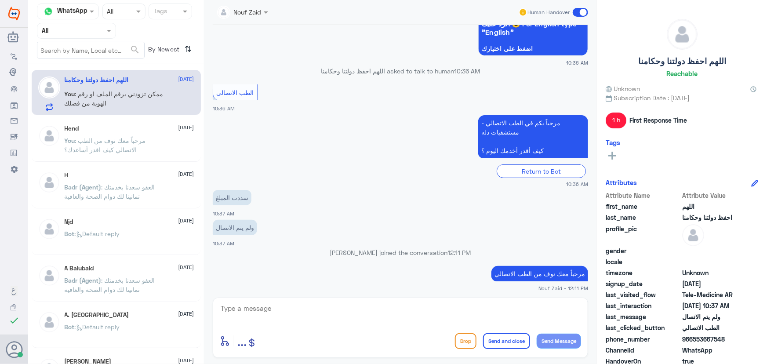
click at [57, 35] on input "text" at bounding box center [66, 30] width 48 height 10
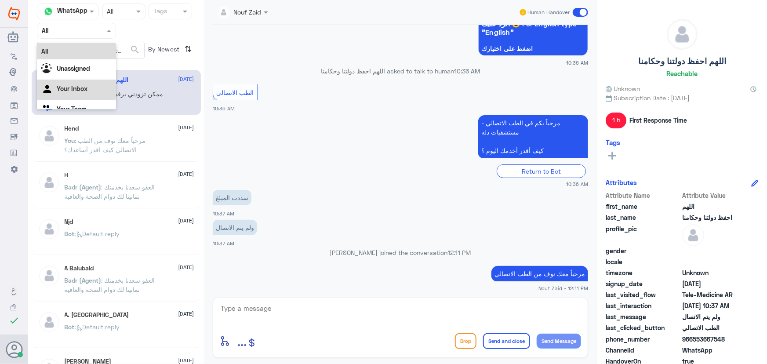
click at [79, 91] on Inbox "Your Inbox" at bounding box center [72, 88] width 31 height 7
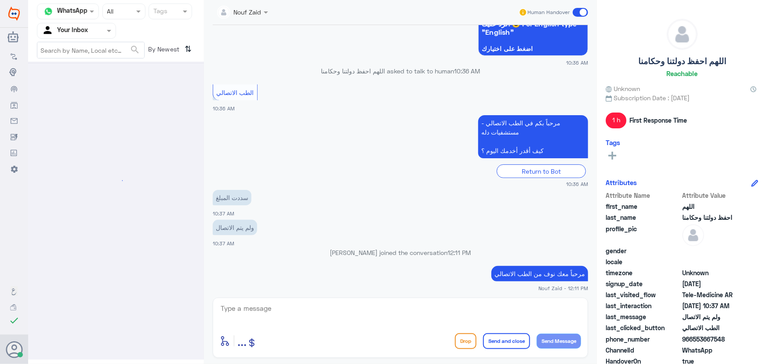
scroll to position [0, 0]
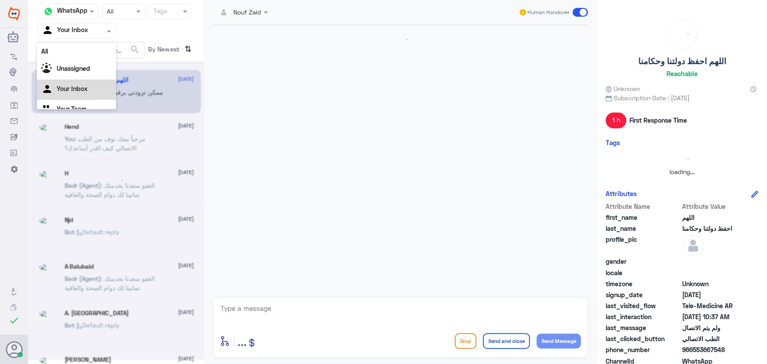
click at [73, 35] on div "Agent Filter Your Inbox" at bounding box center [70, 30] width 67 height 13
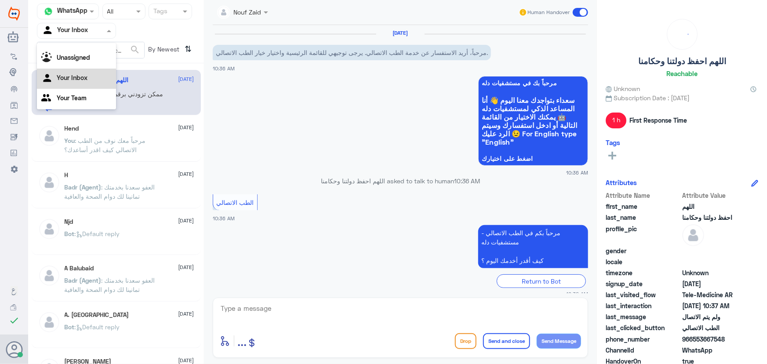
scroll to position [150, 0]
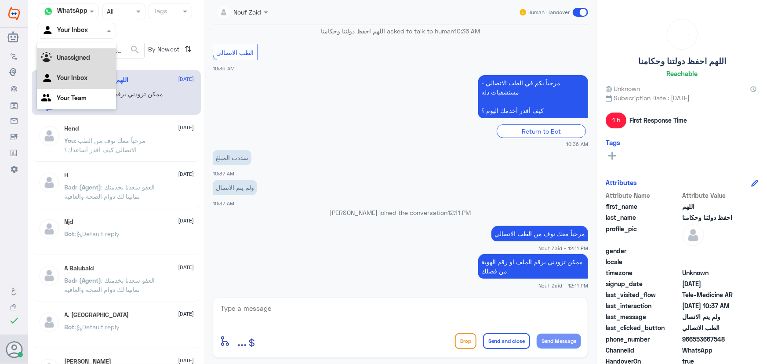
click at [75, 61] on b "Unassigned" at bounding box center [73, 57] width 33 height 7
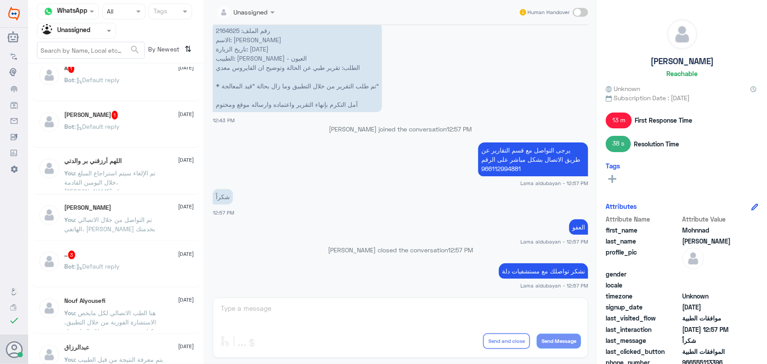
scroll to position [399, 0]
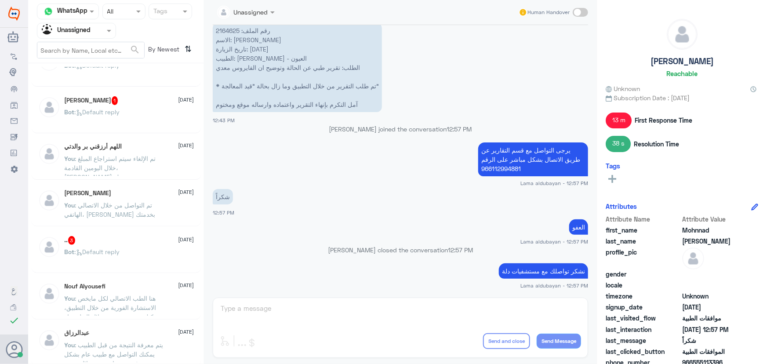
click at [111, 197] on div "Alanood Alanzi 1 October You : تم التواصل من خلال الاتصالي الهاتفي، سعدنا بخدمتك" at bounding box center [130, 205] width 130 height 33
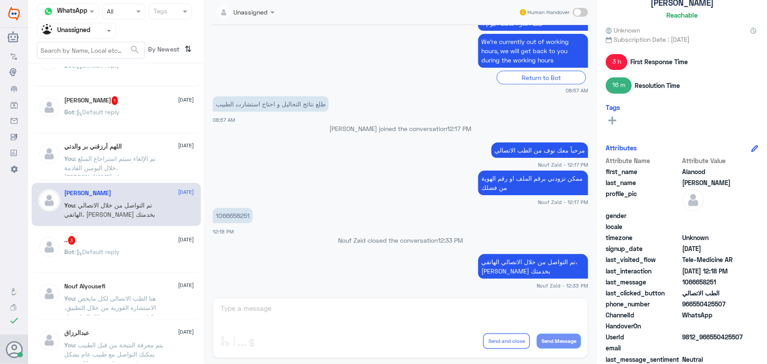
scroll to position [76, 0]
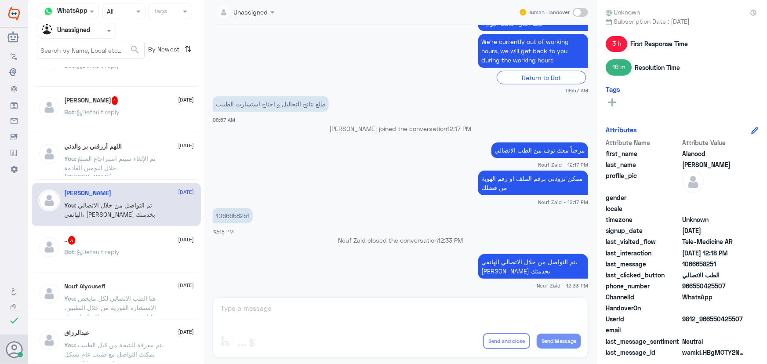
drag, startPoint x: 693, startPoint y: 286, endPoint x: 729, endPoint y: 283, distance: 36.6
click at [729, 283] on span "966550425507" at bounding box center [714, 285] width 64 height 9
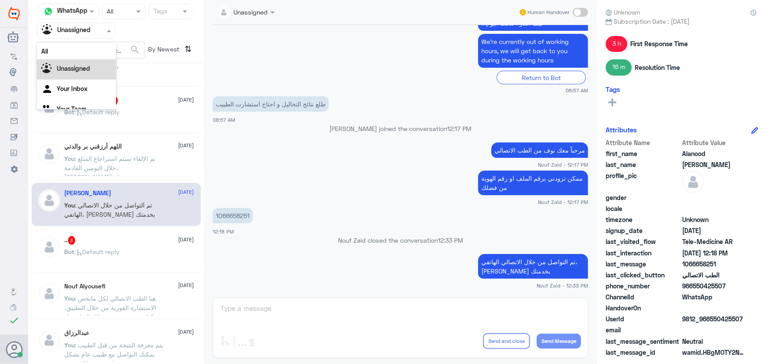
click at [83, 30] on input "text" at bounding box center [66, 30] width 48 height 10
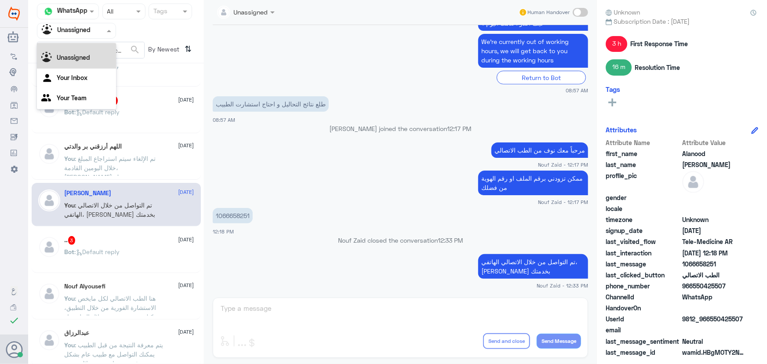
click at [81, 45] on div "All" at bounding box center [76, 40] width 79 height 16
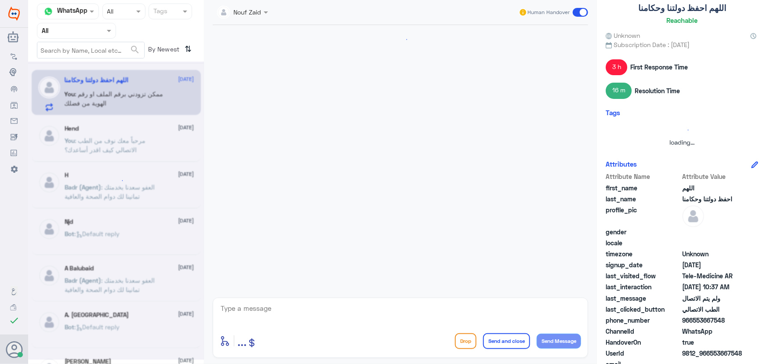
scroll to position [150, 0]
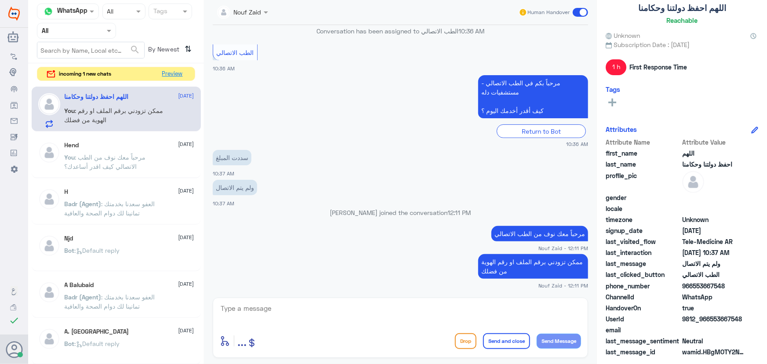
click at [165, 80] on div "incoming 1 new chats Preview" at bounding box center [116, 74] width 158 height 15
click at [167, 80] on button "Preview" at bounding box center [172, 74] width 27 height 14
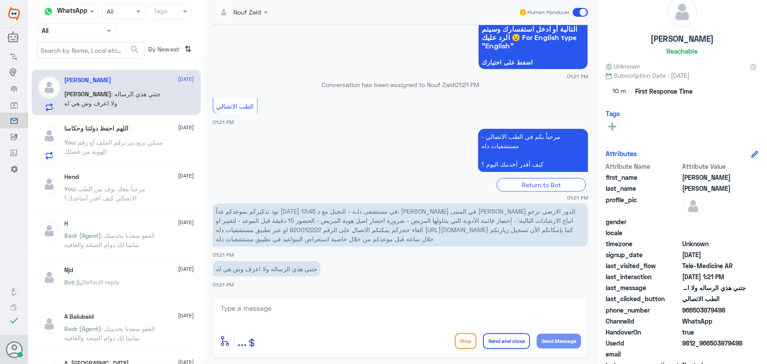
scroll to position [47, 0]
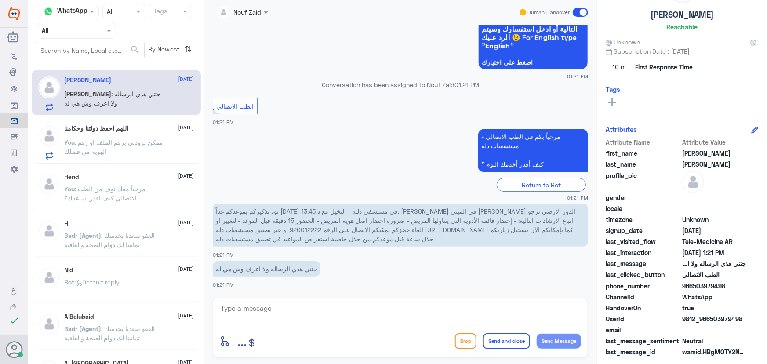
drag, startPoint x: 272, startPoint y: 310, endPoint x: 278, endPoint y: 317, distance: 9.6
click at [279, 317] on textarea at bounding box center [400, 313] width 361 height 22
paste textarea "مرحباً معك نوف من الطب الاتصالي"
type textarea "مرحباً معك نوف من الطب الاتصالي"
click at [566, 343] on button "Send Message" at bounding box center [559, 341] width 44 height 15
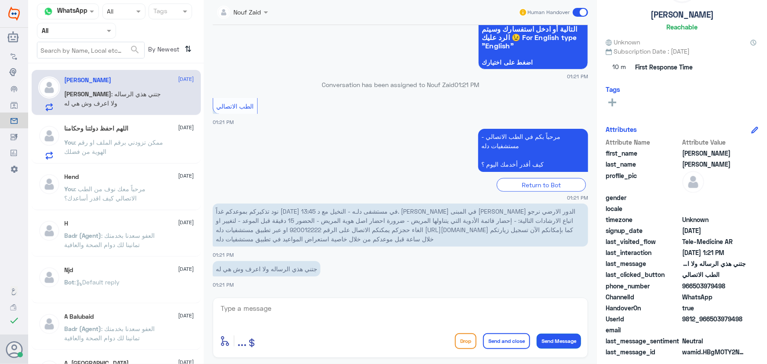
scroll to position [124, 0]
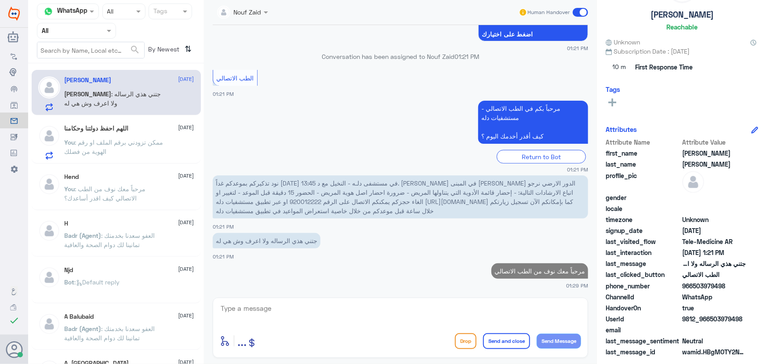
click at [486, 315] on textarea at bounding box center [400, 313] width 361 height 22
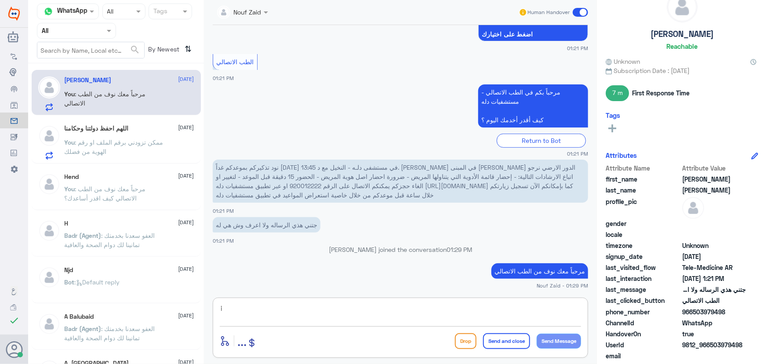
scroll to position [47, 0]
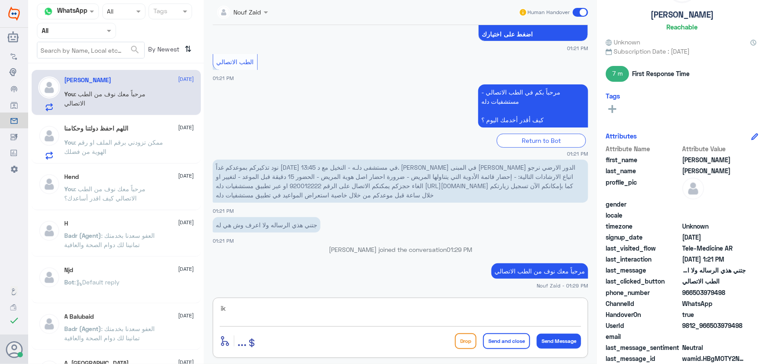
type textarea "i"
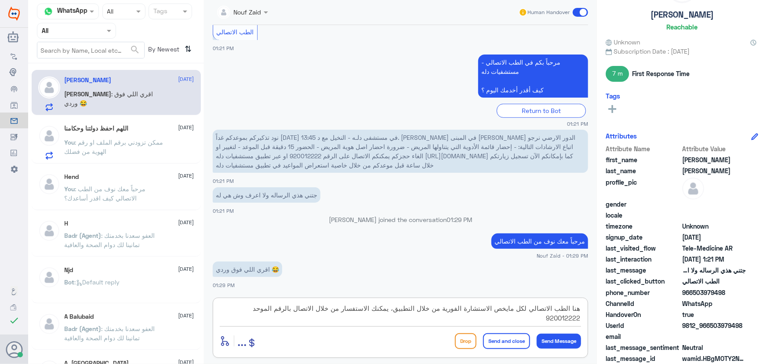
click at [396, 309] on textarea "هنا الطب الاتصالي لكل مايخص الاستشارة الفورية من خلال التطبيق، يمكنك الاستفسار …" at bounding box center [400, 313] width 361 height 22
drag, startPoint x: 483, startPoint y: 319, endPoint x: 555, endPoint y: 318, distance: 72.5
click at [555, 318] on textarea "هنا الطب الاتصالي لكل مايخص الاستشارة الفورية من خلال التطبيق، تم ارسال رسال تذ…" at bounding box center [400, 313] width 361 height 22
click at [358, 309] on textarea "هنا الطب الاتصالي لكل مايخص الاستشارة الفورية من خلال التطبيق، تم ارسال رسال تذ…" at bounding box center [400, 313] width 361 height 22
type textarea "هنا الطب الاتصالي لكل مايخص الاستشارة الفورية من خلال التطبيق، تم ارسال رسالة ت…"
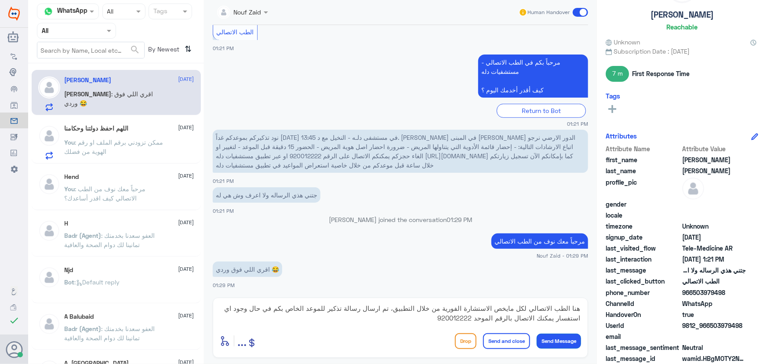
click at [542, 337] on button "Send Message" at bounding box center [559, 341] width 44 height 15
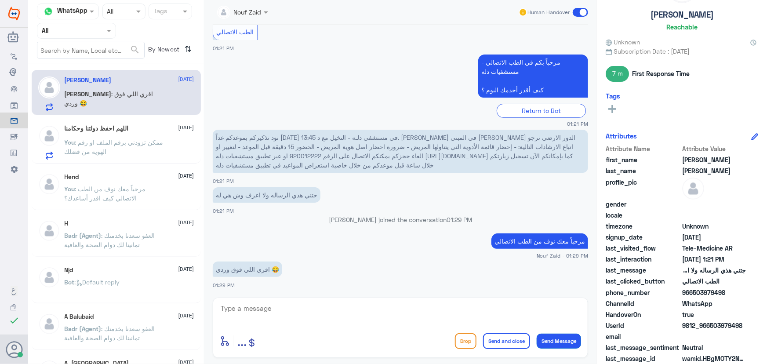
scroll to position [220, 0]
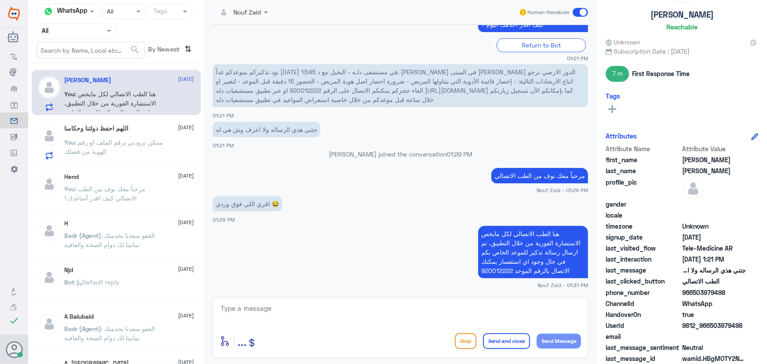
drag, startPoint x: 567, startPoint y: 17, endPoint x: 579, endPoint y: 17, distance: 12.3
click at [569, 17] on div "Human Handover" at bounding box center [554, 12] width 70 height 16
click at [579, 17] on div "Human Handover" at bounding box center [554, 12] width 70 height 16
click at [579, 14] on span at bounding box center [580, 12] width 15 height 9
click at [0, 0] on input "checkbox" at bounding box center [0, 0] width 0 height 0
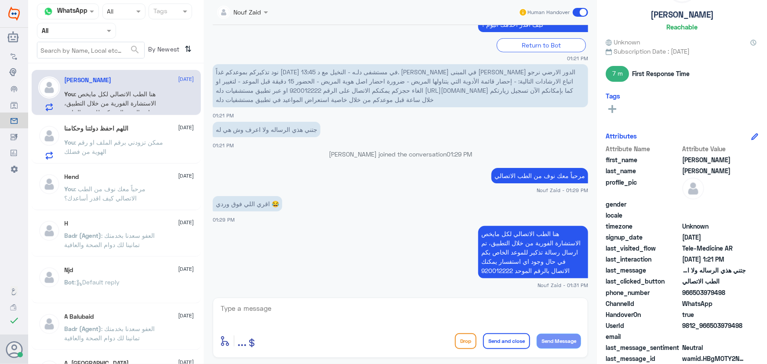
scroll to position [236, 0]
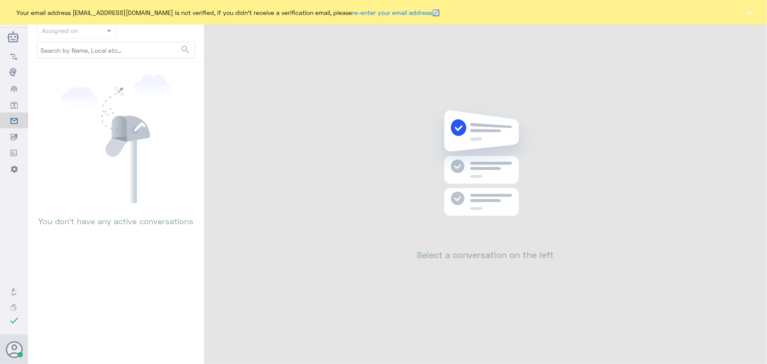
click at [751, 12] on button "×" at bounding box center [749, 12] width 9 height 9
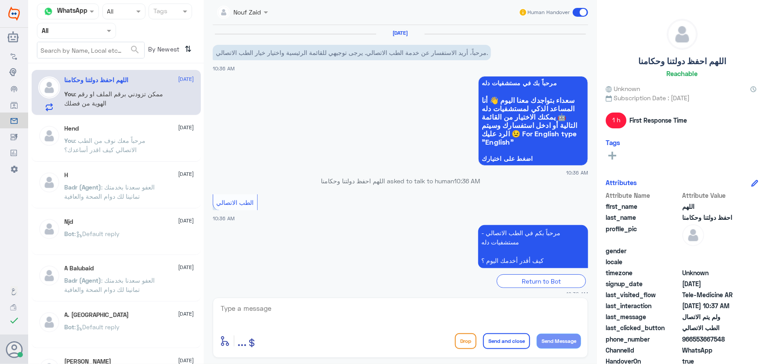
scroll to position [150, 0]
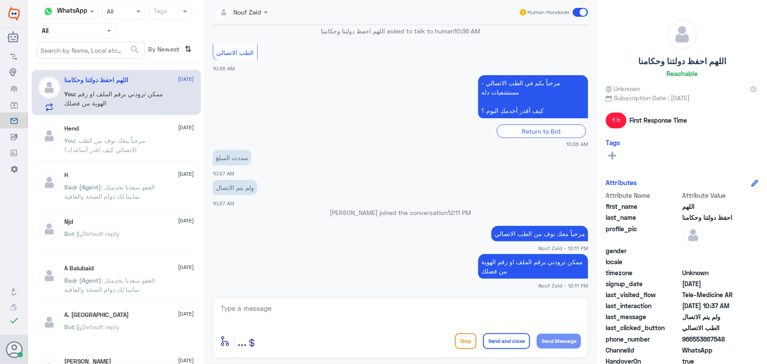
drag, startPoint x: 693, startPoint y: 340, endPoint x: 743, endPoint y: 335, distance: 49.9
click at [743, 335] on span "966553667548" at bounding box center [714, 338] width 64 height 9
copy span "553667548"
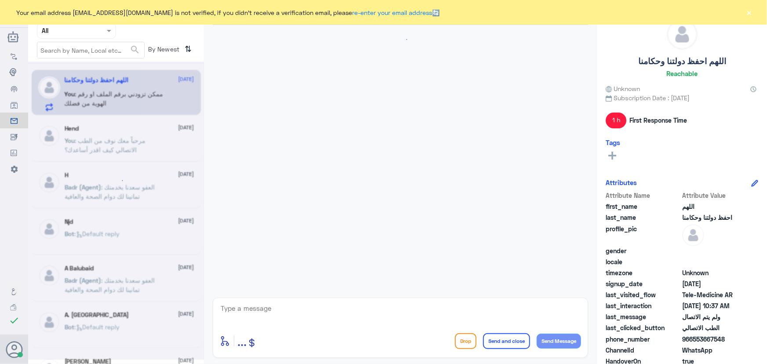
scroll to position [150, 0]
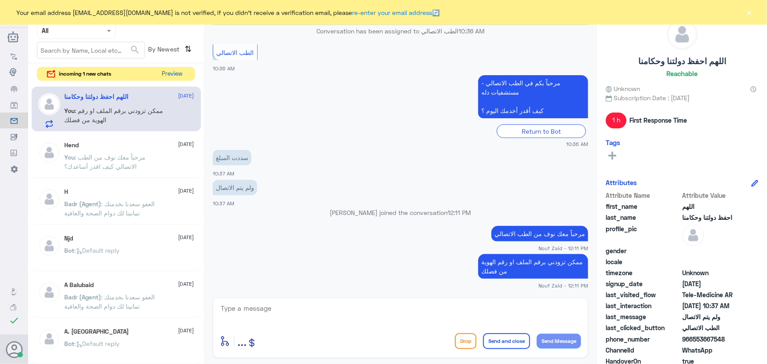
click at [180, 70] on button "Preview" at bounding box center [172, 74] width 27 height 14
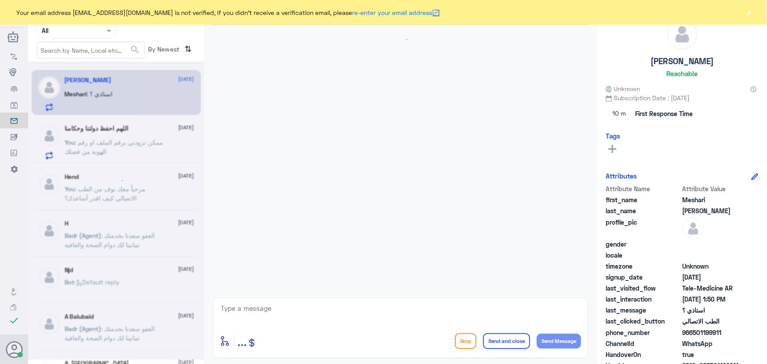
scroll to position [512, 0]
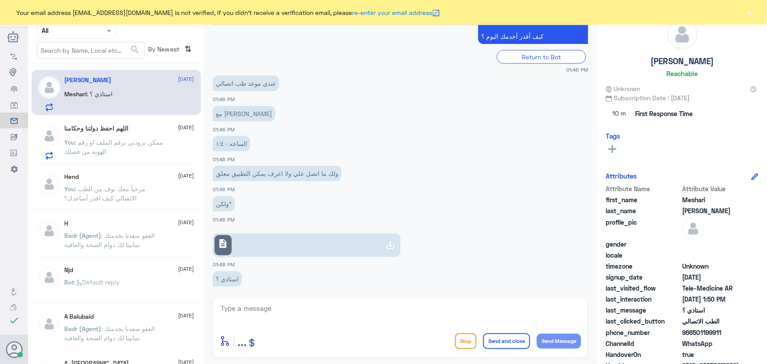
click at [301, 233] on link "description" at bounding box center [307, 245] width 188 height 24
click at [344, 301] on div "enter flow name ... Drop Send and close Send Message" at bounding box center [400, 328] width 375 height 60
click at [270, 316] on textarea at bounding box center [400, 313] width 361 height 22
paste textarea "مرحباً معك نوف من الطب الاتصالي"
type textarea "مرحباً معك نوف من الطب الاتصالي"
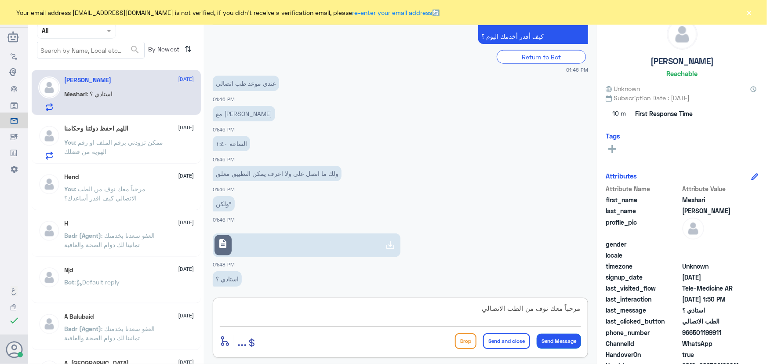
click at [555, 339] on button "Send Message" at bounding box center [559, 341] width 44 height 15
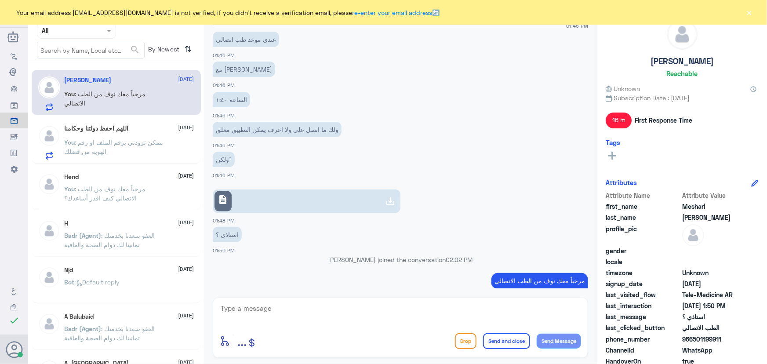
click at [394, 310] on textarea at bounding box center [400, 313] width 361 height 22
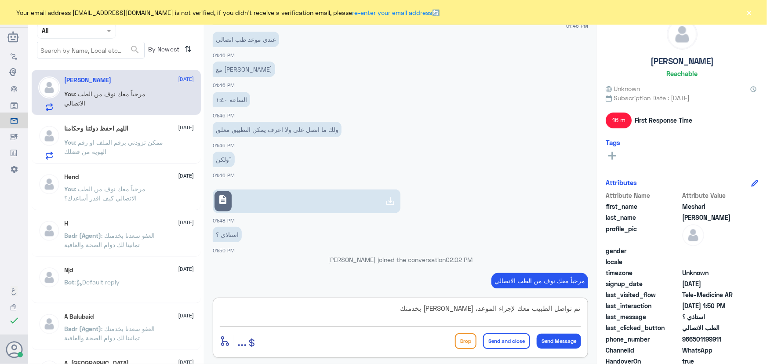
type textarea "تم تواصل الطبيب معك لإجراء الموعد، سعدنا بخدمتك"
click at [519, 337] on button "Send and close" at bounding box center [506, 341] width 47 height 16
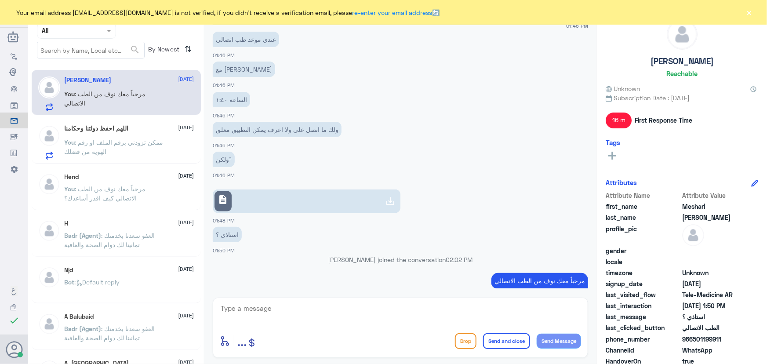
scroll to position [578, 0]
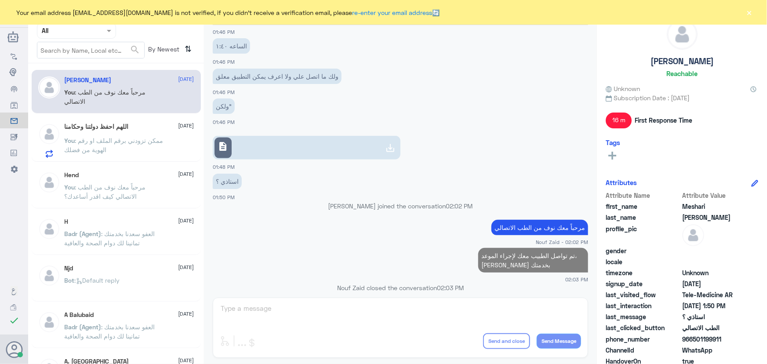
click at [753, 11] on button "×" at bounding box center [749, 12] width 9 height 9
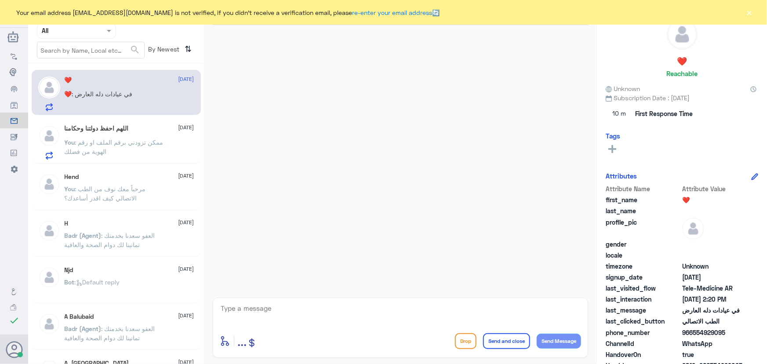
click at [130, 103] on p "❤️ : في عيادات دله العارض" at bounding box center [99, 100] width 68 height 22
click at [748, 13] on button "×" at bounding box center [749, 12] width 9 height 9
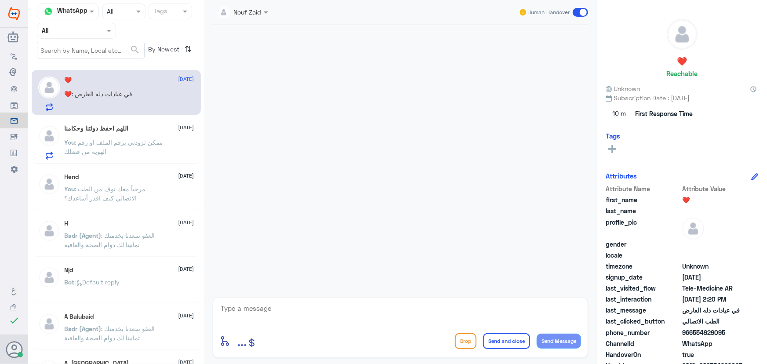
click at [129, 143] on span ": ممكن تزودني برقم الملف او رقم الهوية من فضلك" at bounding box center [114, 146] width 99 height 17
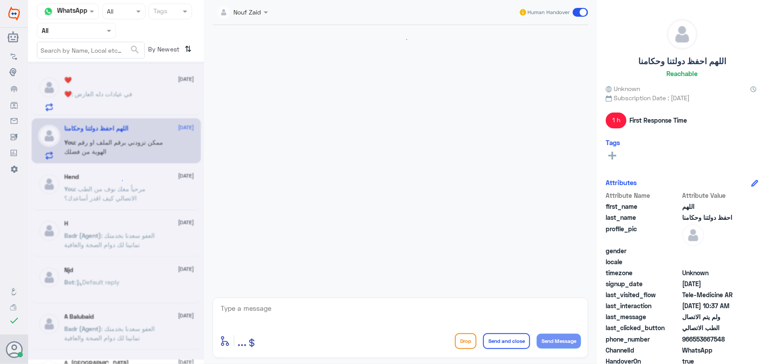
scroll to position [150, 0]
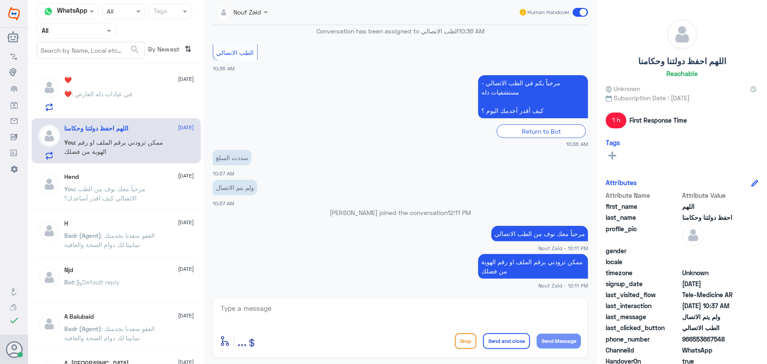
click at [125, 101] on p "❤️ : في عيادات دله العارض" at bounding box center [99, 100] width 68 height 22
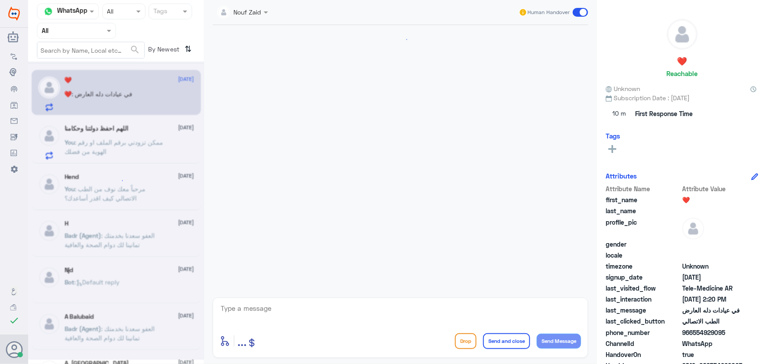
scroll to position [610, 0]
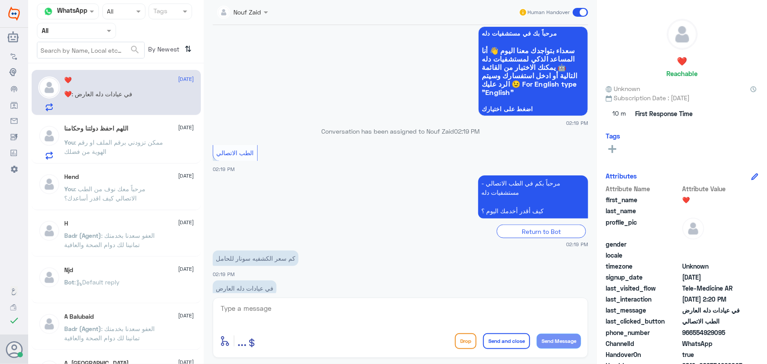
click at [317, 310] on textarea at bounding box center [400, 313] width 361 height 22
paste textarea "مرحباً معك نوف من الطب الاتصالي"
type textarea "مرحباً معك نوف من الطب الاتصالي"
click at [543, 343] on button "Send Message" at bounding box center [559, 341] width 44 height 15
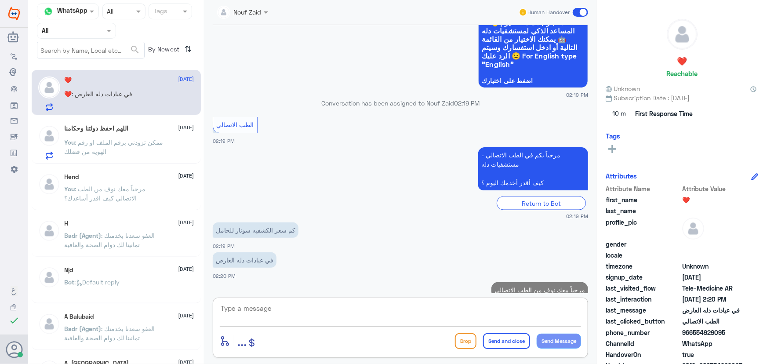
click at [511, 302] on textarea at bounding box center [400, 313] width 361 height 22
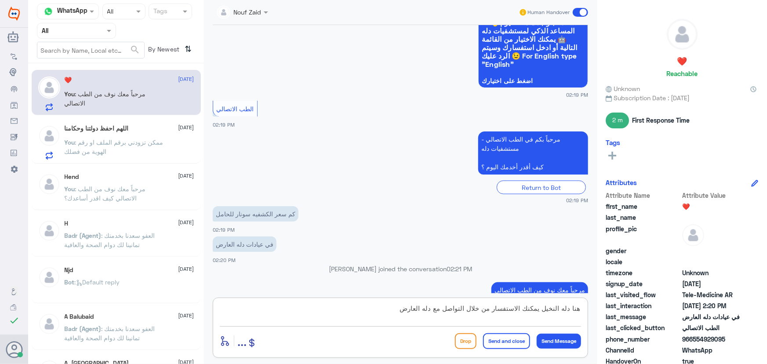
click at [541, 312] on textarea "هنا دله النخيل يمكنك الاستفسار من خلال التواصل مع دله العارض" at bounding box center [400, 313] width 361 height 22
click at [392, 312] on textarea "هنا دله النخيل، يمكنك الاستفسار من خلال التواصل مع دله العارض" at bounding box center [400, 313] width 361 height 22
paste textarea "568520202"
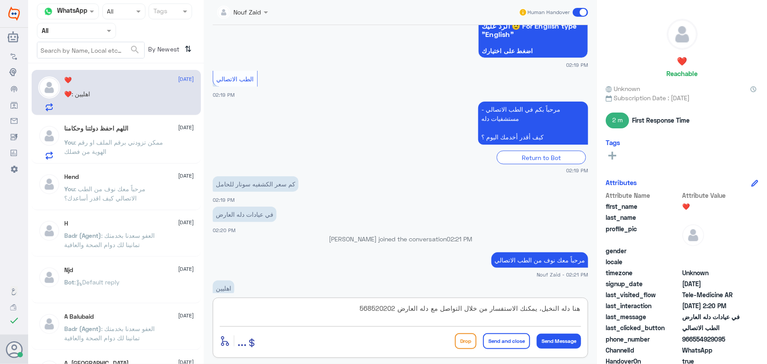
click at [397, 309] on textarea "هنا دله النخيل، يمكنك الاستفسار من خلال التواصل مع دله العارض 568520202" at bounding box center [400, 313] width 361 height 22
type textarea "هنا دله النخيل، يمكنك الاستفسار من خلال التواصل مع دله العارض 0568520202"
click at [525, 344] on button "Send and close" at bounding box center [506, 341] width 47 height 16
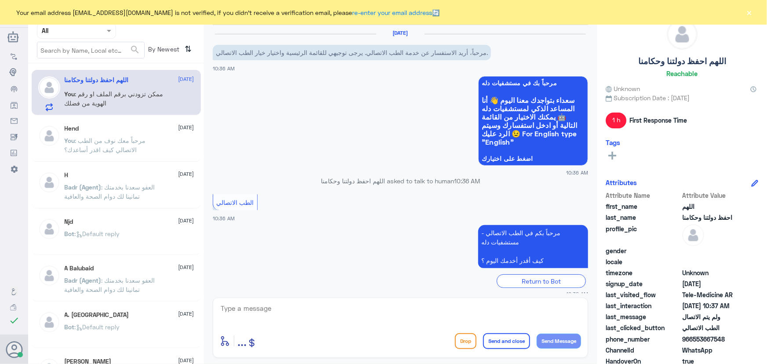
scroll to position [150, 0]
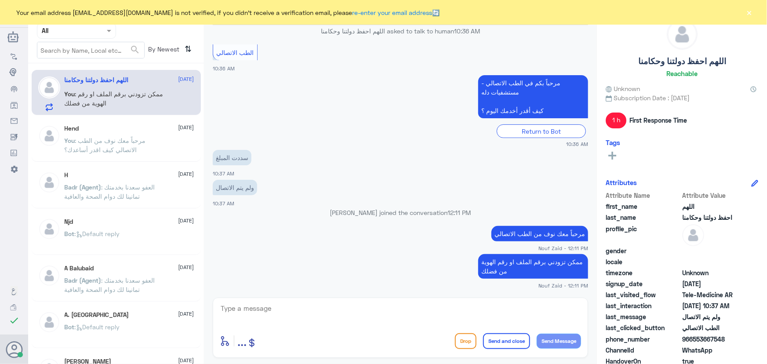
click at [748, 15] on button "×" at bounding box center [749, 12] width 9 height 9
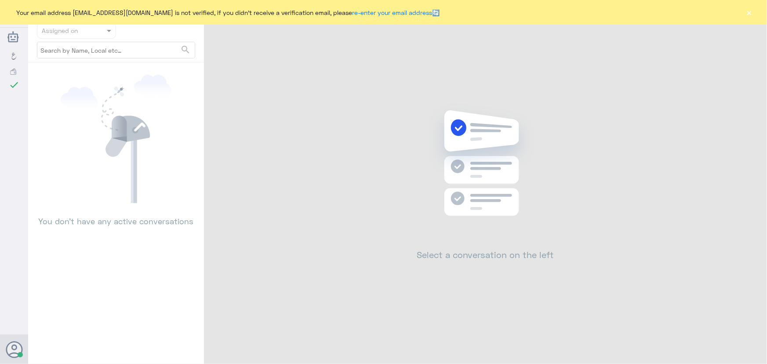
click at [743, 10] on div "Your email address [EMAIL_ADDRESS][DOMAIN_NAME] is not verified, if you didn't …" at bounding box center [383, 12] width 767 height 25
click at [745, 10] on button "×" at bounding box center [749, 12] width 9 height 9
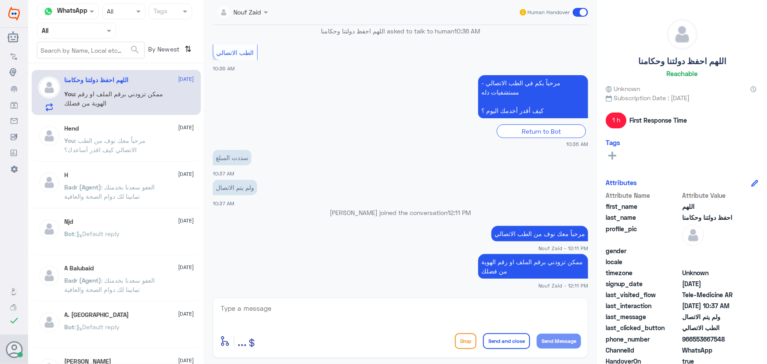
click at [581, 13] on span at bounding box center [580, 12] width 15 height 9
click at [0, 0] on input "checkbox" at bounding box center [0, 0] width 0 height 0
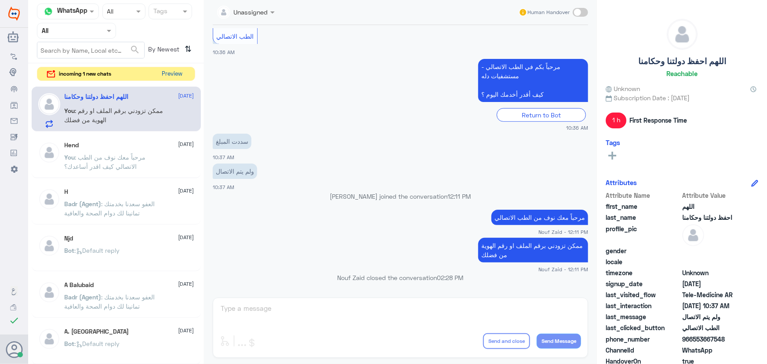
click at [179, 76] on button "Preview" at bounding box center [172, 74] width 27 height 14
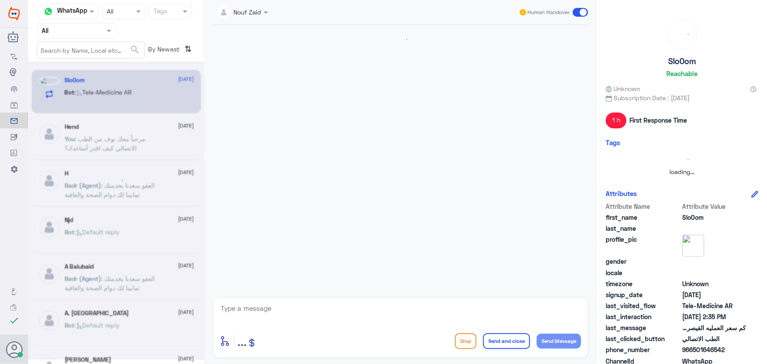
scroll to position [142, 0]
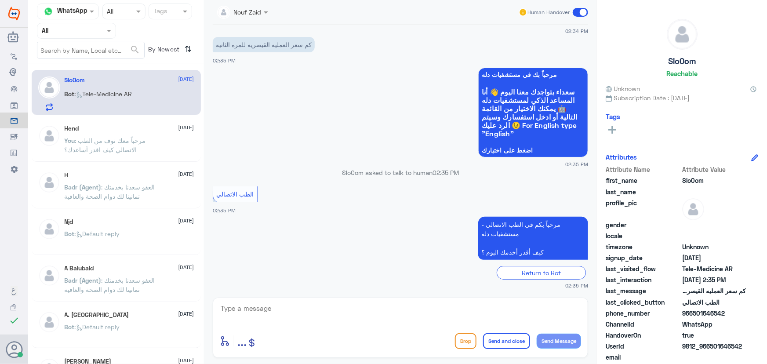
click at [275, 305] on textarea at bounding box center [400, 313] width 361 height 22
paste textarea "مرحباً معك نوف من الطب الاتصالي كيف اقدر أساعدك؟"
type textarea "مرحباً معك نوف من الطب الاتصالي كيف اقدر أساعدك؟"
click at [582, 342] on div "مرحباً معك نوف من الطب الاتصالي كيف اقدر أساعدك؟ enter flow name ... Drop Send …" at bounding box center [400, 328] width 375 height 60
click at [573, 339] on button "Send Message" at bounding box center [559, 341] width 44 height 15
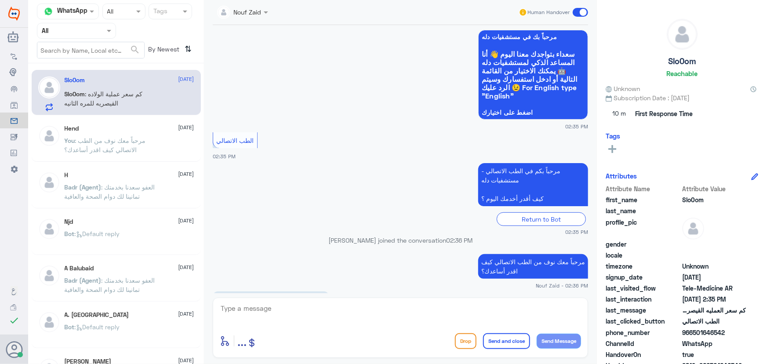
scroll to position [209, 0]
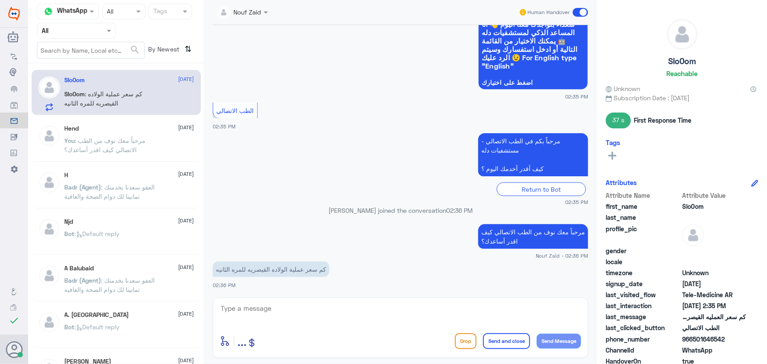
click at [306, 318] on textarea at bounding box center [400, 313] width 361 height 22
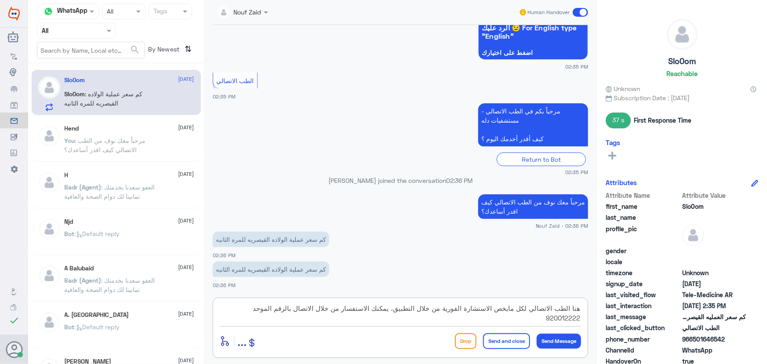
type textarea "هنا الطب الاتصالي لكل مايخص الاستشارة الفورية من خلال التطبيق، يمكنك الاستفسار …"
click at [512, 337] on button "Send and close" at bounding box center [506, 341] width 47 height 16
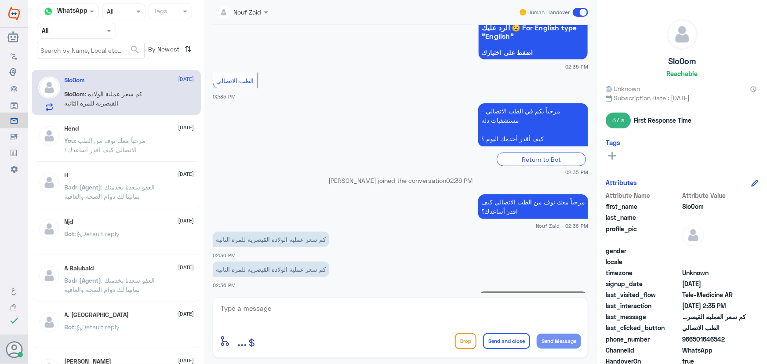
scroll to position [295, 0]
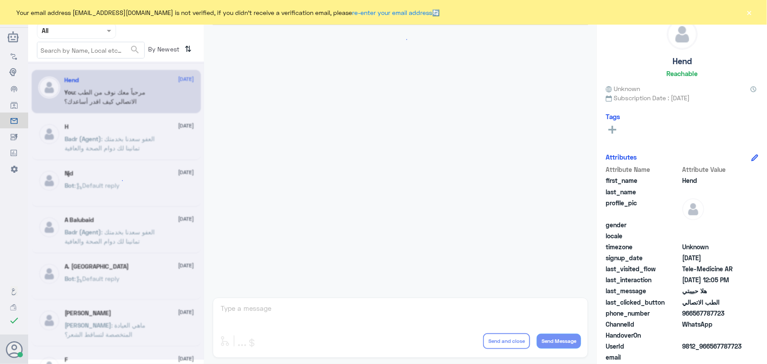
scroll to position [399, 0]
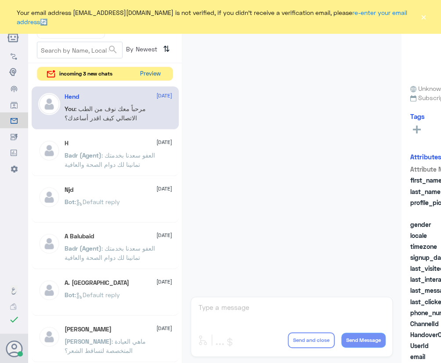
click at [152, 70] on button "Preview" at bounding box center [150, 74] width 27 height 14
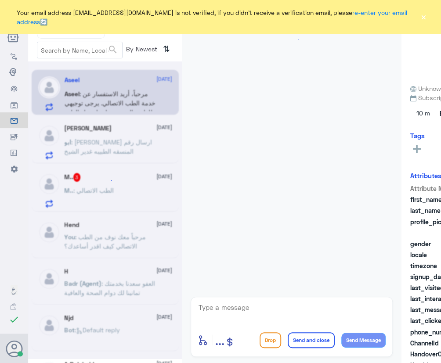
scroll to position [148, 0]
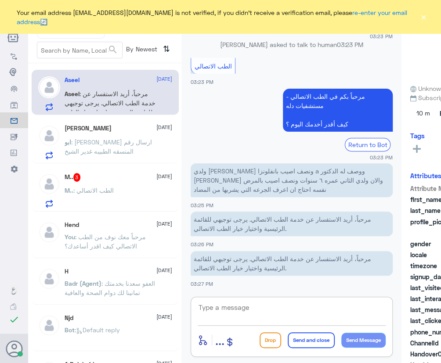
click at [265, 306] on textarea at bounding box center [292, 313] width 188 height 22
paste textarea "مرحباً معك نوف من الطب الاتصالي"
type textarea "مرحباً معك نوف من الطب الاتصالي"
click at [103, 128] on div "[PERSON_NAME] [DATE]" at bounding box center [119, 128] width 108 height 7
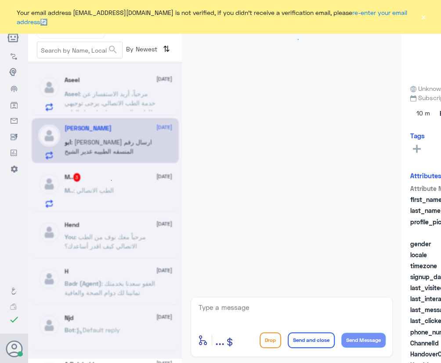
scroll to position [777, 0]
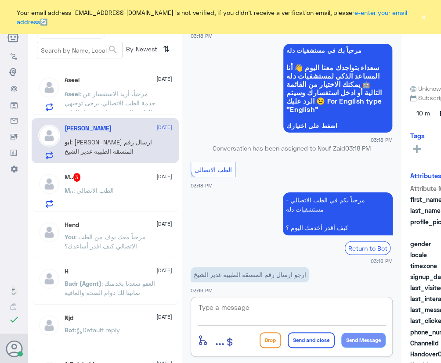
click at [253, 307] on textarea at bounding box center [292, 313] width 188 height 22
paste textarea "مرحباً معك نوف من الطب الاتصالي"
type textarea "مرحباً معك نوف من الطب الاتصالي"
click at [368, 337] on button "Send Message" at bounding box center [363, 340] width 44 height 15
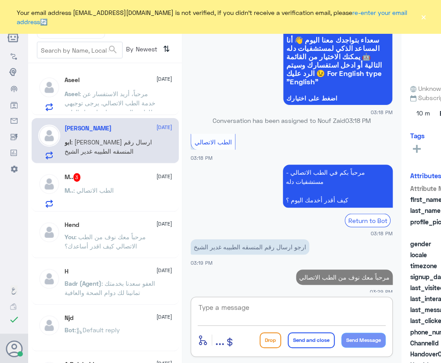
drag, startPoint x: 311, startPoint y: 302, endPoint x: 300, endPoint y: 306, distance: 12.1
click at [311, 302] on textarea at bounding box center [292, 313] width 188 height 22
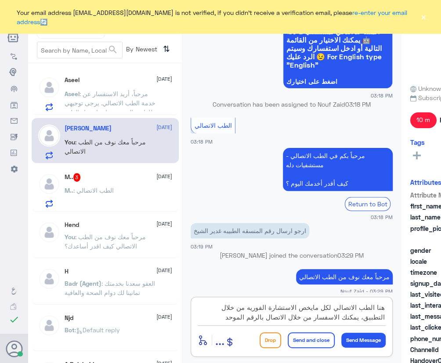
click at [353, 316] on textarea "هنا الطب الاتصالي لكل مايخص الاستشارة الفوريه من خلال التطبيق، يمكنك الاسفسار م…" at bounding box center [292, 313] width 188 height 22
type textarea "هنا الطب الاتصالي لكل مايخص الاستشارة الفوريه من خلال التطبيق، يمكنك الاستفسار …"
click at [319, 334] on button "Send and close" at bounding box center [311, 341] width 47 height 16
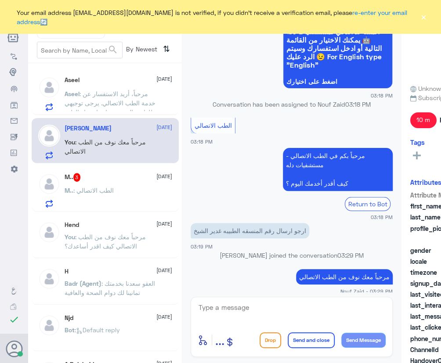
scroll to position [859, 0]
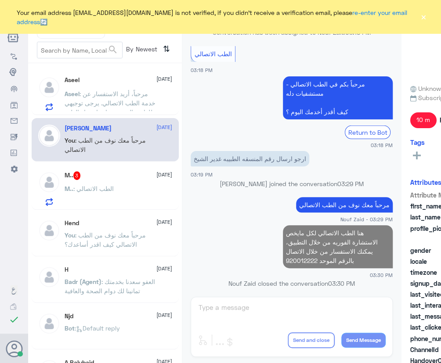
click at [136, 191] on div "M.. : الطب الاتصالي" at bounding box center [119, 196] width 108 height 20
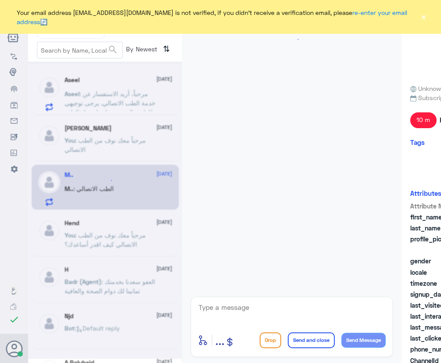
scroll to position [448, 0]
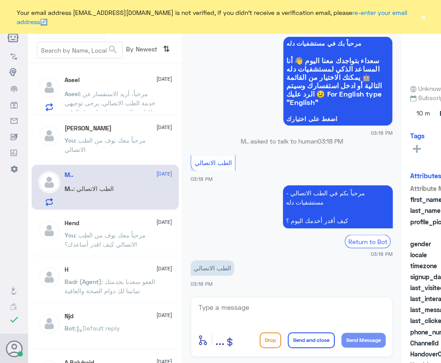
click at [236, 305] on textarea at bounding box center [292, 313] width 188 height 22
paste textarea "مرحباً معك نوف من الطب الاتصالي كيف اقدر أساعدك؟"
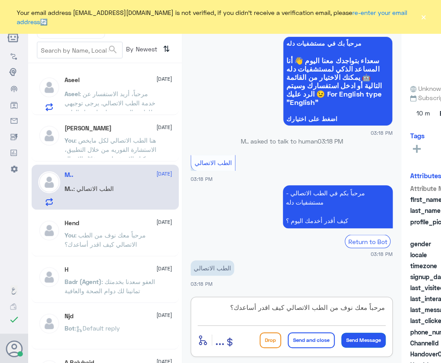
type textarea "مرحباً معك نوف من الطب الاتصالي كيف اقدر أساعدك؟"
click at [359, 339] on button "Send Message" at bounding box center [363, 340] width 44 height 15
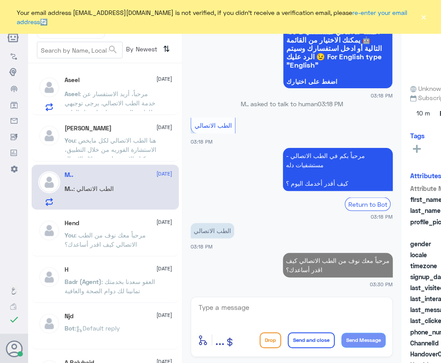
click at [125, 92] on span ": مرحباً، أريد الاستفسار عن خدمة الطب الاتصالي. يرجى توجيهي للقائمة الرئيسية وا…" at bounding box center [110, 107] width 91 height 35
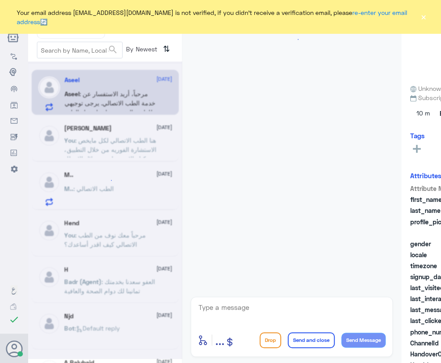
scroll to position [148, 0]
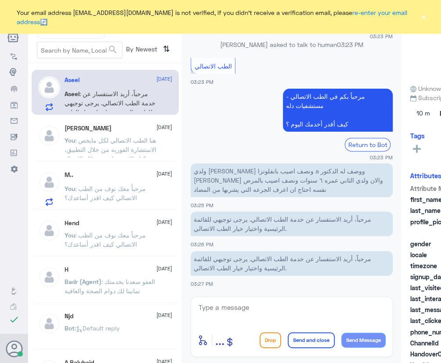
click at [237, 305] on textarea at bounding box center [292, 313] width 188 height 22
paste textarea "مرحباً معك نوف من الطب الاتصالي"
type textarea "مرحباً معك نوف من الطب الاتصالي"
click at [362, 342] on button "Send Message" at bounding box center [363, 340] width 44 height 15
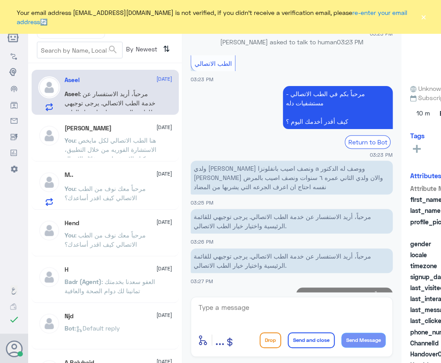
scroll to position [176, 0]
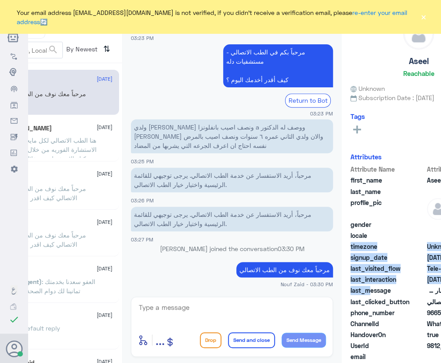
drag, startPoint x: 429, startPoint y: 310, endPoint x: 426, endPoint y: 237, distance: 72.6
click at [441, 233] on html "Dallah Hospitals Flow Builder Conversational Skills Broadcast Audience Inbox Gr…" at bounding box center [220, 181] width 441 height 363
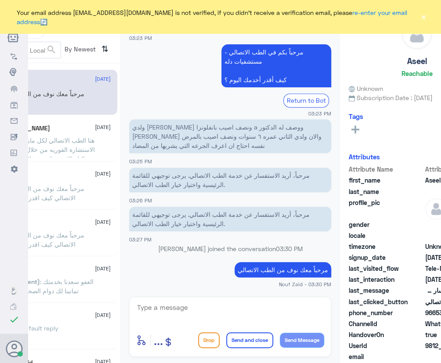
click at [383, 316] on span "phone_number" at bounding box center [386, 312] width 75 height 9
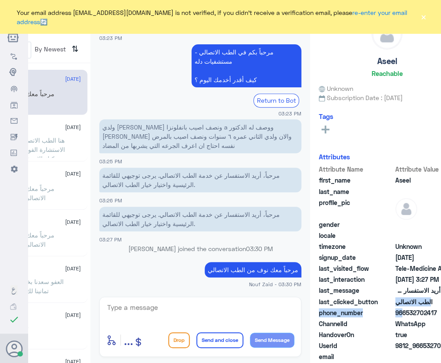
drag, startPoint x: 427, startPoint y: 317, endPoint x: 441, endPoint y: 308, distance: 16.5
click at [441, 308] on html "Dallah Hospitals Flow Builder Conversational Skills Broadcast Audience Inbox Gr…" at bounding box center [220, 181] width 441 height 363
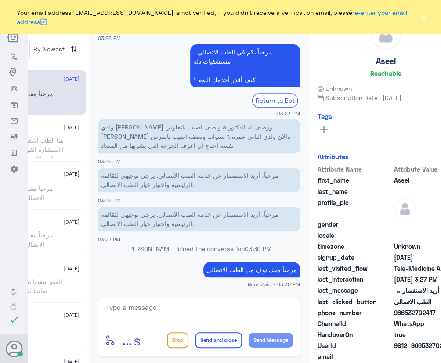
click at [332, 337] on div "HandoverOn true" at bounding box center [386, 335] width 136 height 11
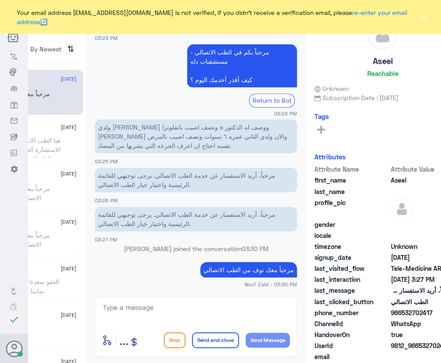
drag, startPoint x: 404, startPoint y: 312, endPoint x: 441, endPoint y: 312, distance: 36.5
click at [441, 312] on html "Dallah Hospitals Flow Builder Conversational Skills Broadcast Audience Inbox Gr…" at bounding box center [220, 181] width 441 height 363
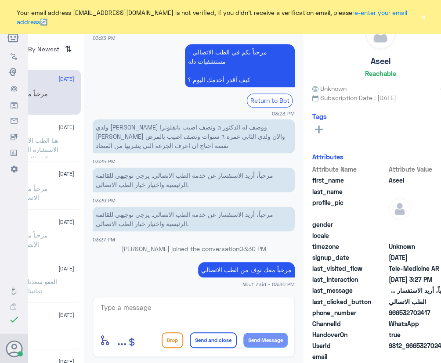
copy span "532702417"
drag, startPoint x: 211, startPoint y: 300, endPoint x: 208, endPoint y: 307, distance: 7.3
click at [213, 303] on textarea at bounding box center [194, 313] width 188 height 22
click at [156, 312] on textarea at bounding box center [194, 313] width 188 height 22
paste textarea "هنا الطب الاتصالي لكل مايخص الاستشارة الفورية من خلال التطبيق والتي من خلالها ي…"
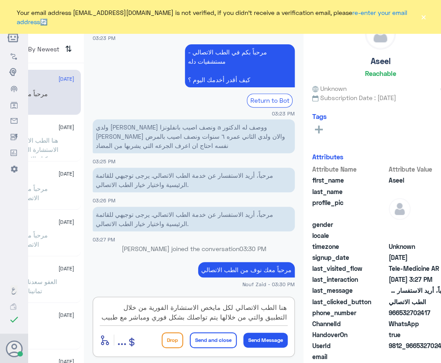
scroll to position [19, 0]
type textarea "هنا الطب الاتصالي لكل مايخص الاستشارة الفورية من خلال التطبيق والتي من خلالها ي…"
click at [206, 340] on button "Send and close" at bounding box center [213, 341] width 47 height 16
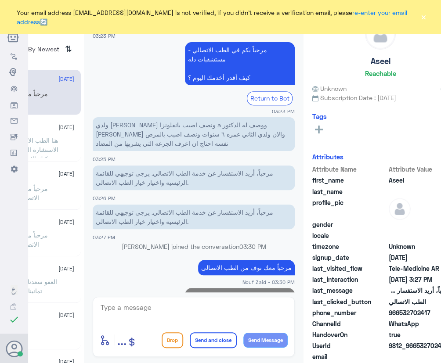
scroll to position [250, 0]
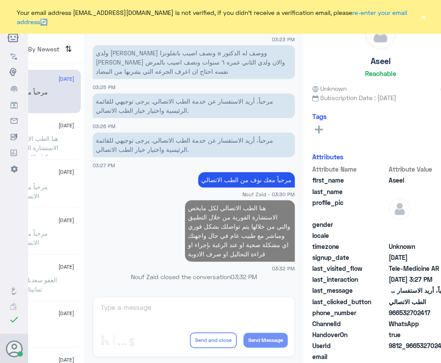
click at [421, 17] on button "×" at bounding box center [424, 17] width 8 height 9
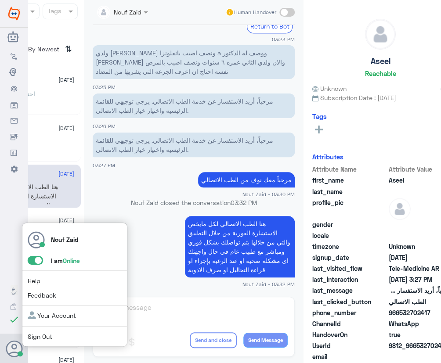
click at [30, 265] on span at bounding box center [39, 260] width 23 height 9
click at [33, 261] on span at bounding box center [35, 260] width 15 height 9
click at [0, 0] on input "checkbox" at bounding box center [0, 0] width 0 height 0
